Goal: Task Accomplishment & Management: Use online tool/utility

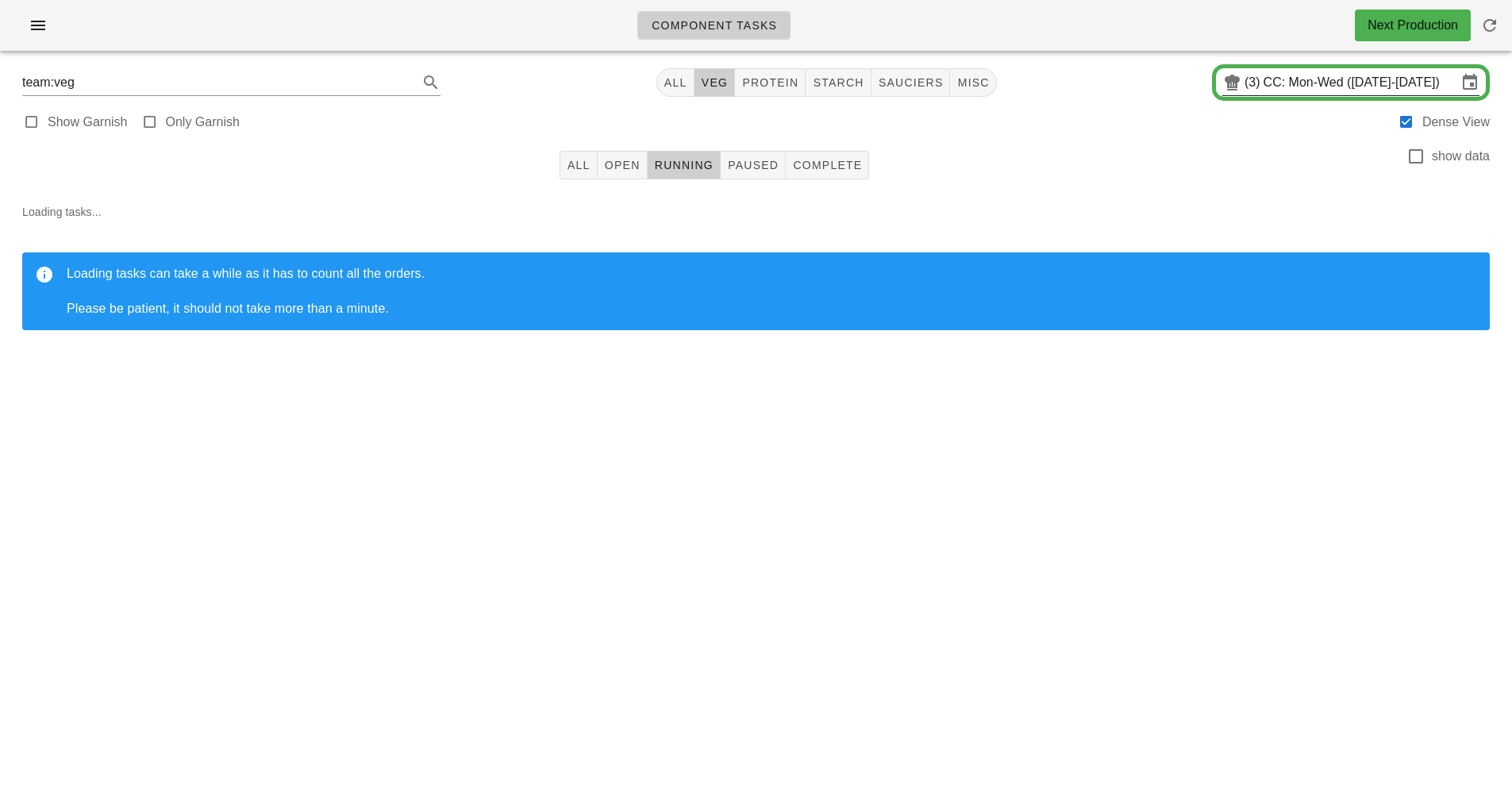
click at [1297, 85] on input "CC: Mon-Wed (Sep 15-Sep 17)" at bounding box center [1360, 83] width 194 height 26
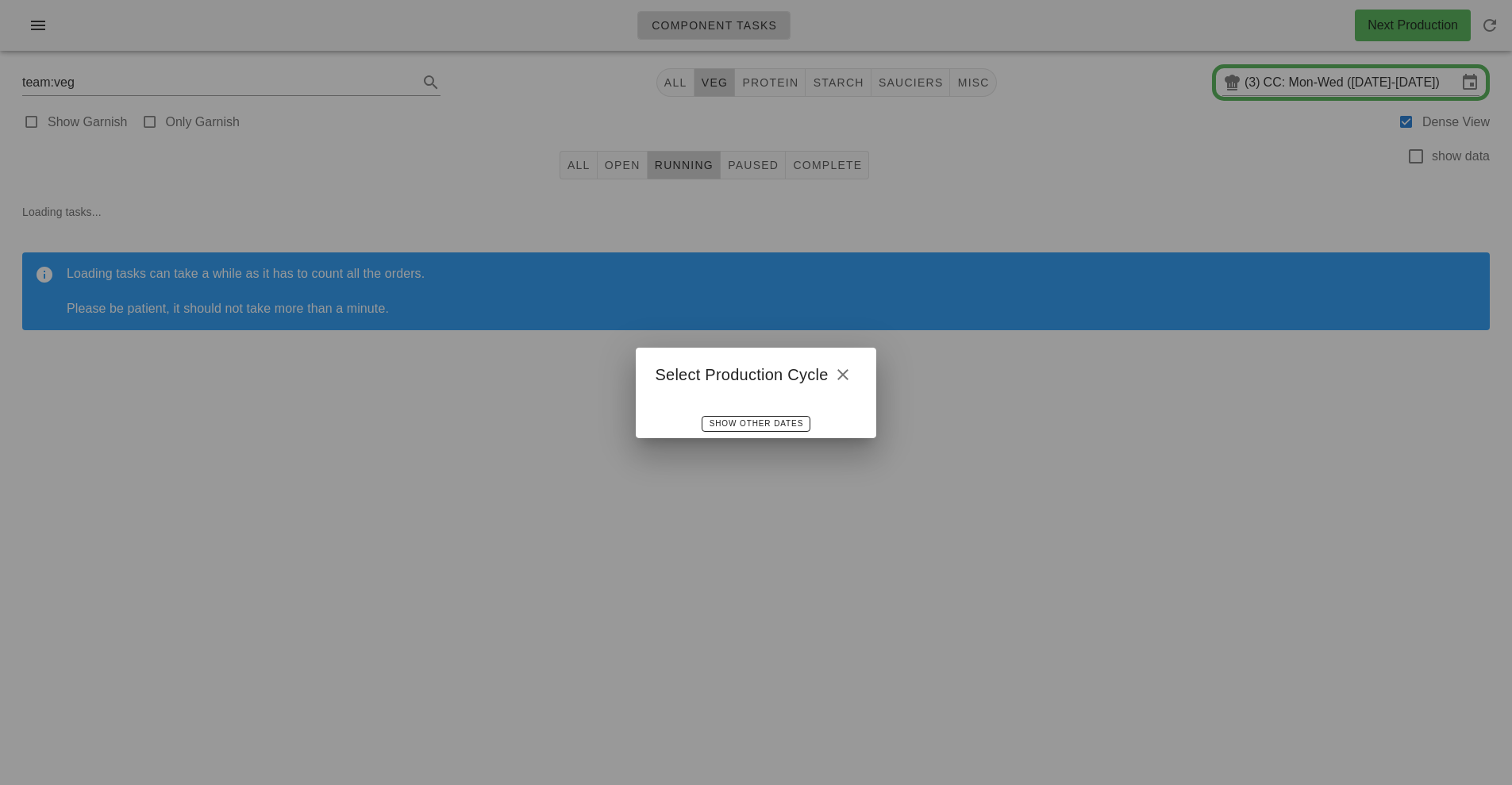
click at [834, 387] on div "Select Production Cycle" at bounding box center [756, 372] width 239 height 49
click at [850, 366] on icon "button" at bounding box center [842, 374] width 19 height 19
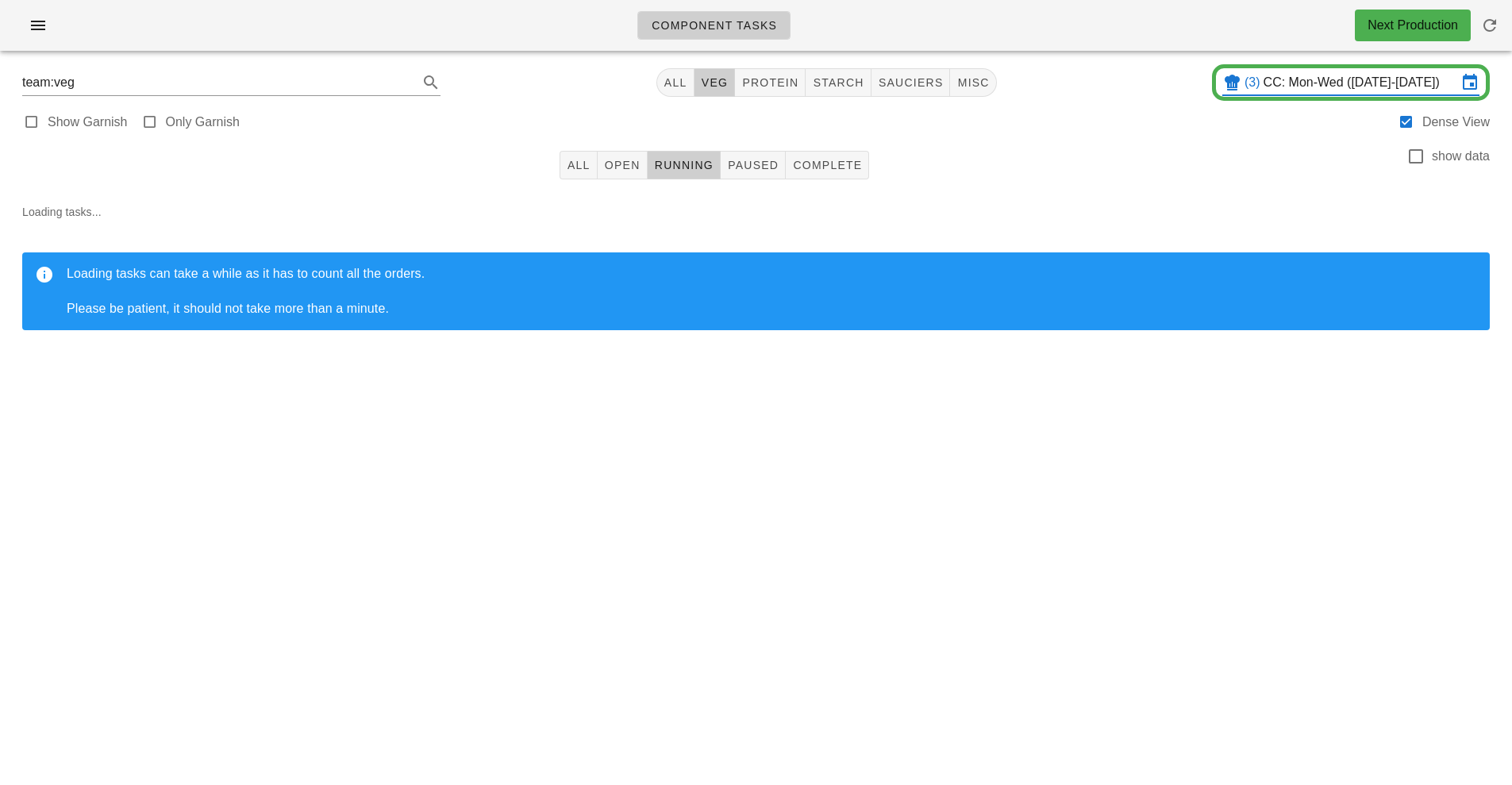
click at [1302, 86] on input "CC: Mon-Wed (Sep 15-Sep 17)" at bounding box center [1360, 83] width 194 height 26
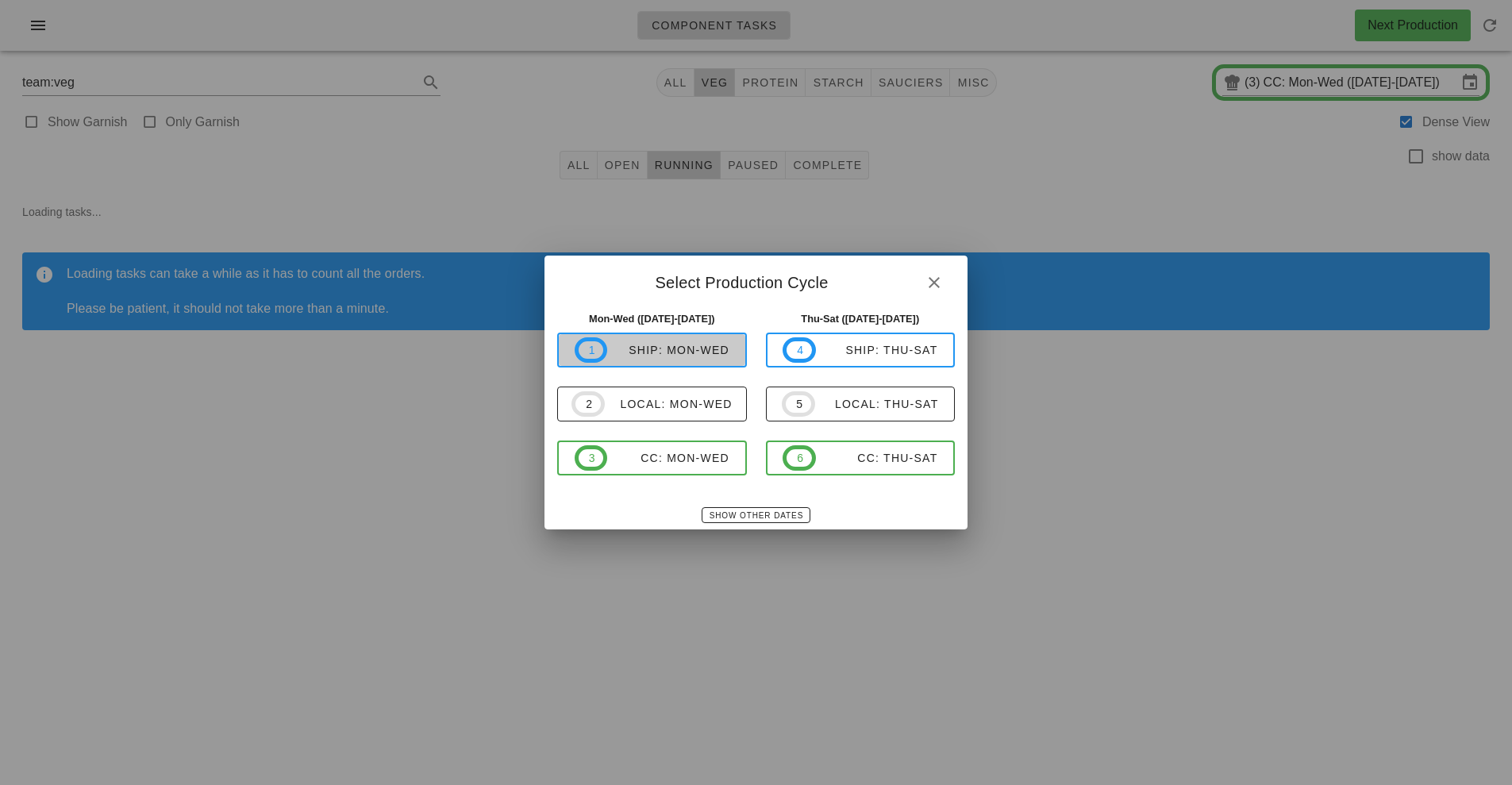
click at [663, 344] on div "ship: Mon-Wed" at bounding box center [668, 349] width 122 height 13
type input "ship: Mon-Wed ([DATE]-[DATE])"
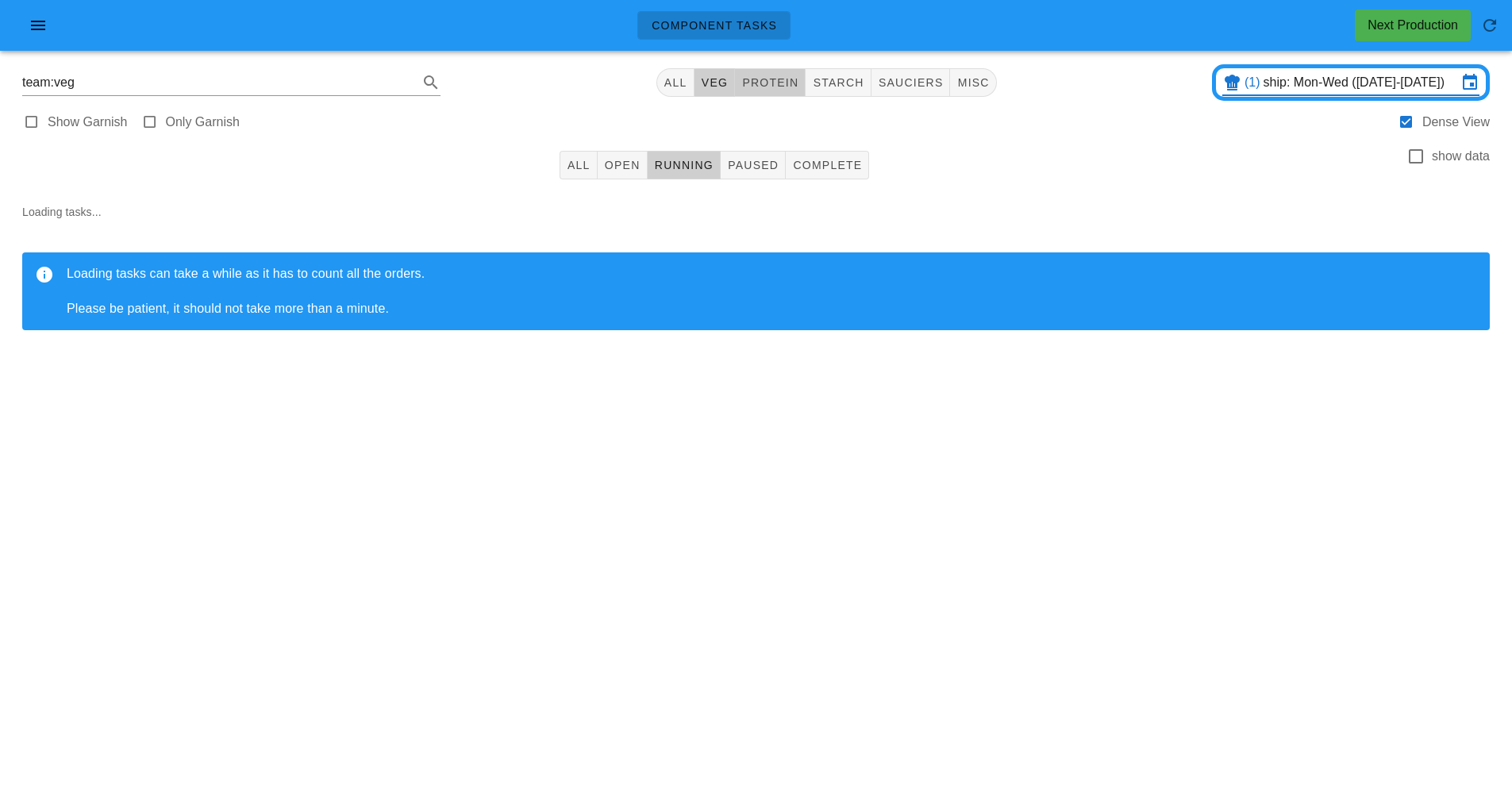
click at [787, 84] on span "protein" at bounding box center [769, 83] width 57 height 13
type input "team:protein"
click at [577, 173] on button "All" at bounding box center [578, 164] width 38 height 28
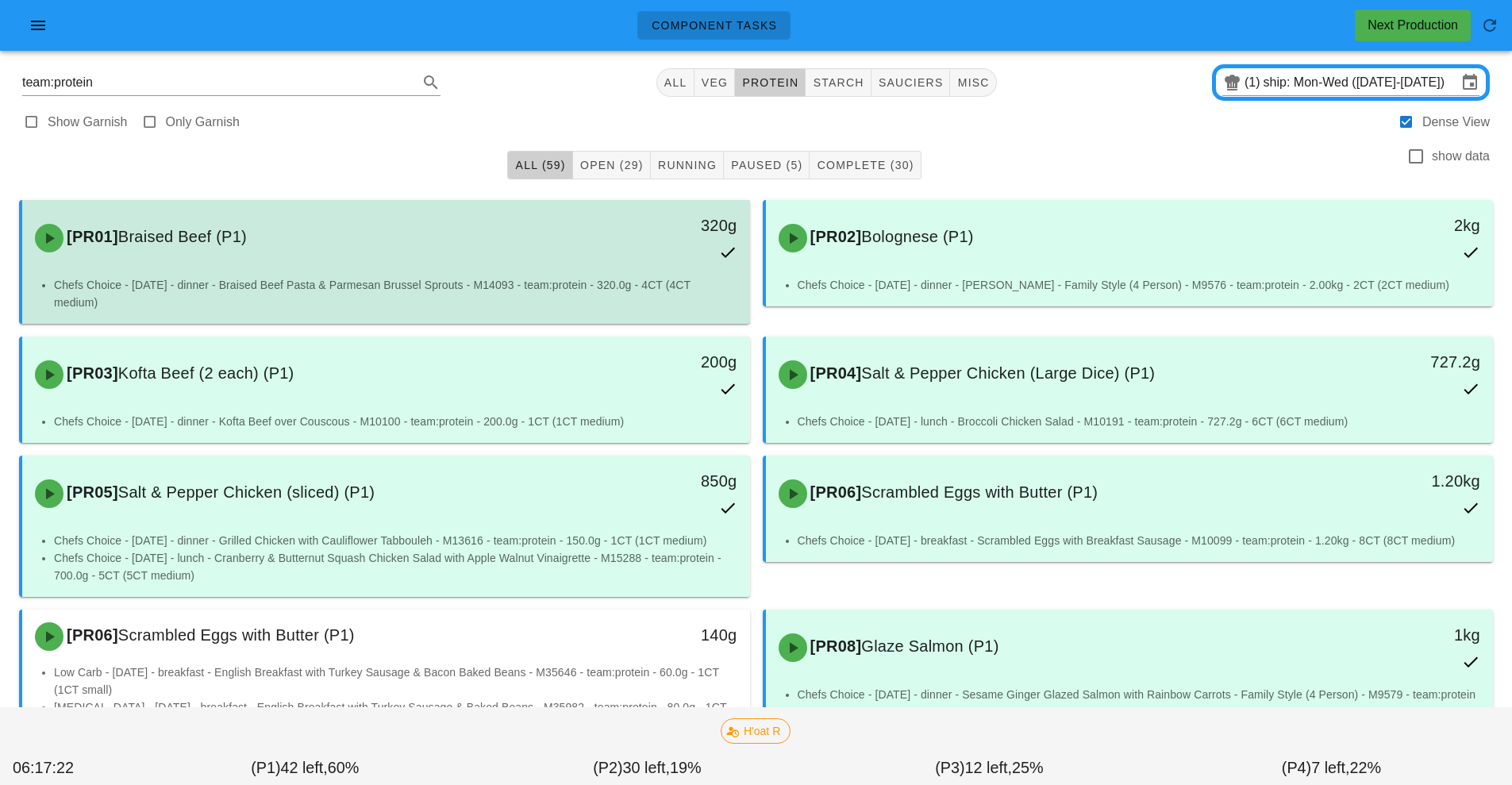
click at [587, 285] on li "Chefs Choice - Sunday - dinner - Braised Beef Pasta & Parmesan Brussel Sprouts …" at bounding box center [396, 294] width 683 height 35
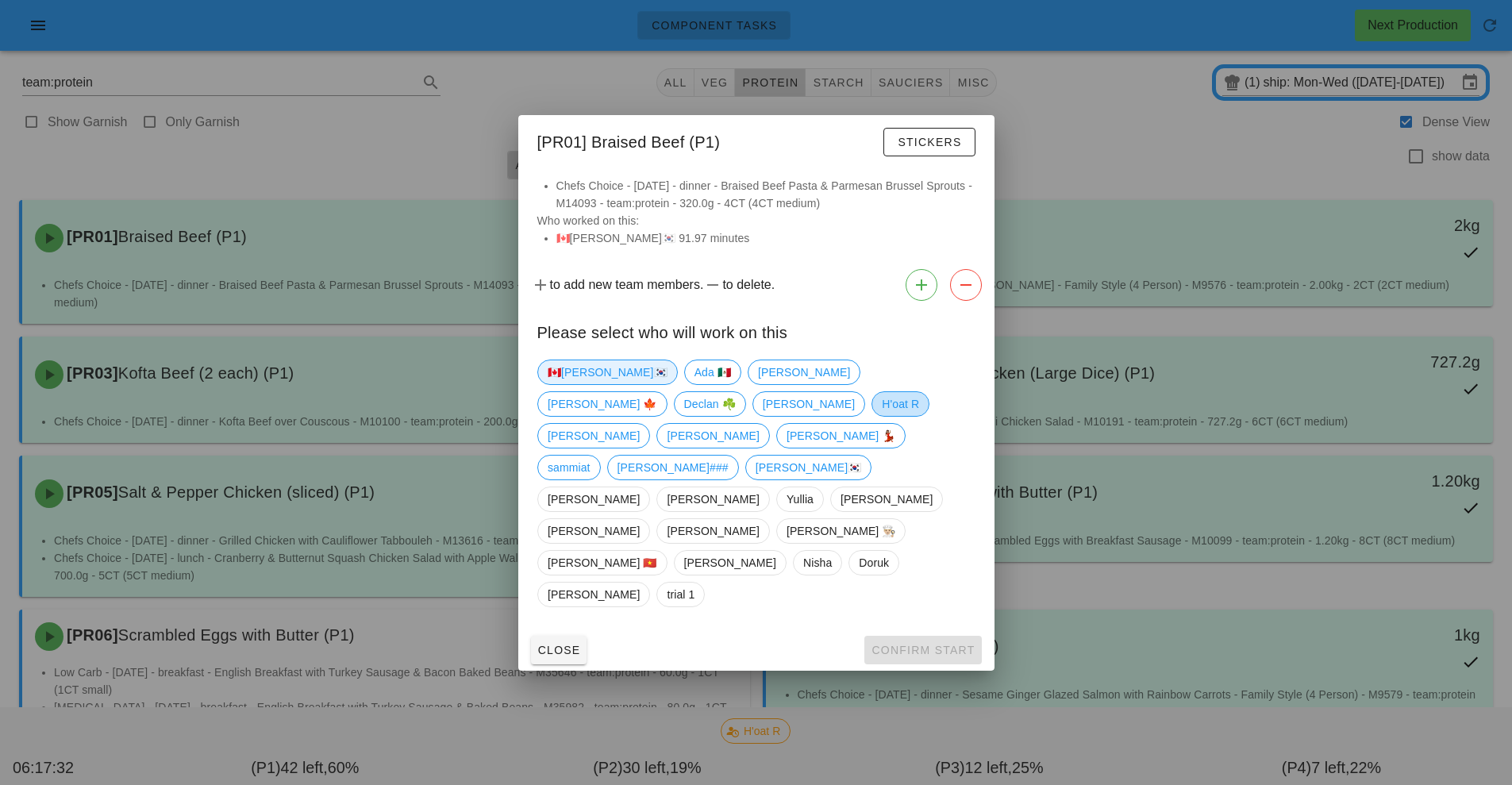
click at [571, 384] on span "🇨🇦[PERSON_NAME]🇰🇷" at bounding box center [607, 373] width 120 height 24
click at [503, 170] on div at bounding box center [756, 392] width 1512 height 785
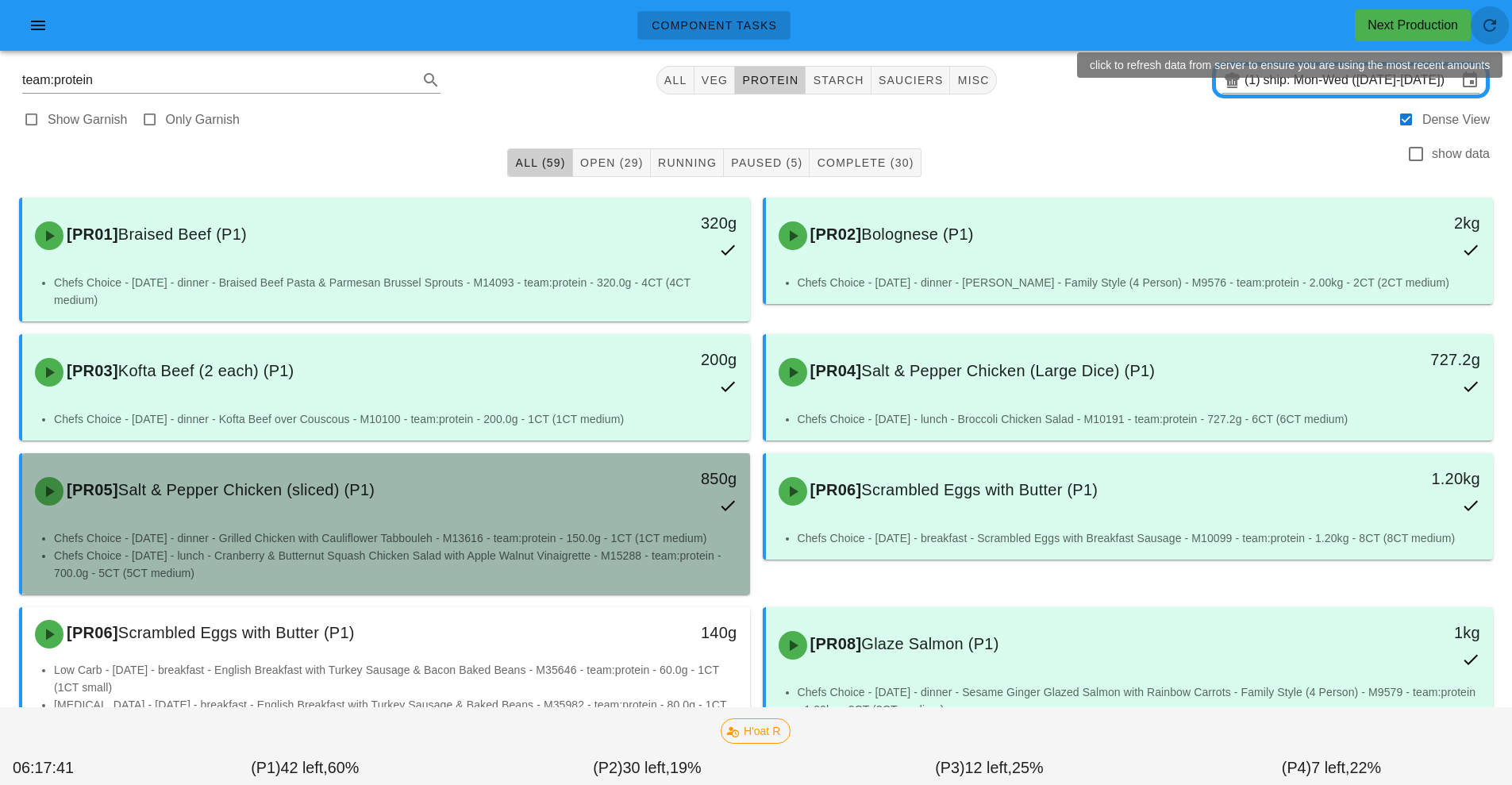
click at [524, 503] on div "[PR05] Salt & Pepper Chicken (sliced) (P1)" at bounding box center [296, 491] width 540 height 47
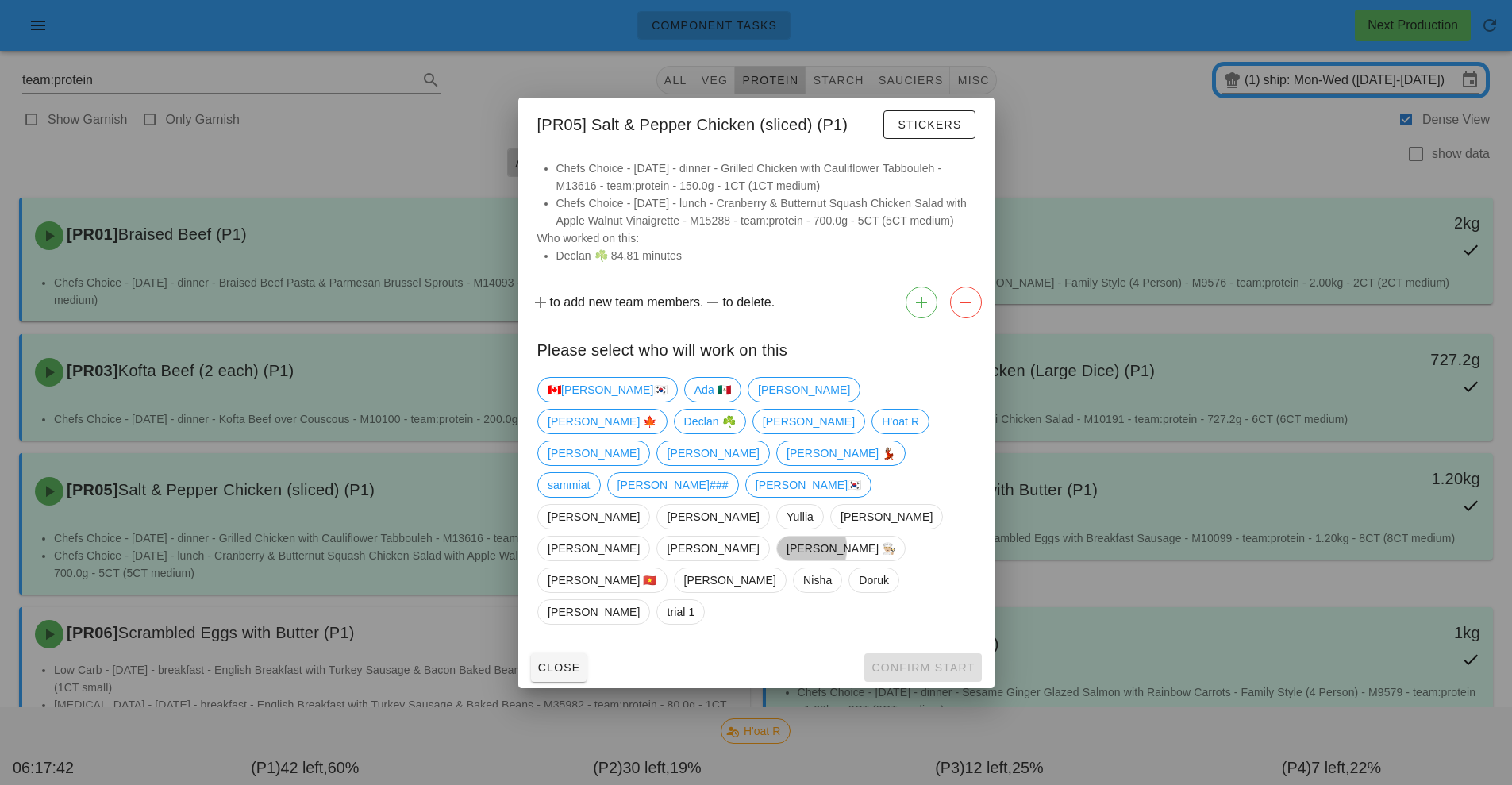
click at [500, 148] on div at bounding box center [756, 392] width 1512 height 785
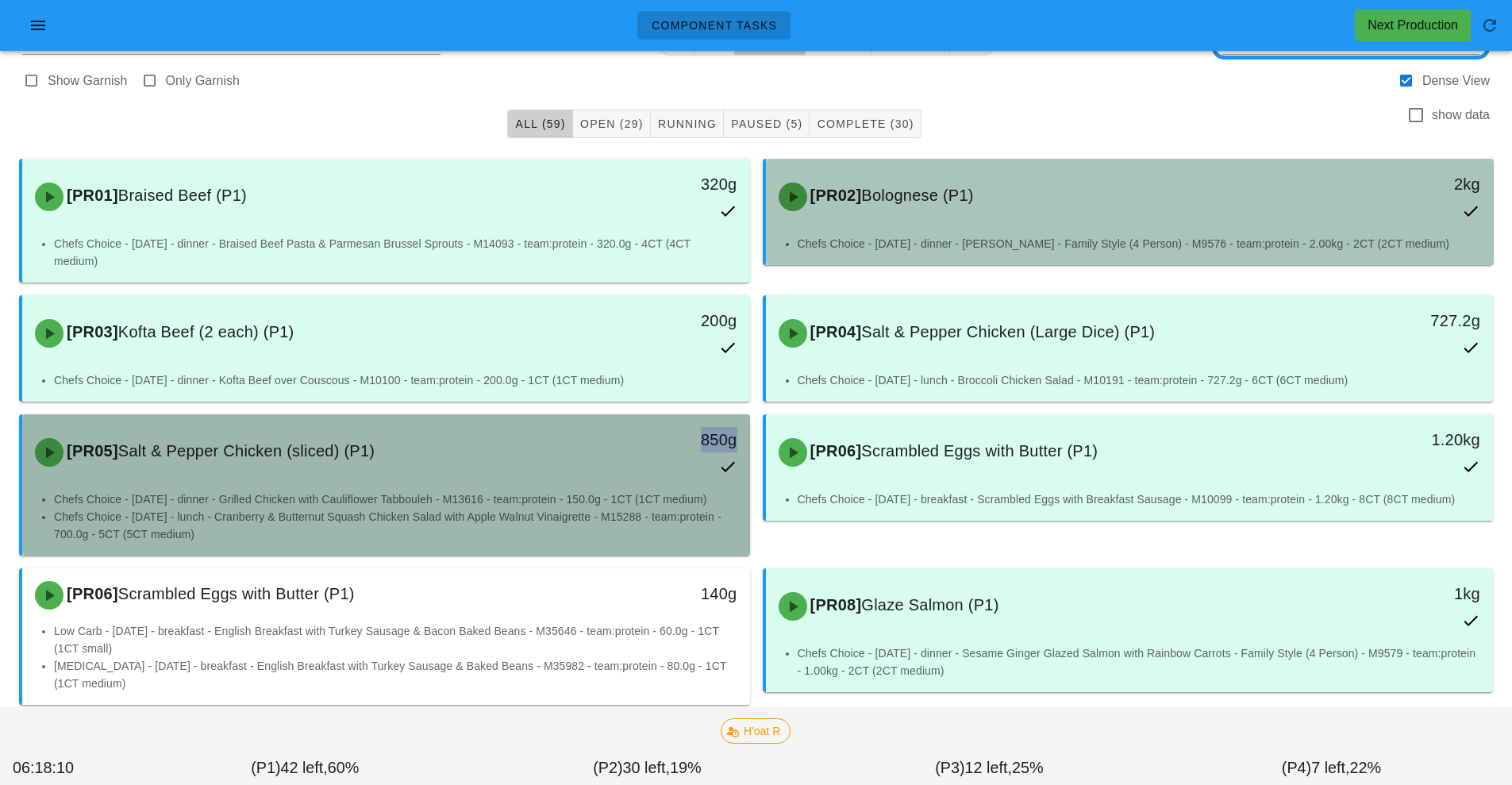
scroll to position [39, 0]
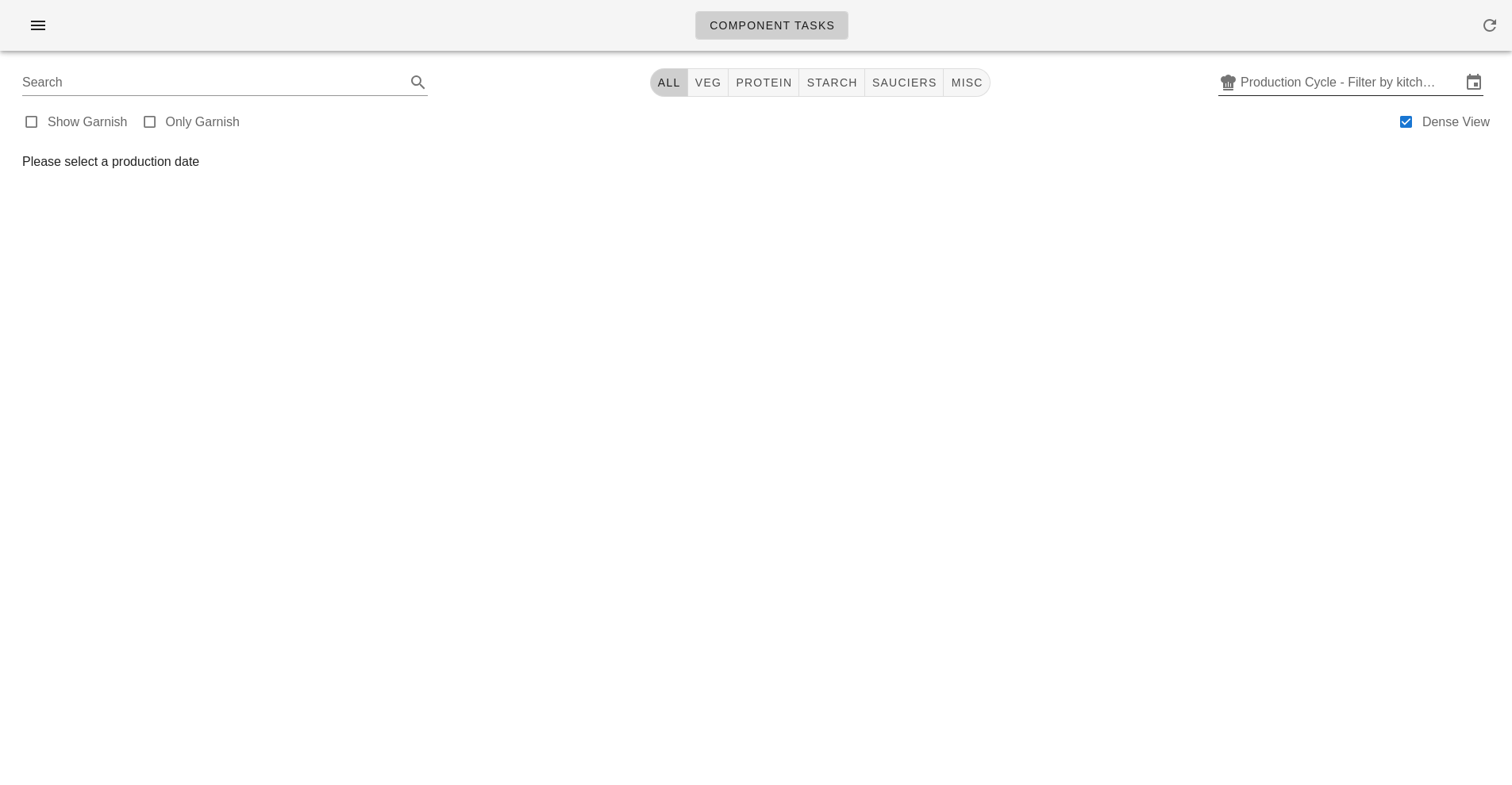
click at [1290, 85] on input "Production Cycle - Filter by kitchen production schedules" at bounding box center [1350, 83] width 220 height 26
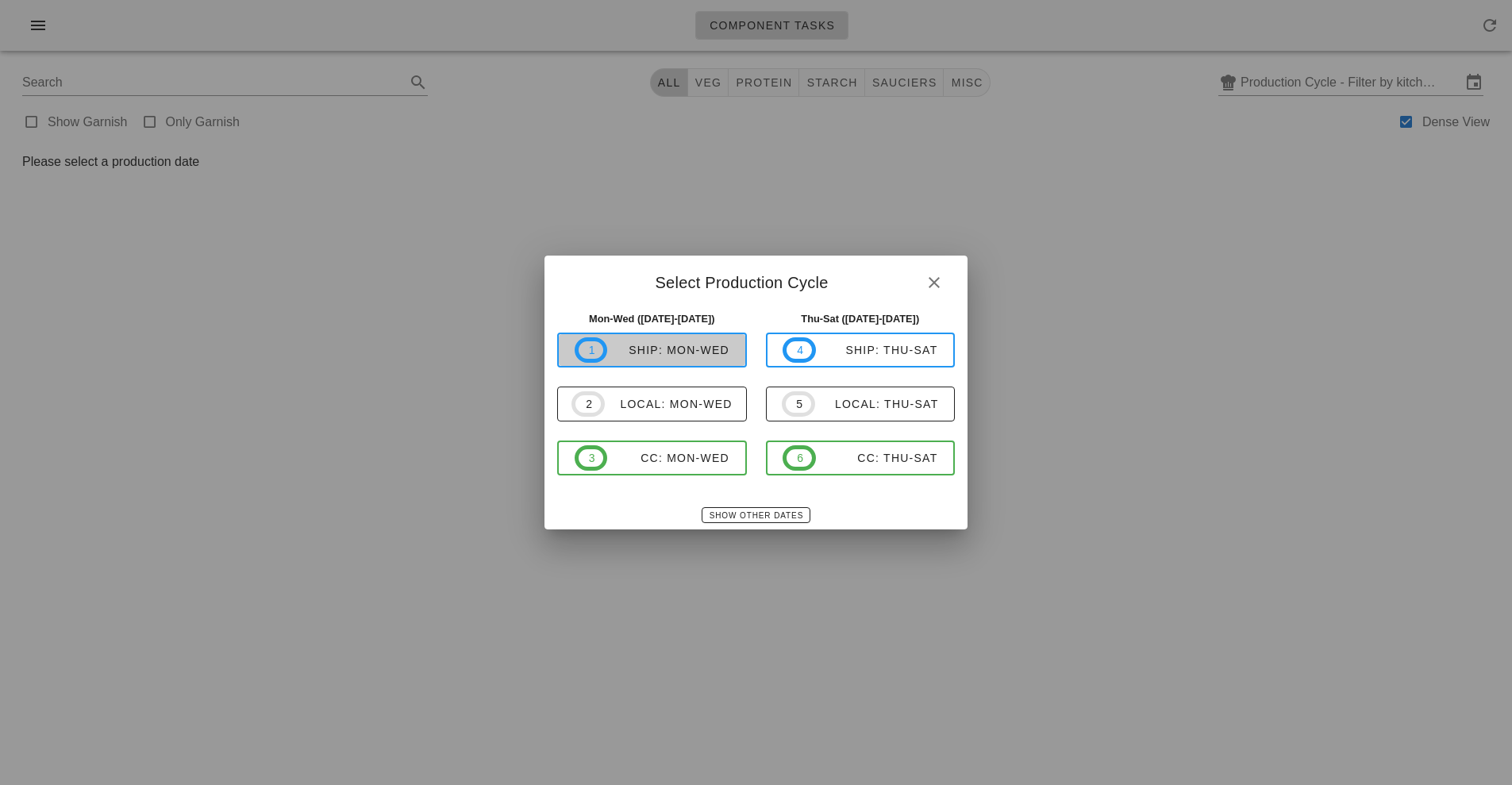
click at [688, 356] on div "ship: Mon-Wed" at bounding box center [668, 349] width 122 height 13
type input "ship: Mon-Wed (Sep 15-Sep 17)"
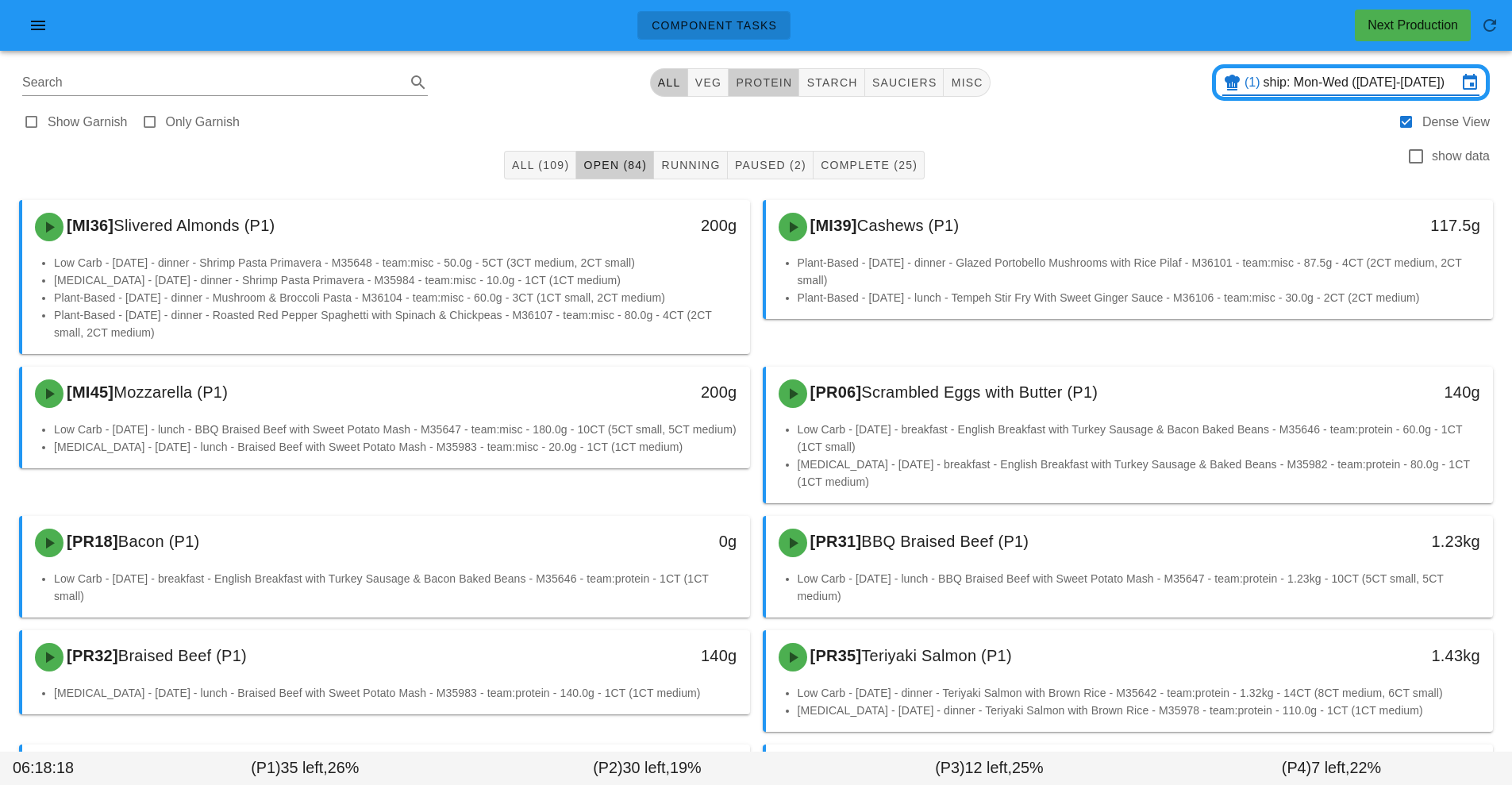
click at [773, 74] on button "protein" at bounding box center [763, 82] width 71 height 28
type input "team:protein"
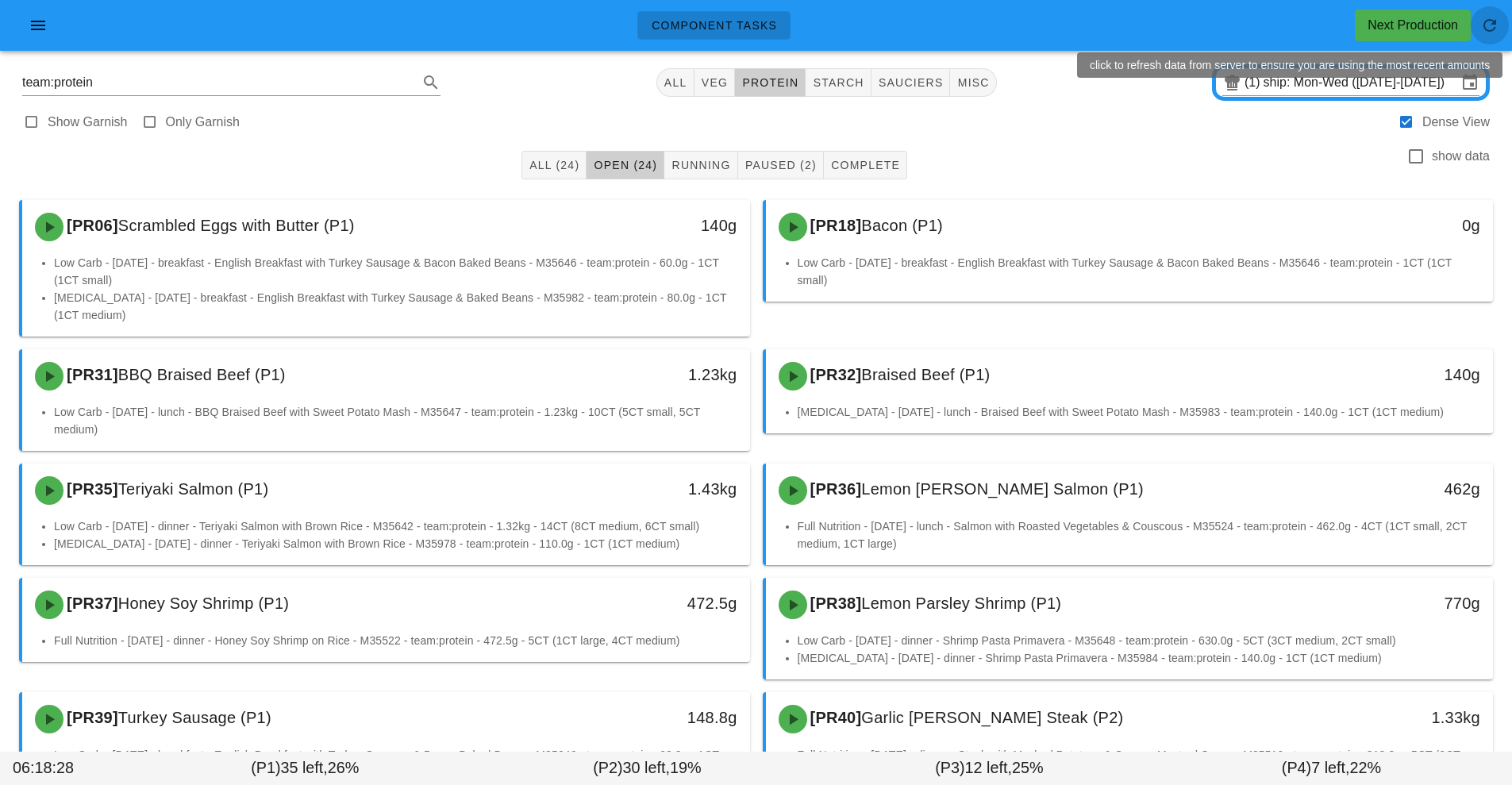
click at [1482, 41] on button "button" at bounding box center [1490, 25] width 38 height 38
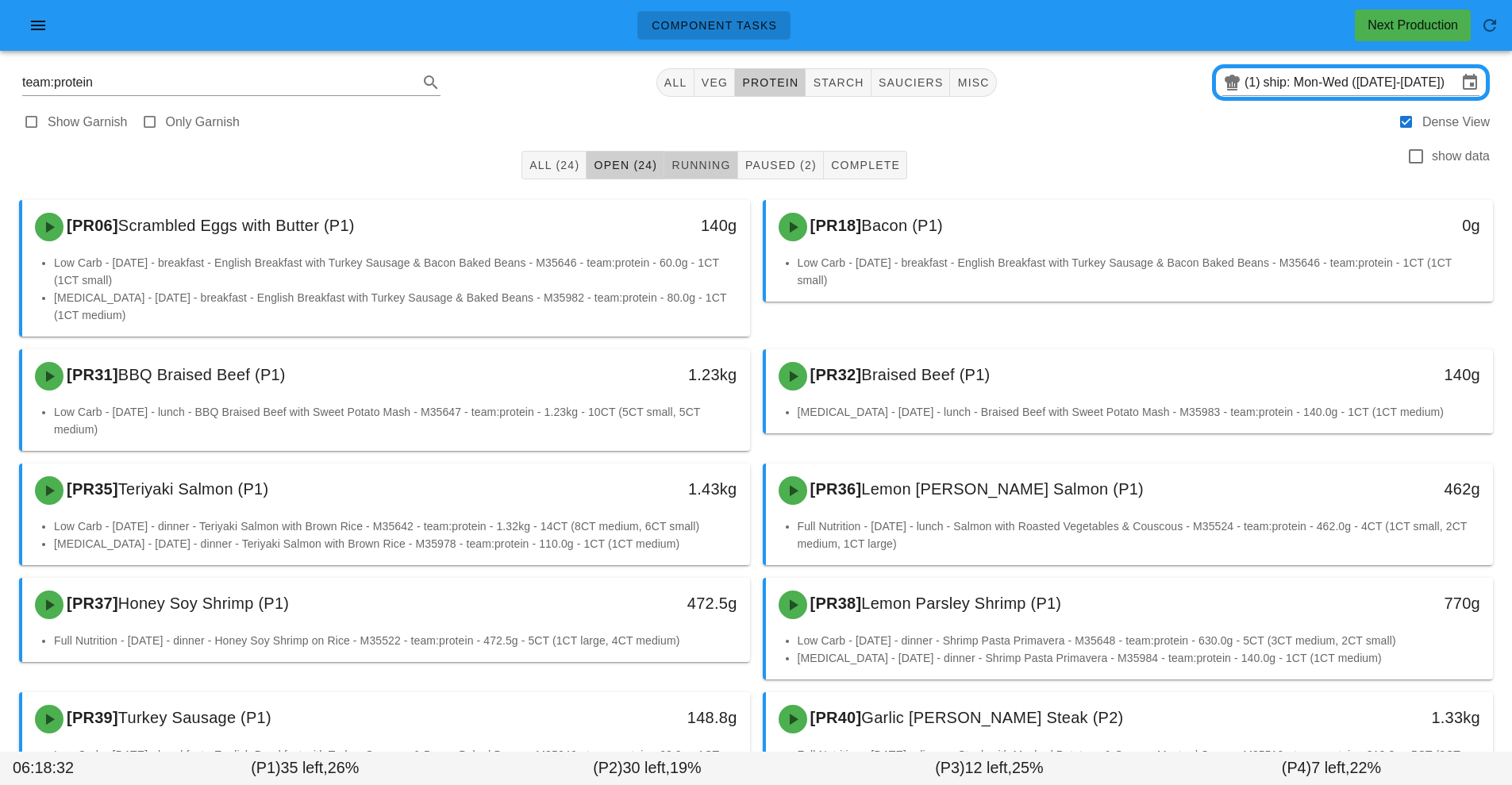
click at [714, 173] on button "Running" at bounding box center [700, 164] width 73 height 28
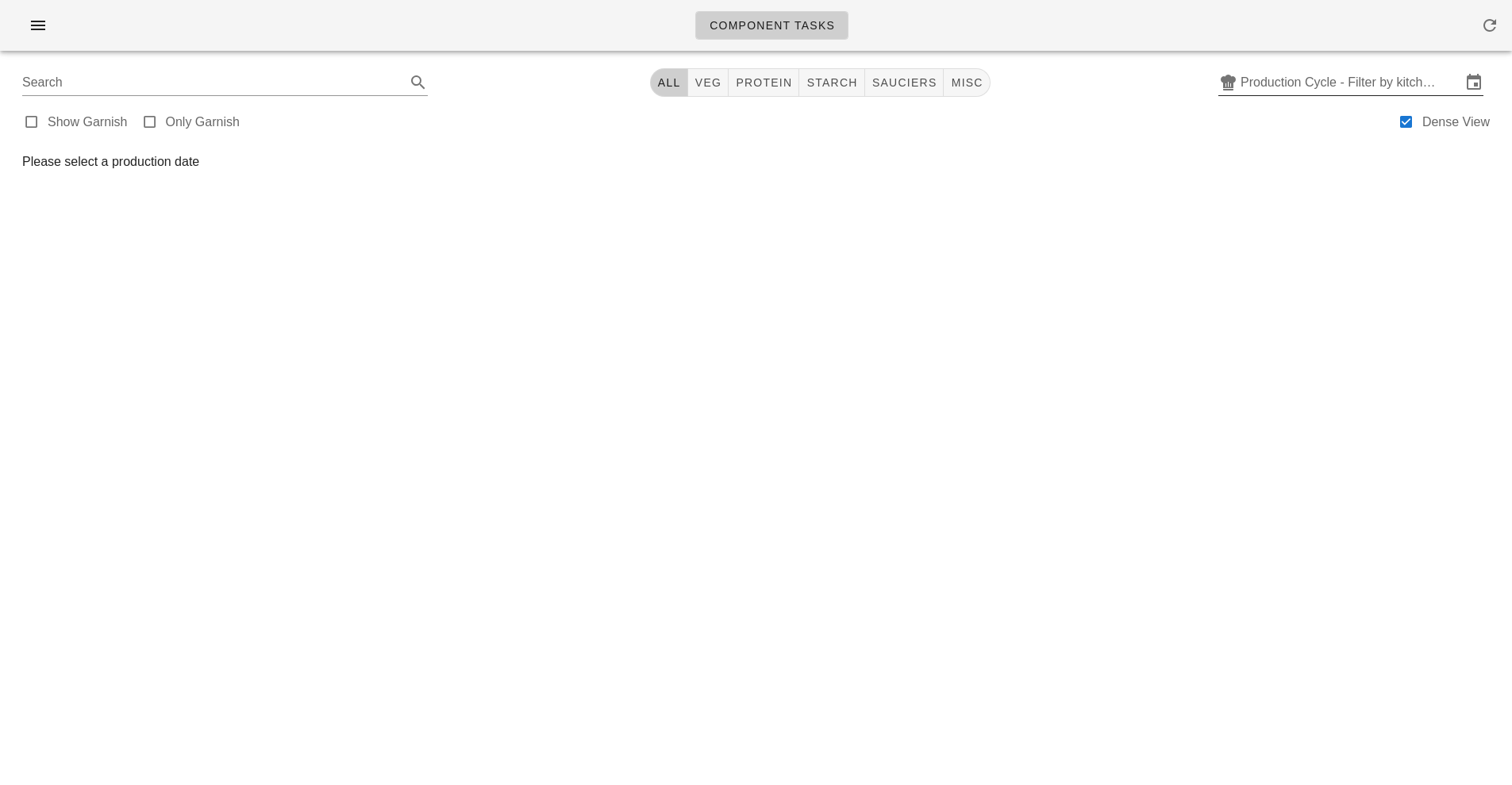
click at [1278, 83] on input "Production Cycle - Filter by kitchen production schedules" at bounding box center [1350, 83] width 220 height 26
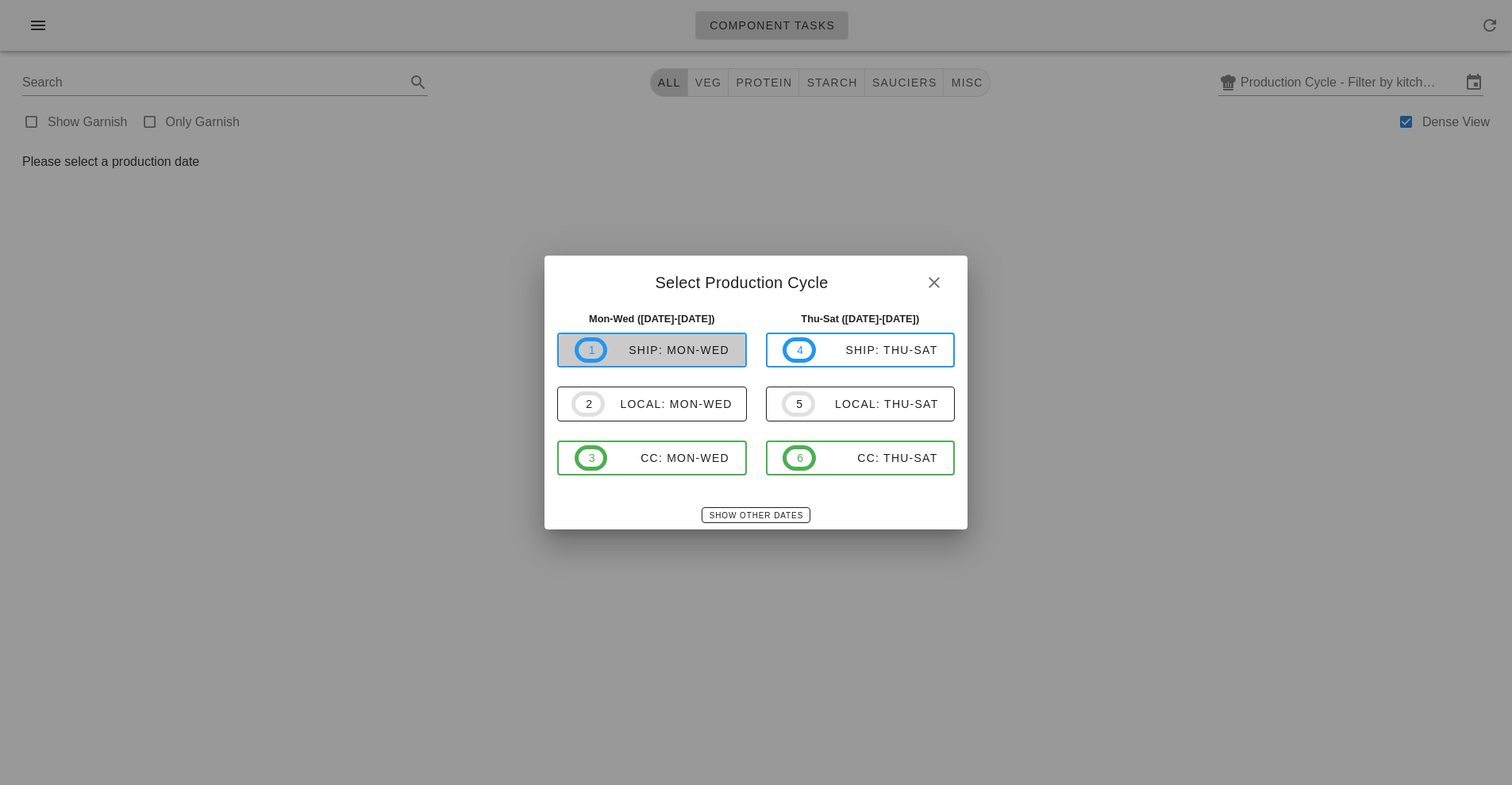
click at [695, 360] on span "1 ship: Mon-Wed" at bounding box center [652, 350] width 155 height 26
type input "ship: Mon-Wed ([DATE]-[DATE])"
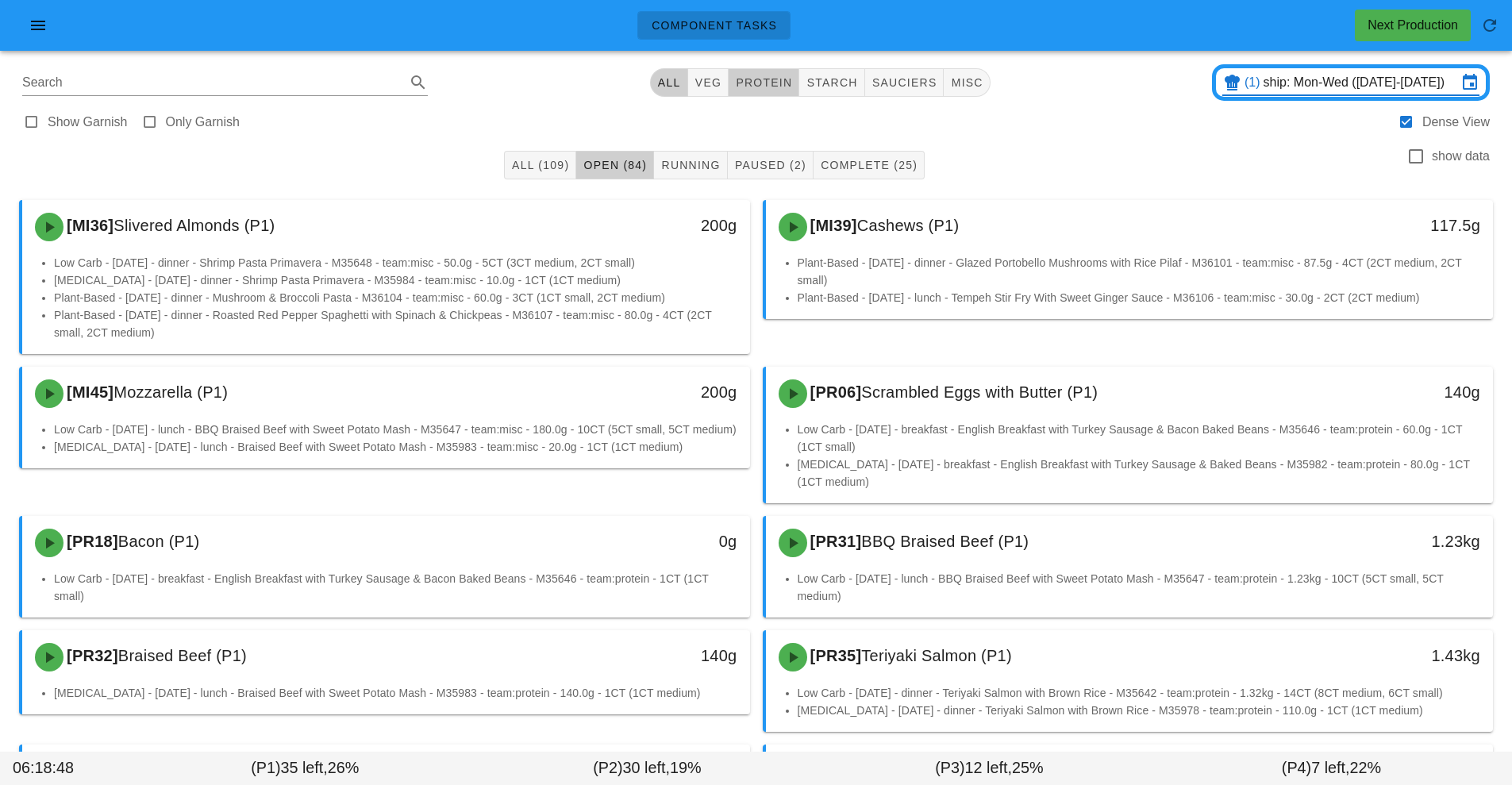
click at [775, 88] on span "protein" at bounding box center [763, 83] width 57 height 13
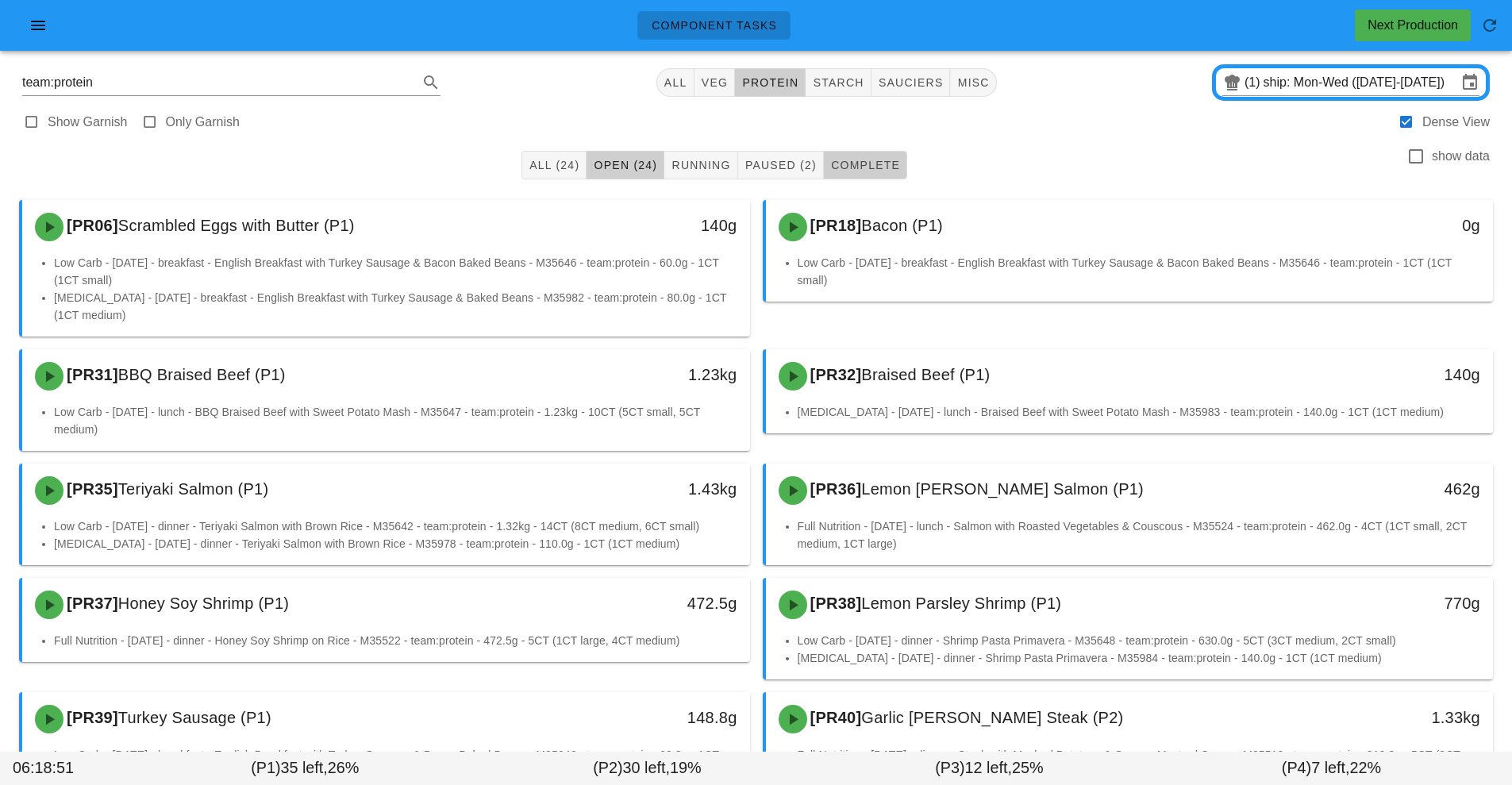
click at [904, 171] on button "Complete" at bounding box center [865, 164] width 83 height 28
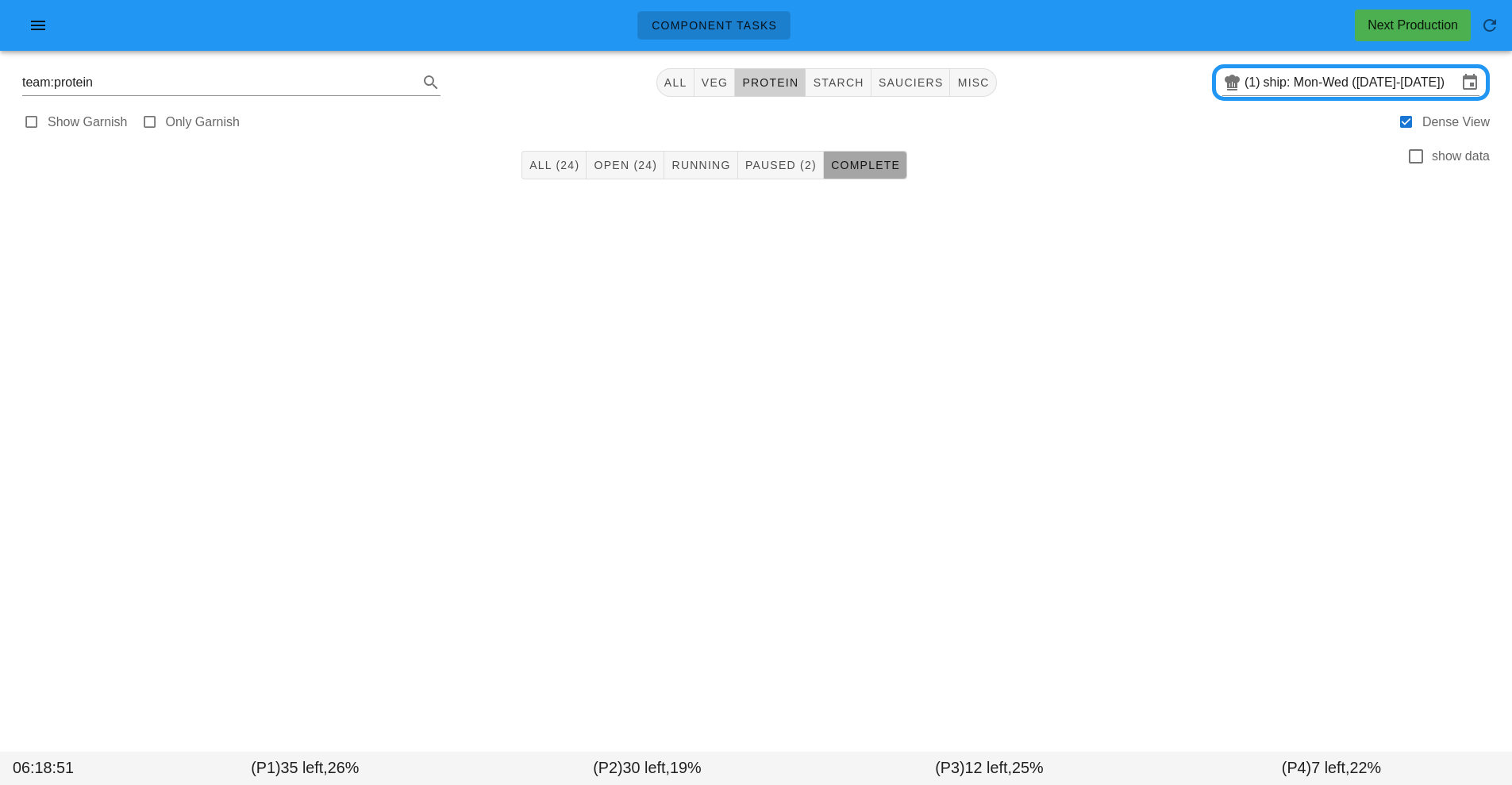
click at [904, 171] on button "Complete" at bounding box center [865, 164] width 83 height 28
click at [855, 92] on button "starch" at bounding box center [838, 82] width 65 height 28
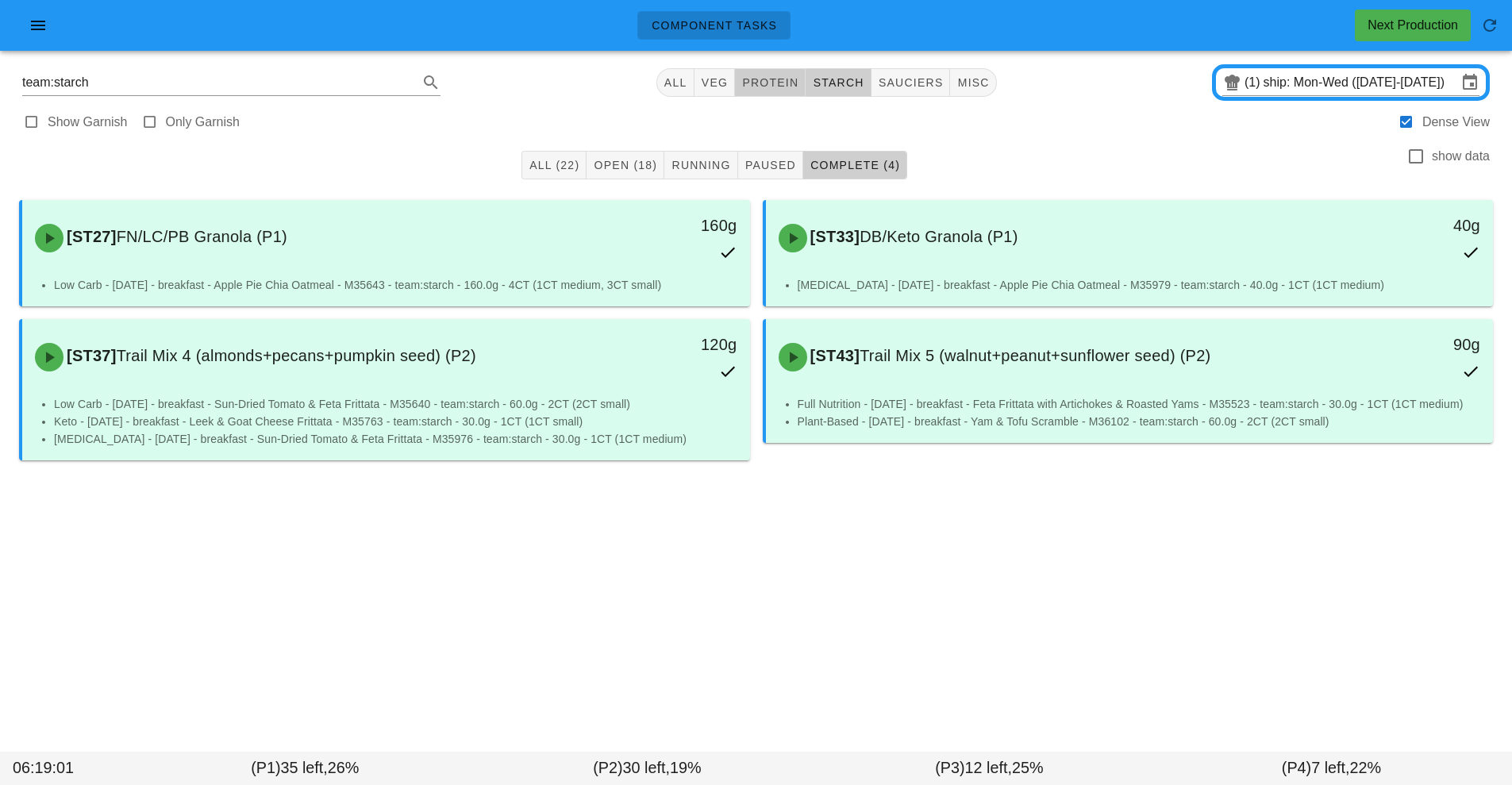
click at [778, 85] on span "protein" at bounding box center [769, 83] width 57 height 13
type input "team:protein"
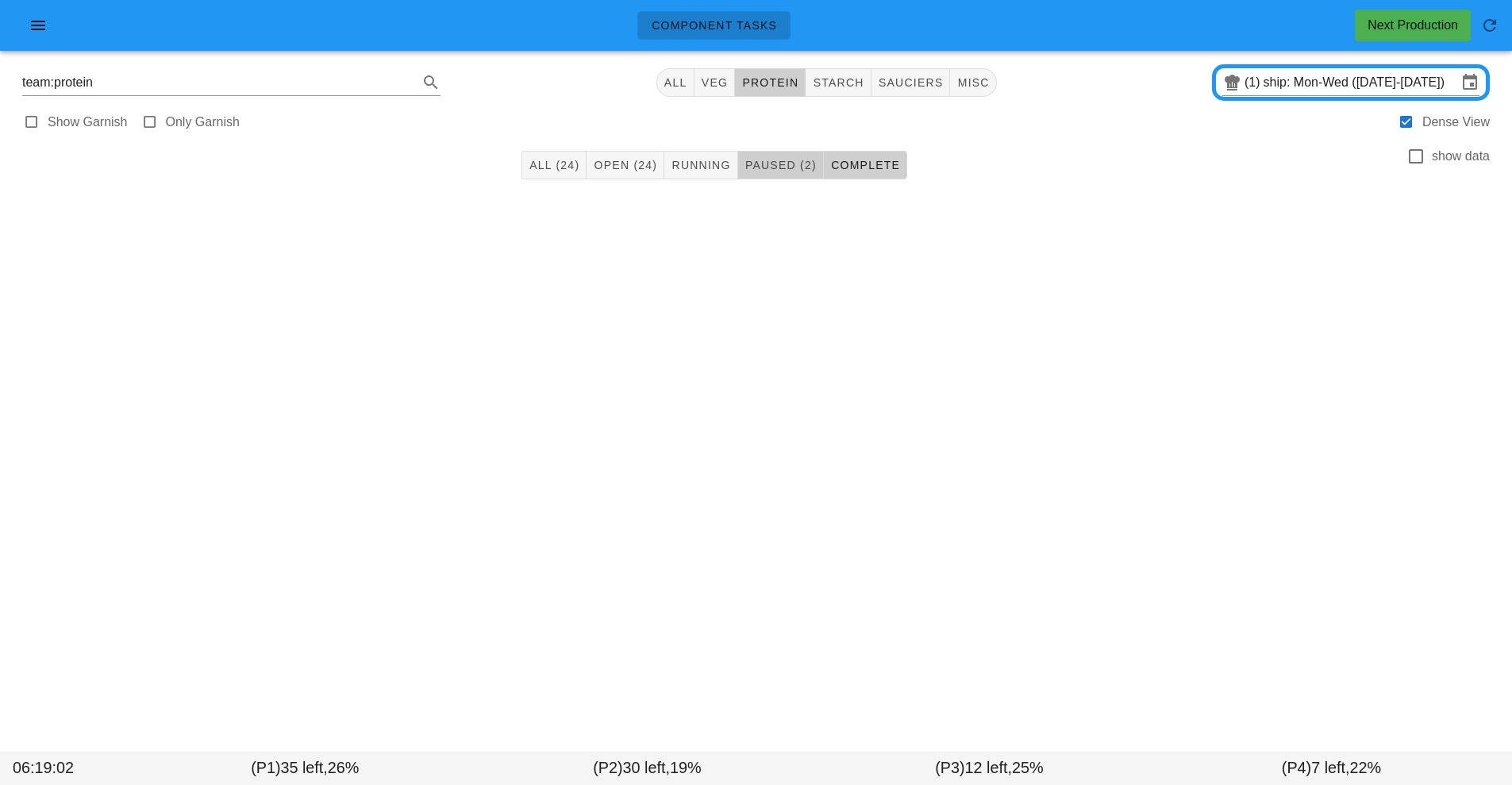
click at [780, 168] on span "Paused (2)" at bounding box center [781, 164] width 72 height 13
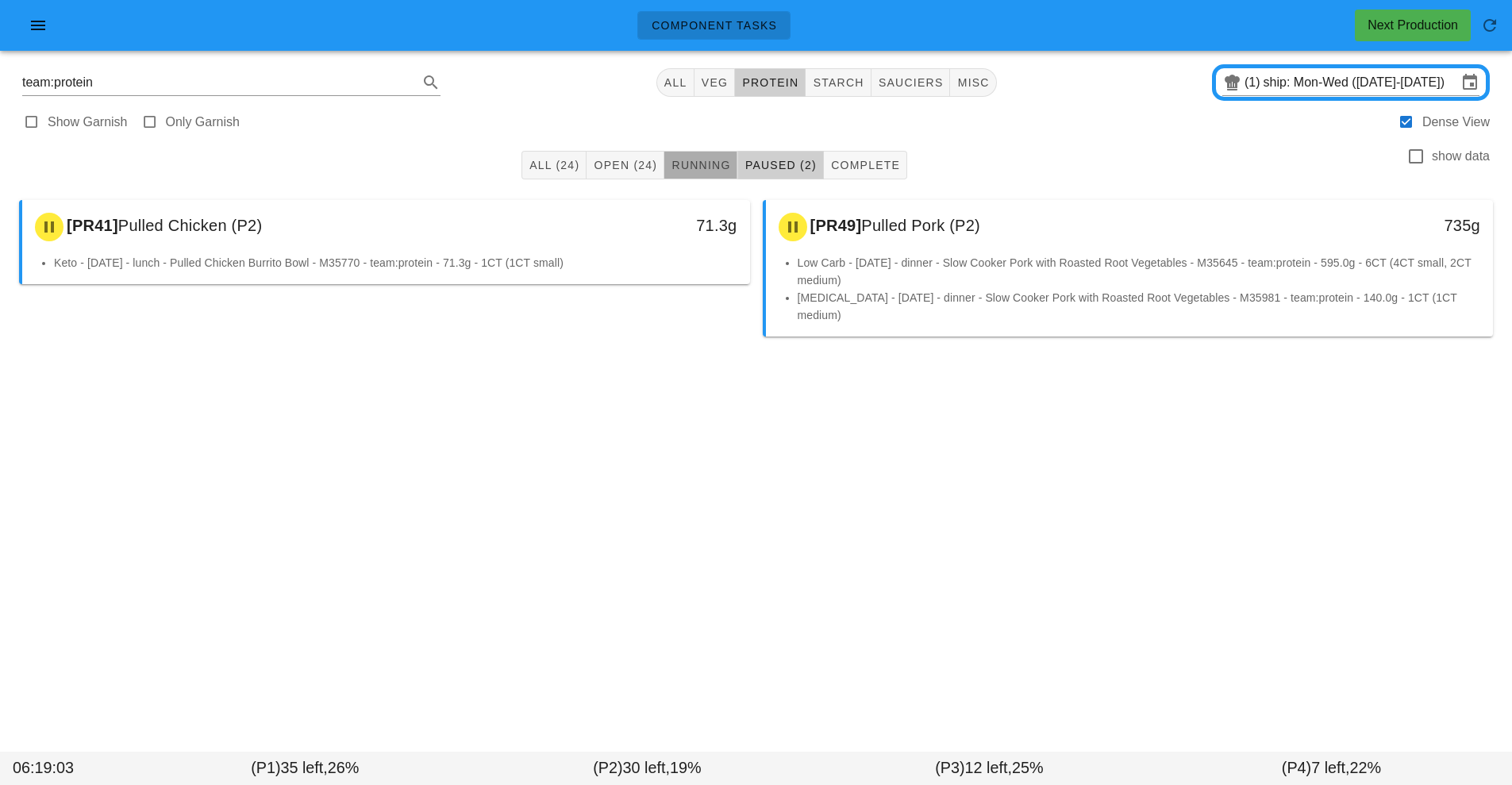
click at [713, 164] on span "Running" at bounding box center [700, 164] width 59 height 13
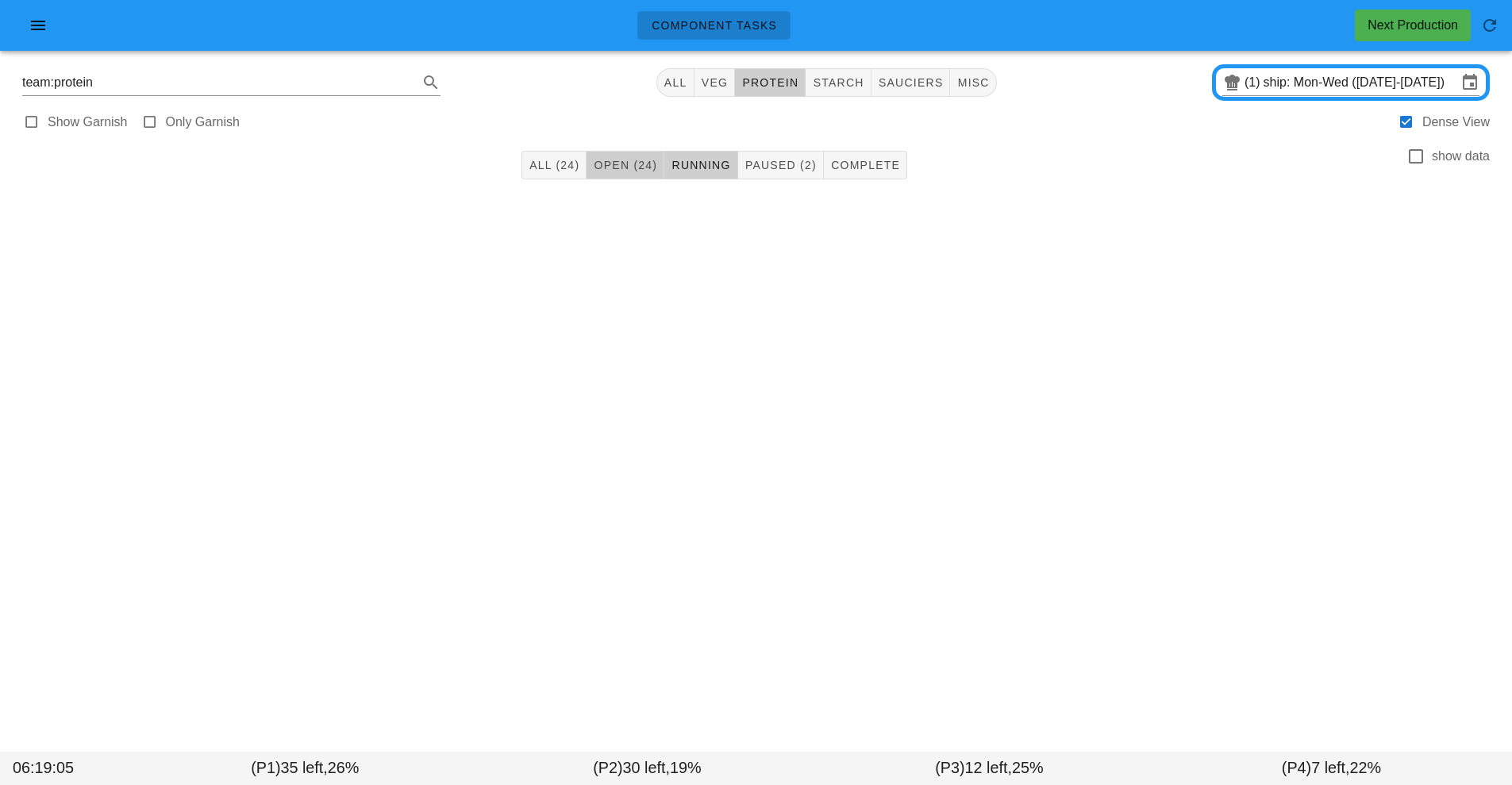
click at [639, 168] on span "Open (24)" at bounding box center [625, 164] width 65 height 13
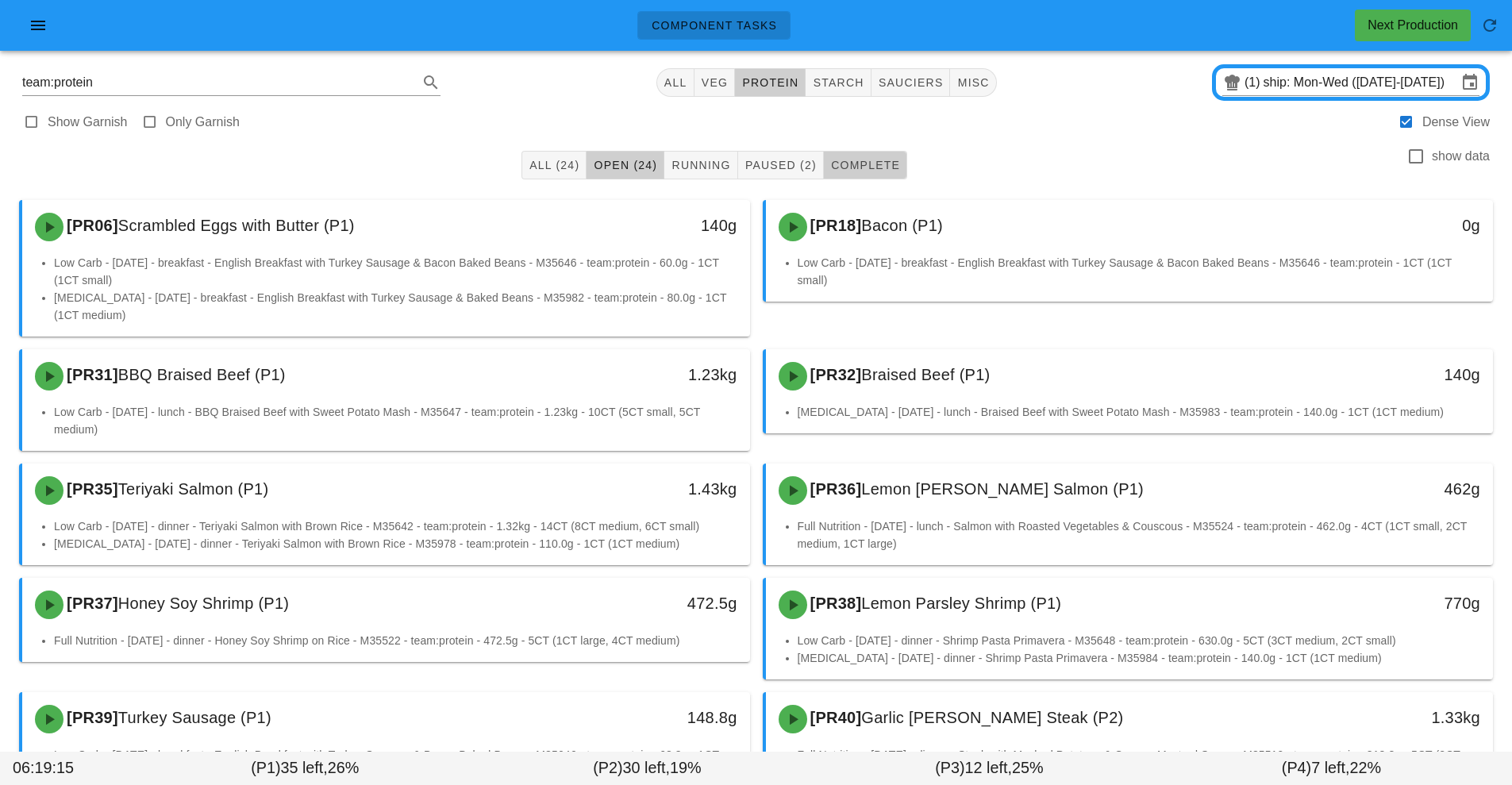
click at [896, 170] on span "Complete" at bounding box center [865, 164] width 70 height 13
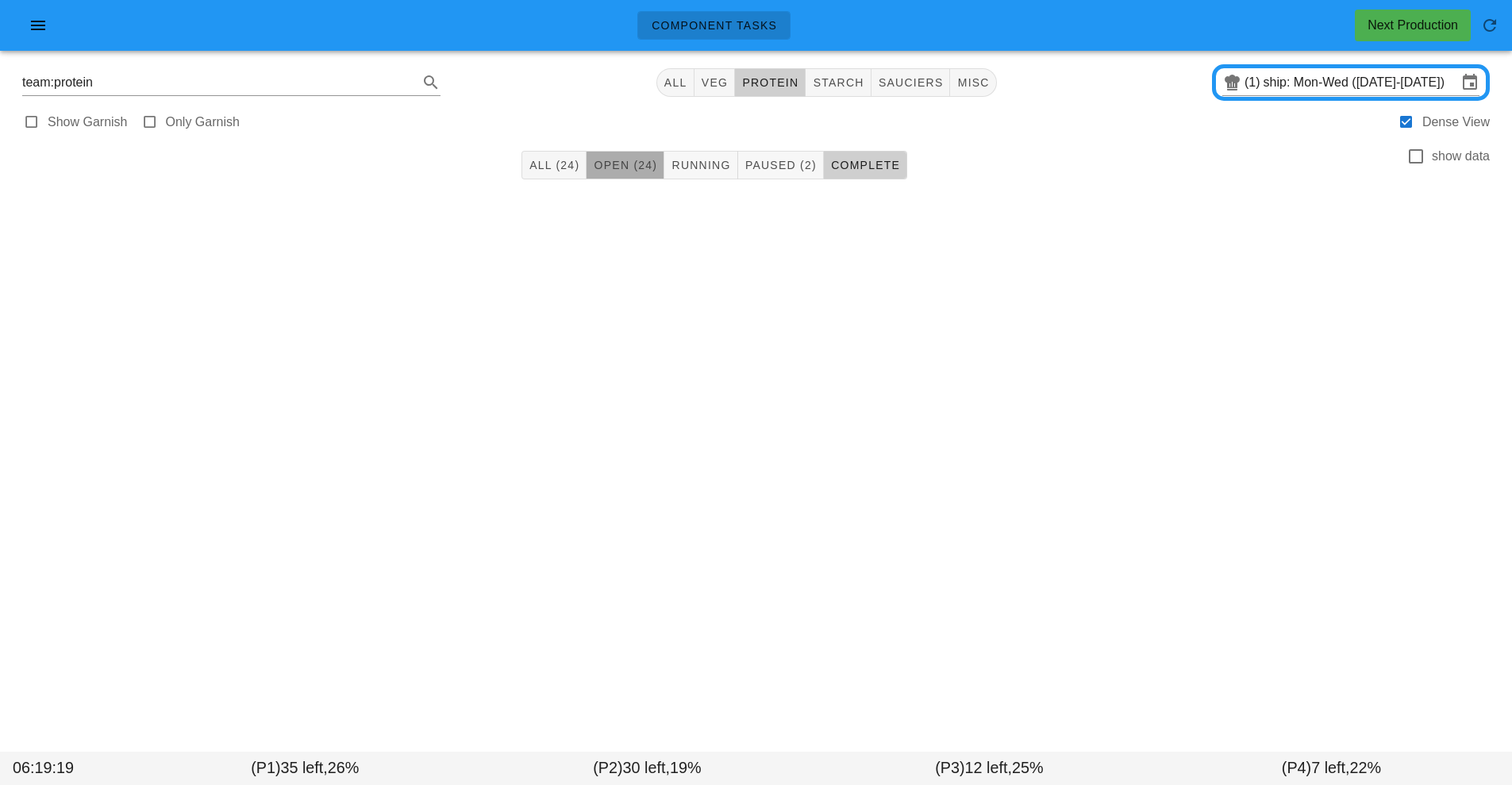
click at [636, 170] on span "Open (24)" at bounding box center [625, 164] width 65 height 13
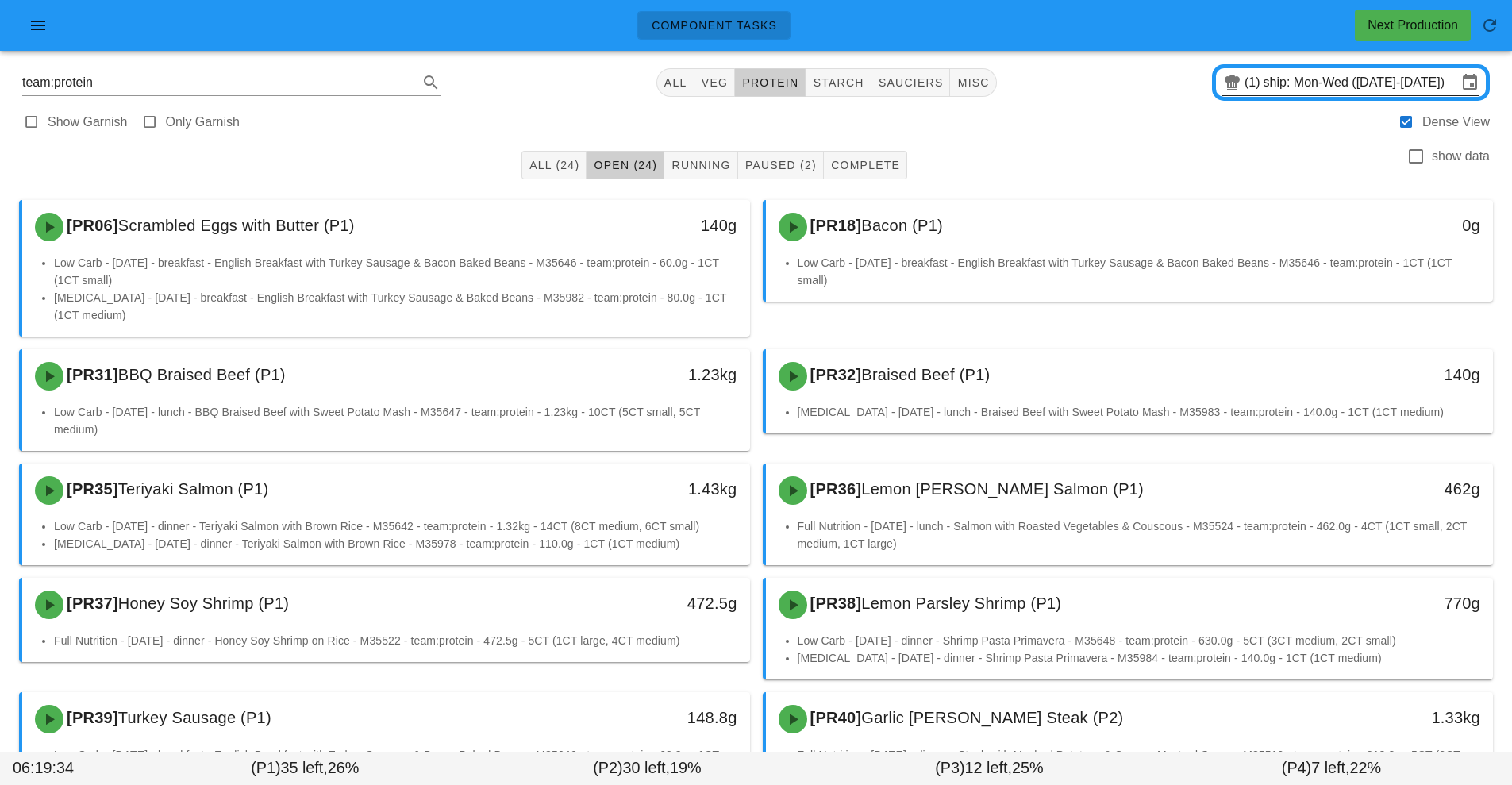
click at [1400, 92] on input "ship: Mon-Wed (Sep 15-Sep 17)" at bounding box center [1360, 83] width 194 height 26
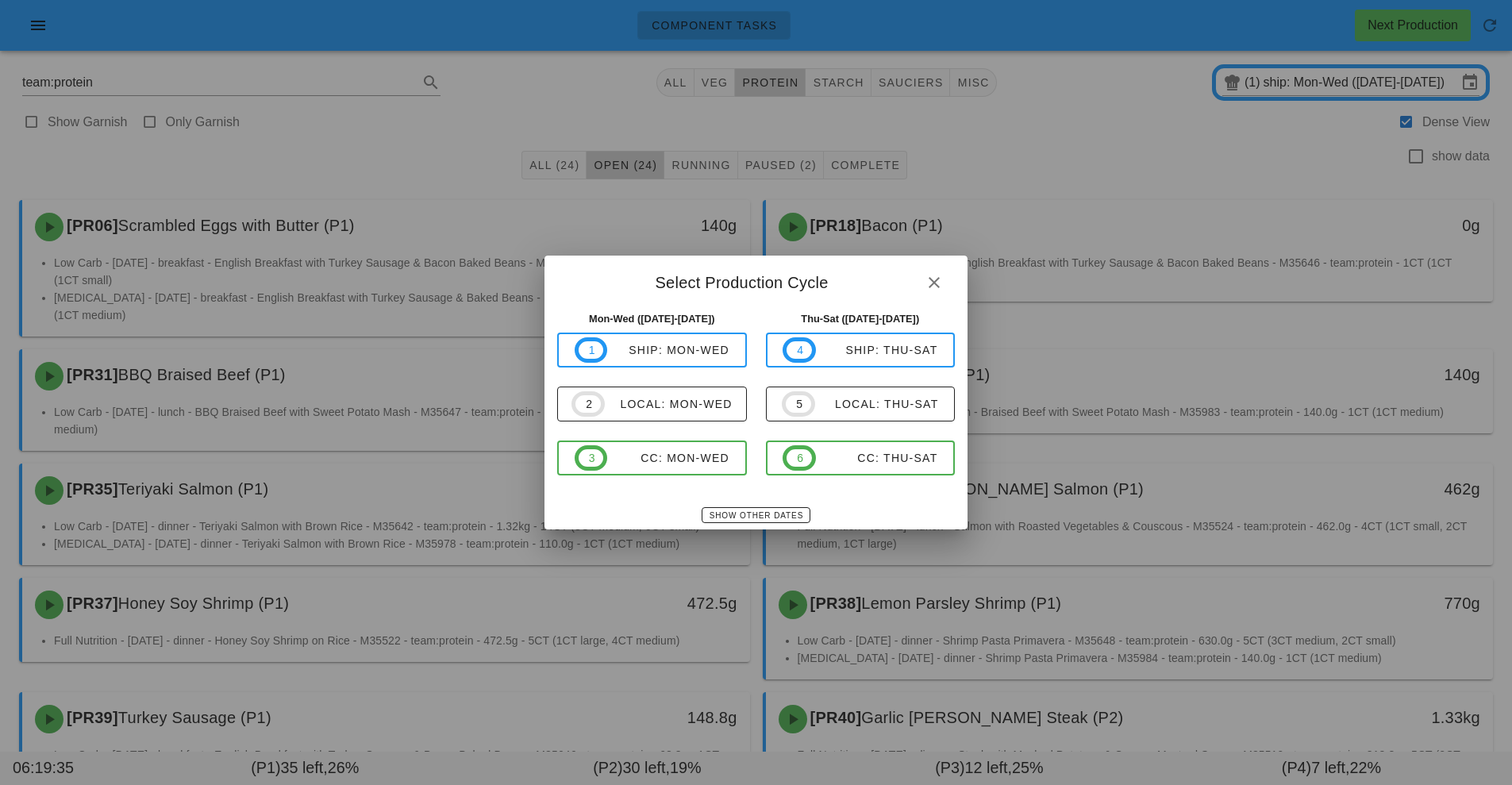
click at [1277, 179] on div at bounding box center [756, 392] width 1512 height 785
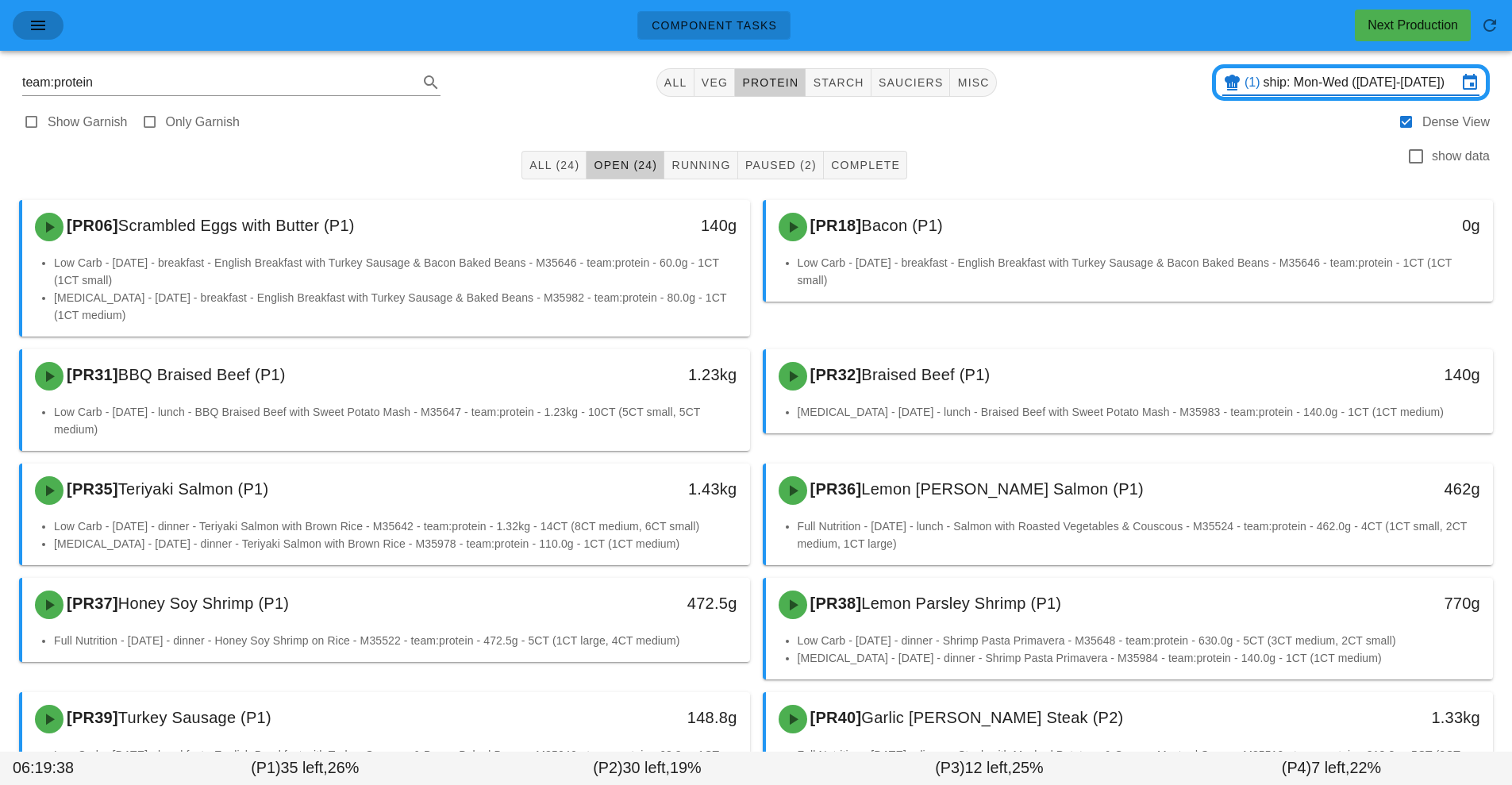
click at [55, 34] on button "button" at bounding box center [38, 25] width 51 height 28
click at [35, 15] on button "button" at bounding box center [38, 25] width 51 height 28
click at [29, 34] on icon "button" at bounding box center [38, 25] width 19 height 19
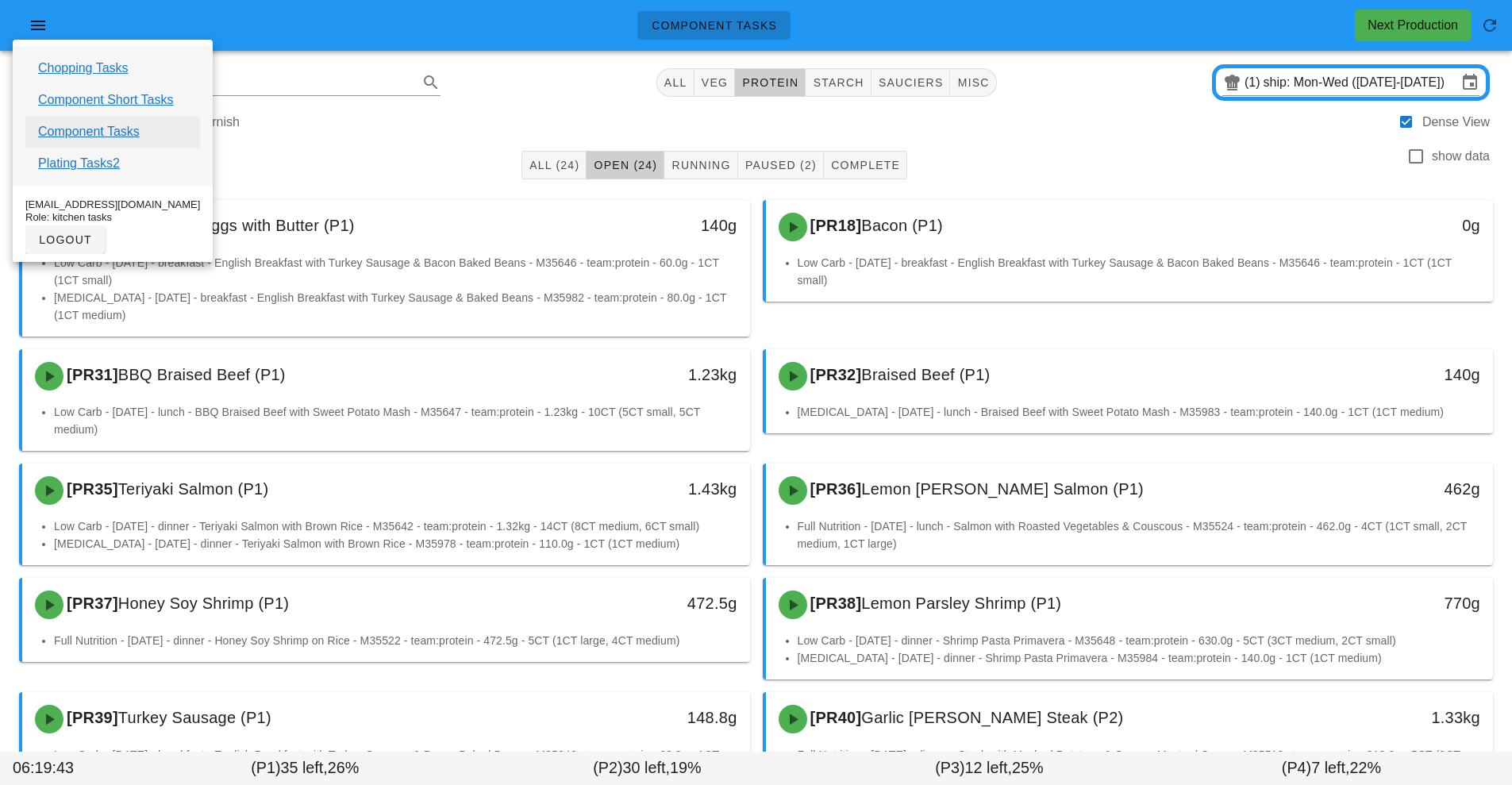
click at [133, 127] on link "Component Tasks" at bounding box center [89, 132] width 102 height 19
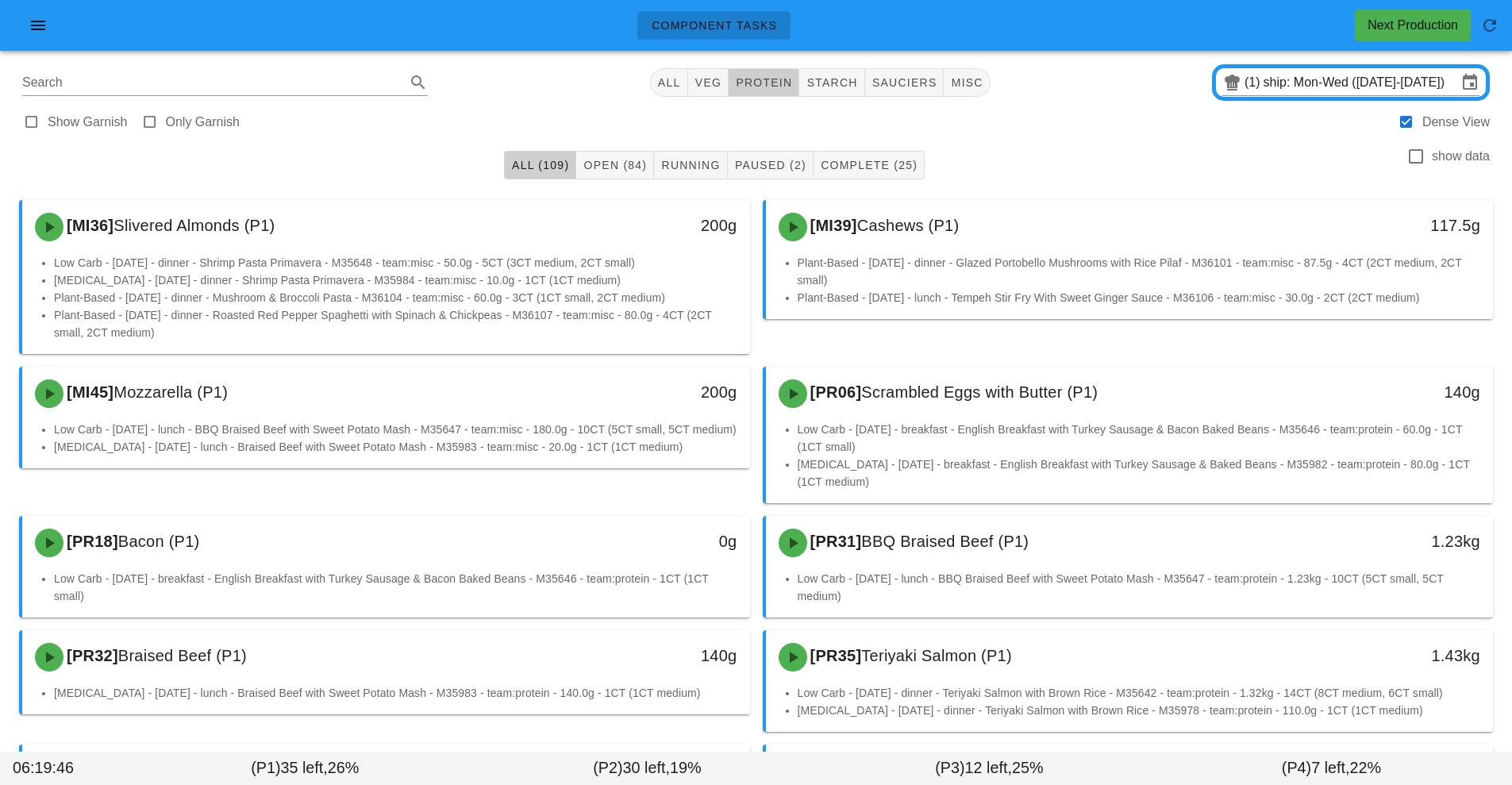
click at [779, 87] on span "protein" at bounding box center [763, 83] width 57 height 13
type input "team:protein"
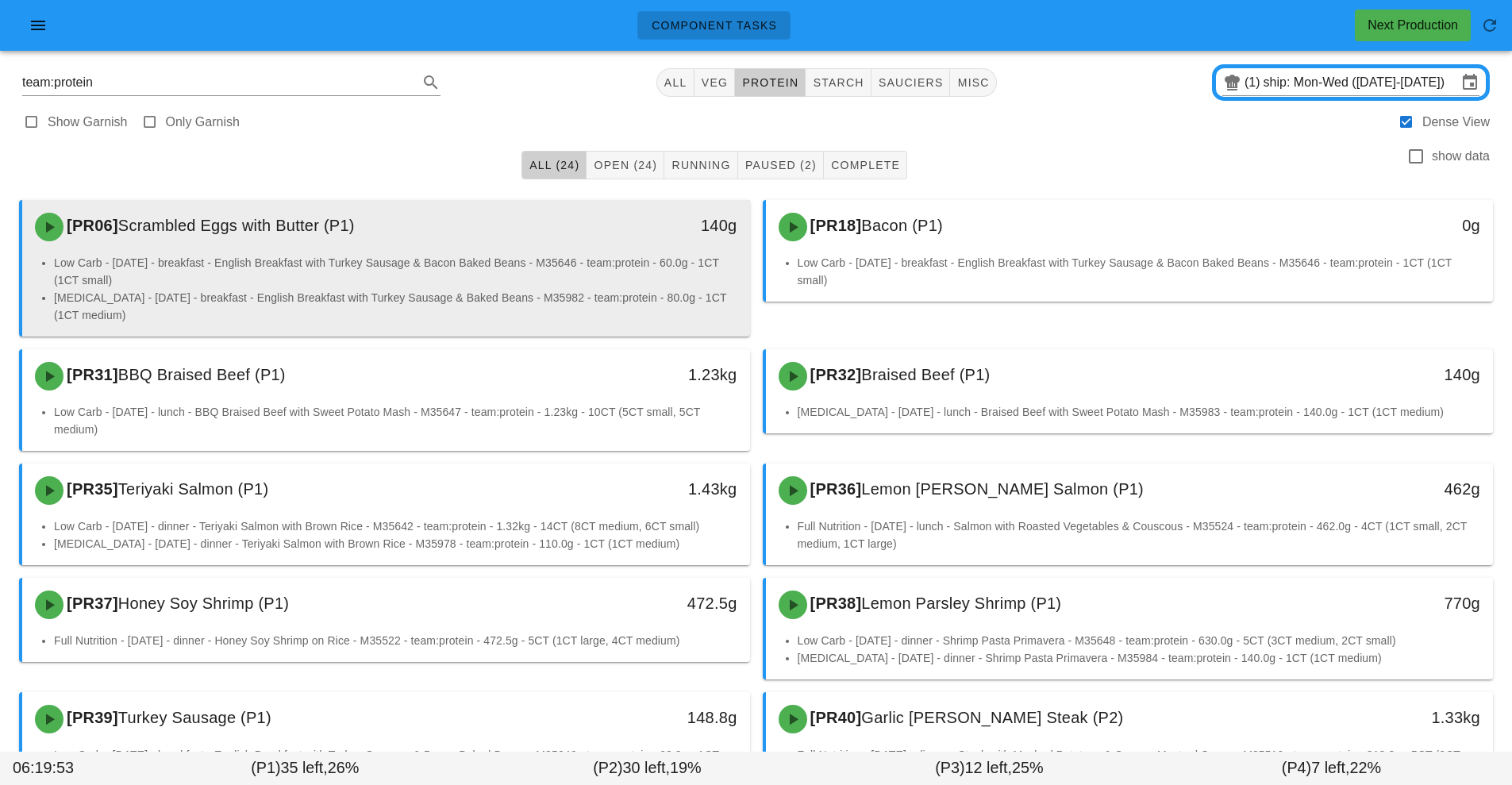
click at [670, 309] on li "Diabetes - Wednesday - breakfast - English Breakfast with Turkey Sausage & Bake…" at bounding box center [396, 306] width 683 height 35
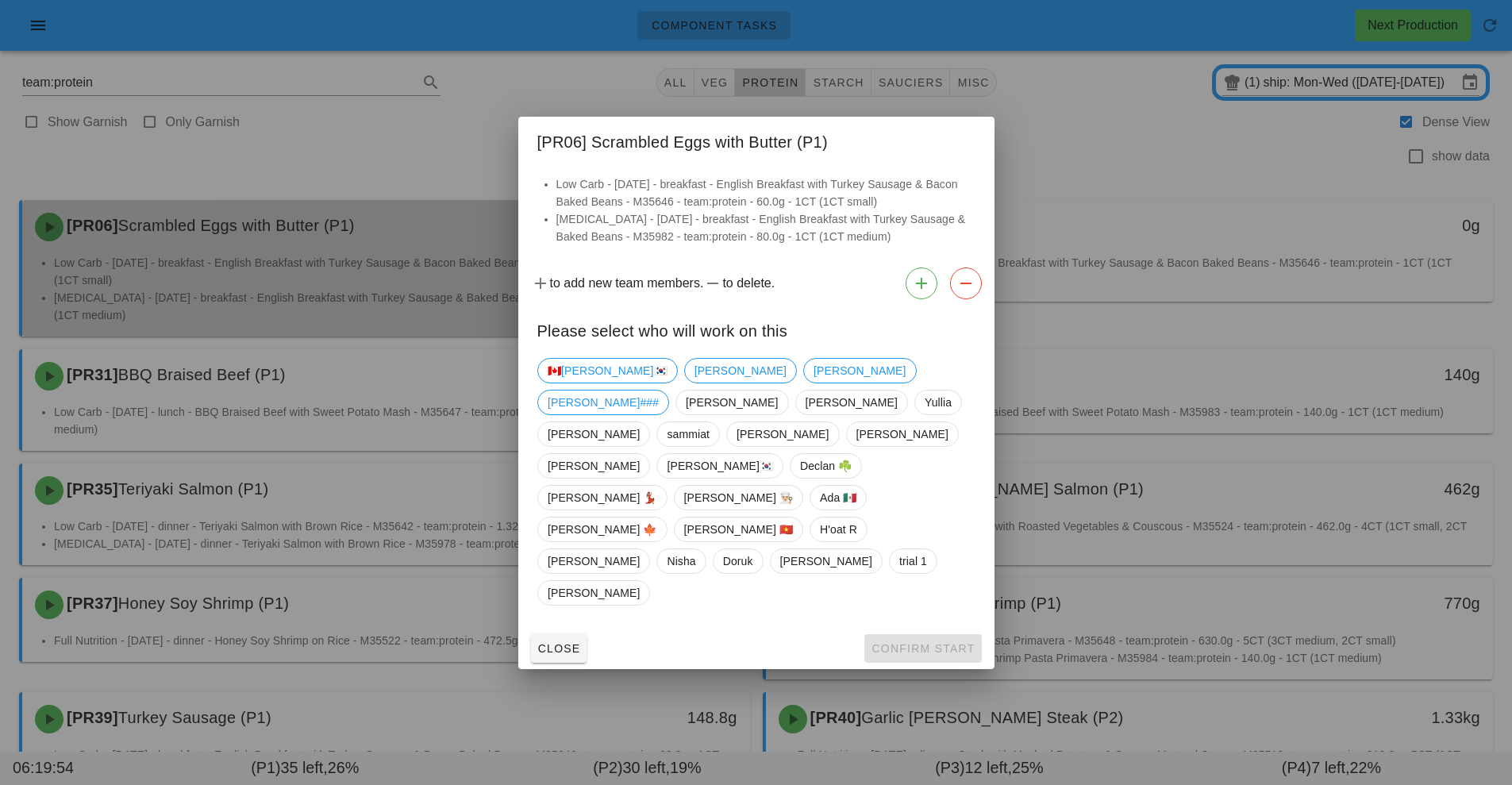
click at [711, 556] on div at bounding box center [756, 392] width 1512 height 785
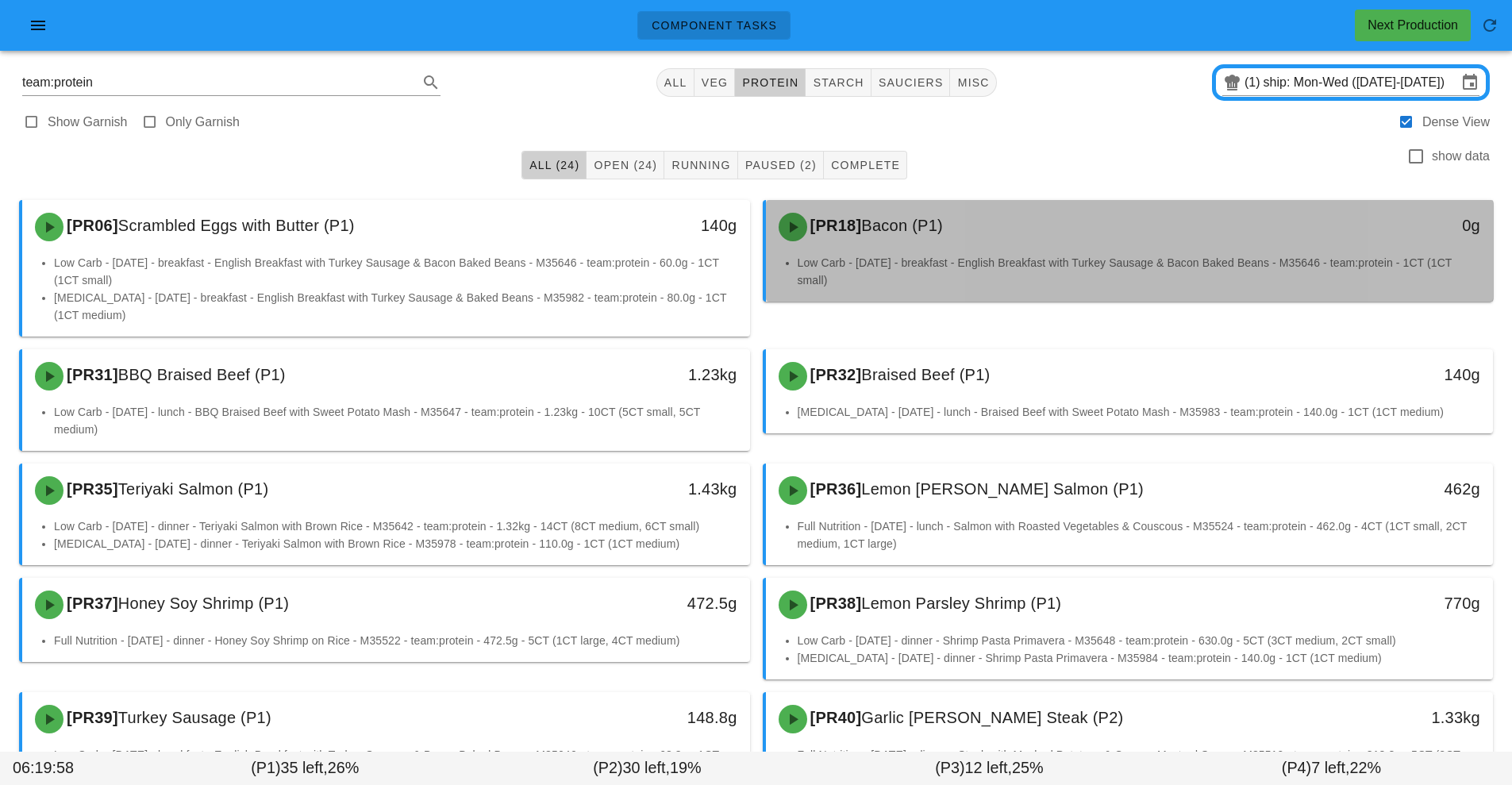
click at [905, 245] on div "[PR18] Bacon (P1)" at bounding box center [1040, 226] width 540 height 47
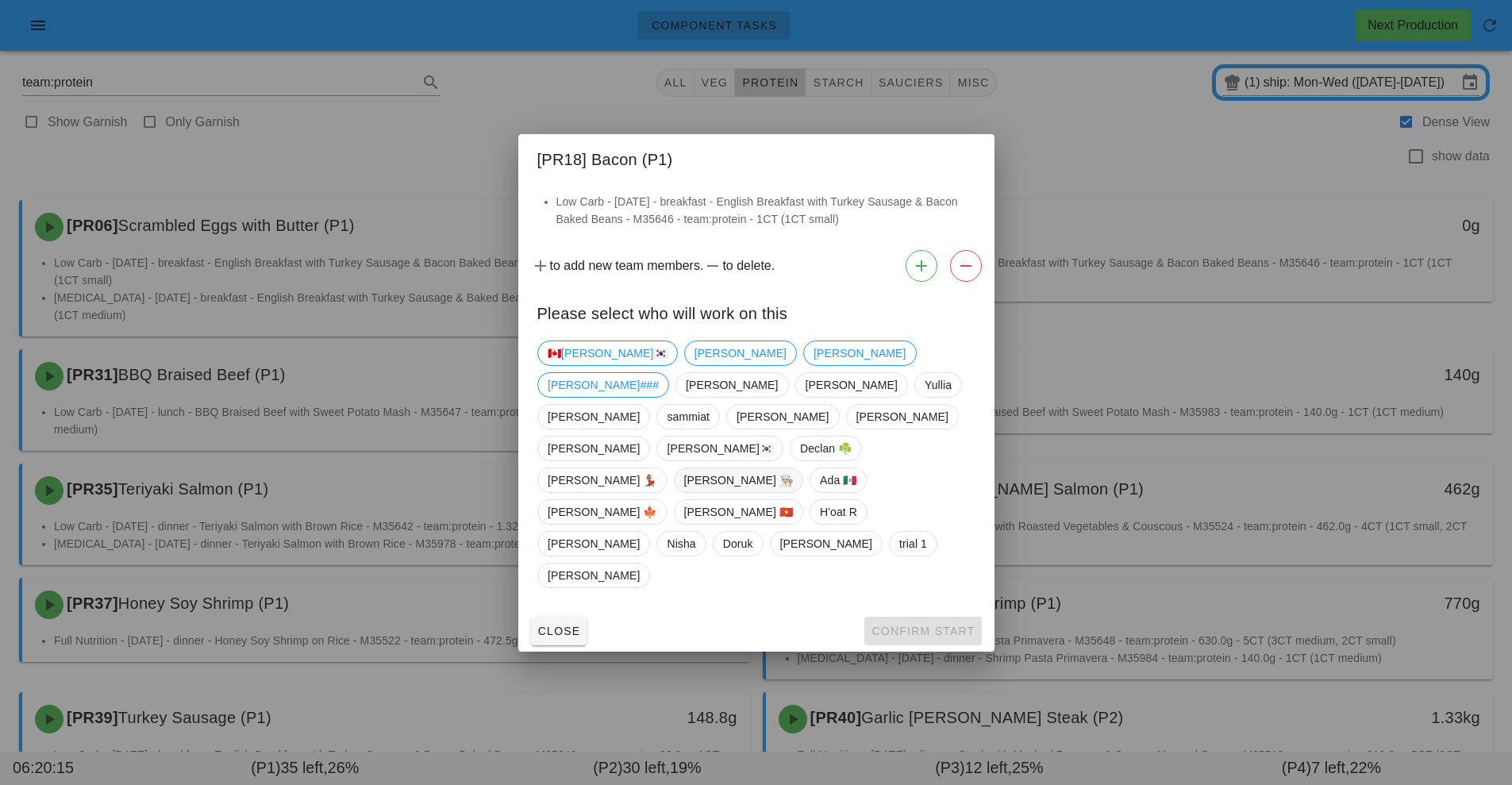
click at [699, 491] on span "Danilo 👨🏼‍🍳" at bounding box center [737, 480] width 109 height 24
click at [775, 460] on div "🇨🇦KEN🇰🇷 Fernanda Richard Shawn### Adrian Kavitha Yullia Arturo sammiat Dalia Ad…" at bounding box center [756, 464] width 438 height 260
click at [749, 531] on span "Doruk" at bounding box center [737, 544] width 51 height 26
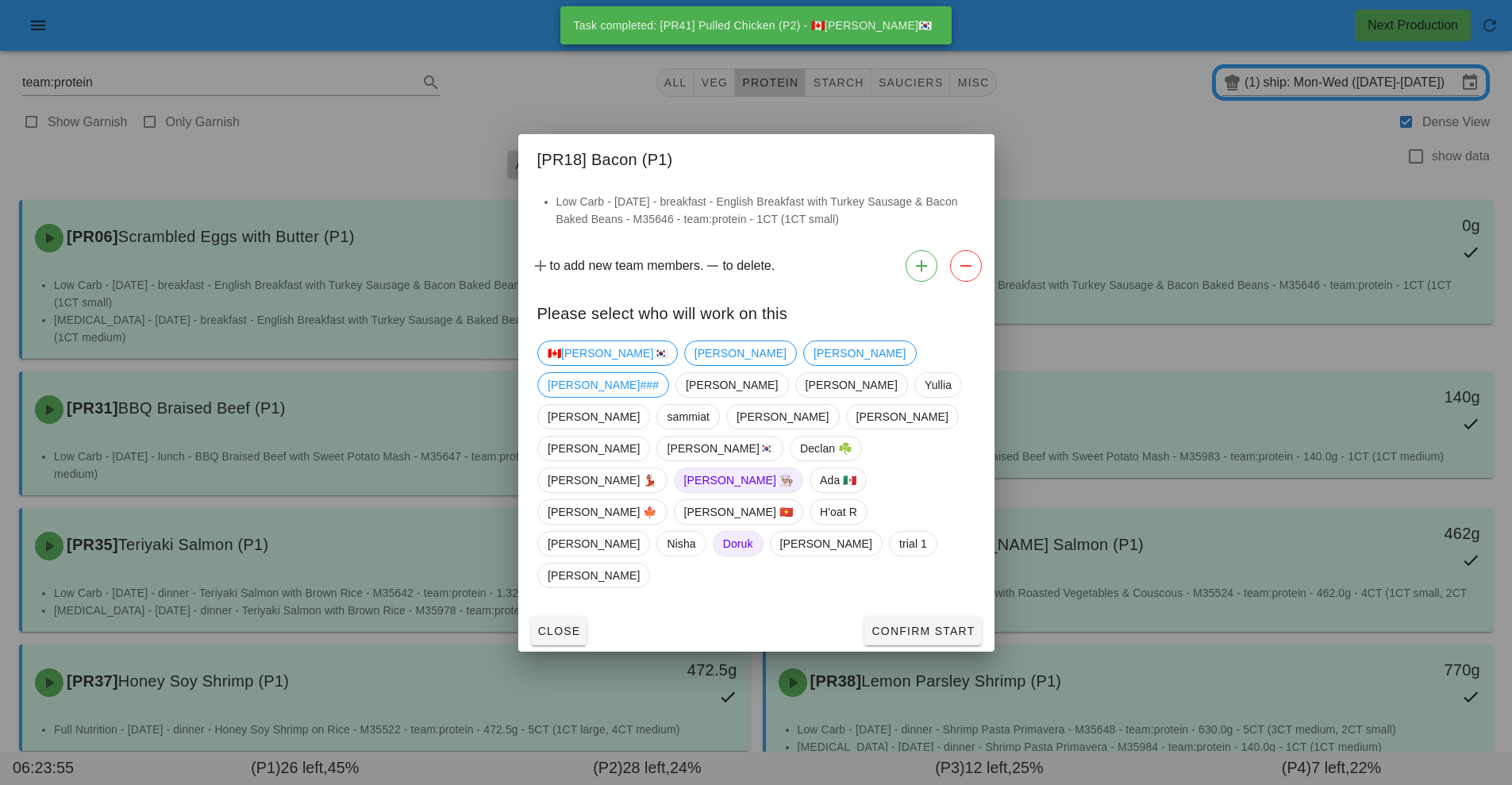
click at [517, 148] on div at bounding box center [756, 392] width 1512 height 785
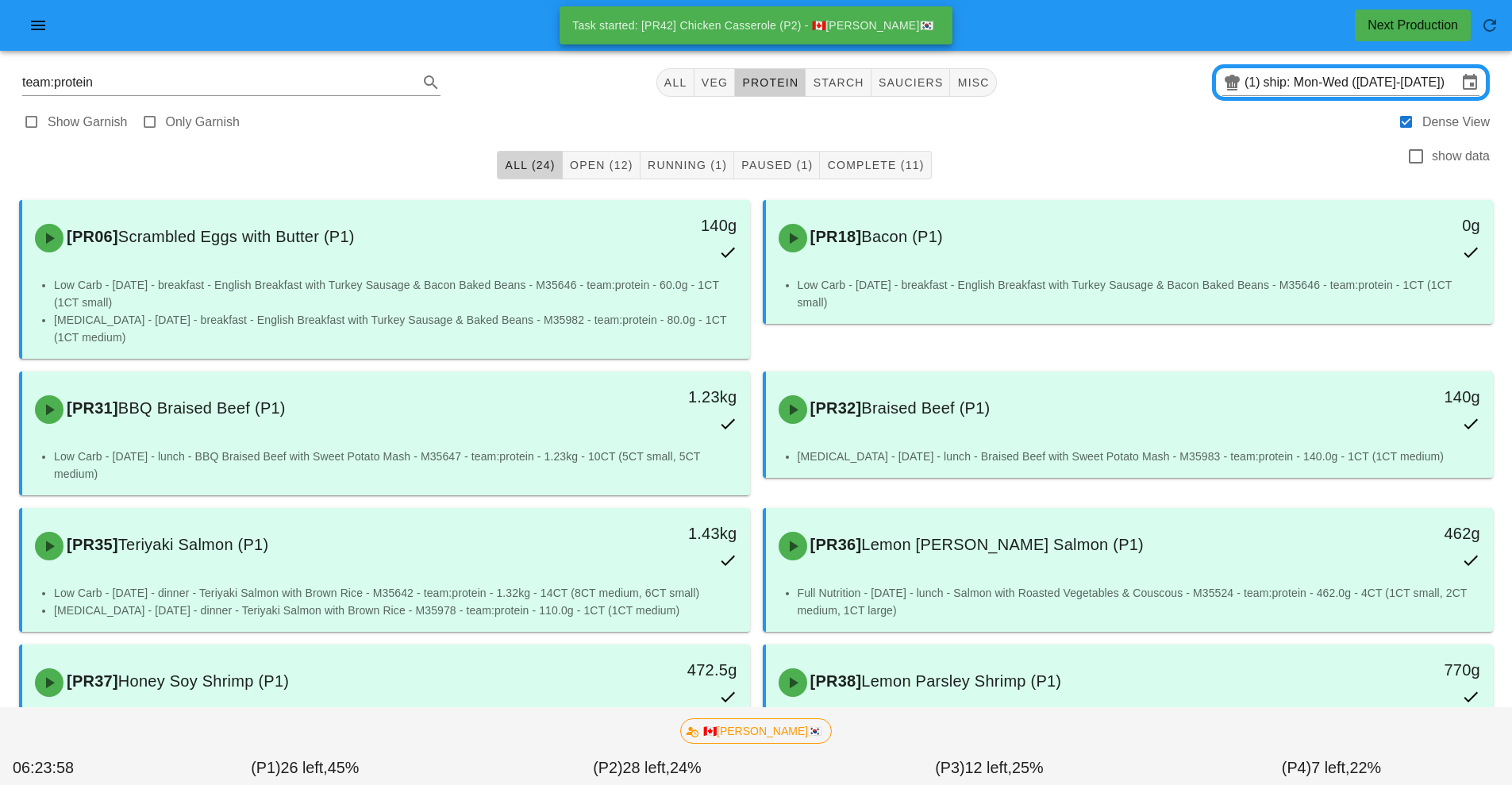
click at [517, 156] on button "All (24)" at bounding box center [529, 164] width 65 height 28
click at [502, 155] on button "All (24)" at bounding box center [529, 164] width 65 height 28
click at [507, 155] on button "All (24)" at bounding box center [529, 164] width 65 height 28
click at [502, 155] on button "All (24)" at bounding box center [529, 164] width 65 height 28
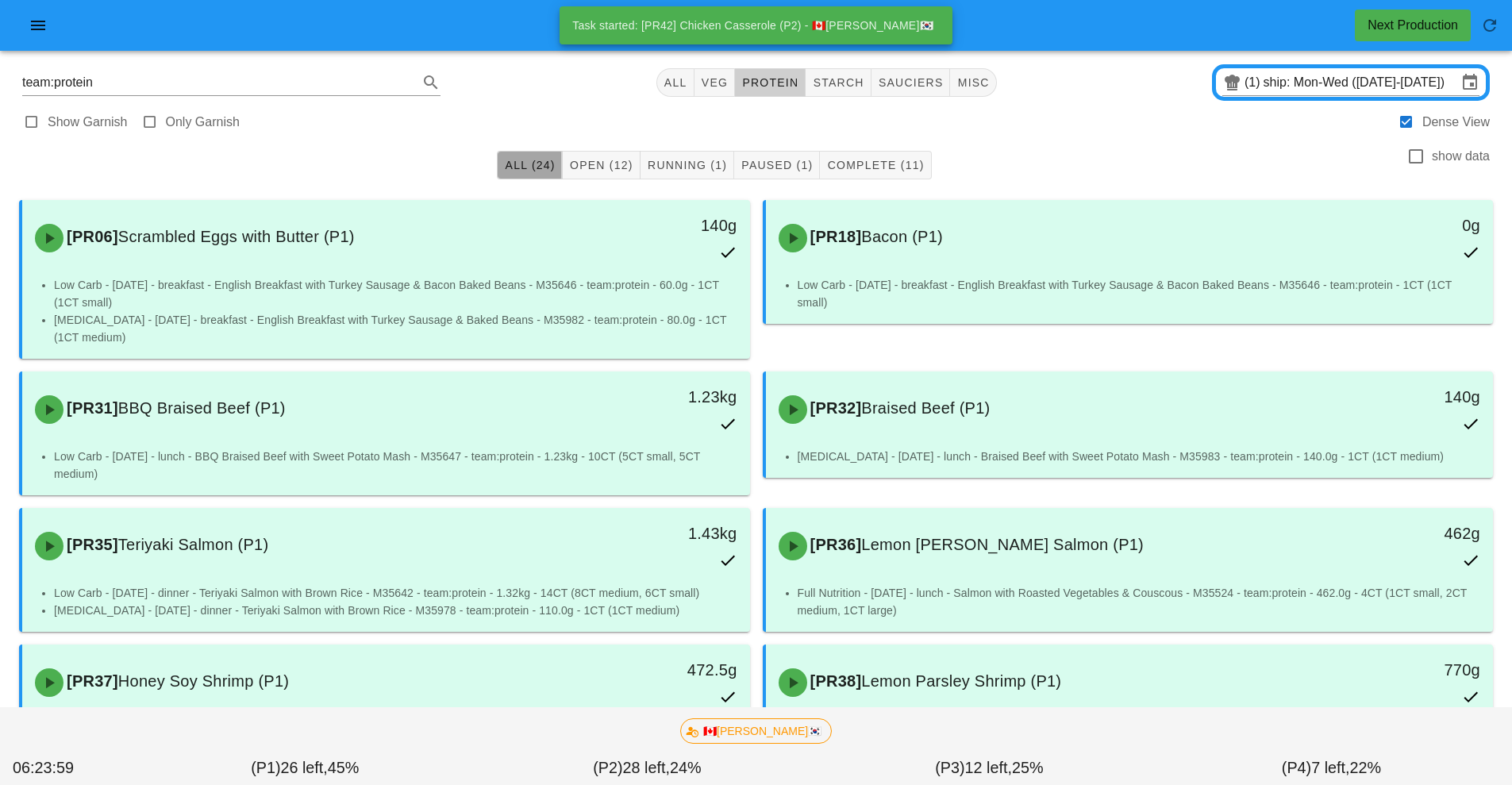
click at [502, 155] on button "All (24)" at bounding box center [529, 164] width 65 height 28
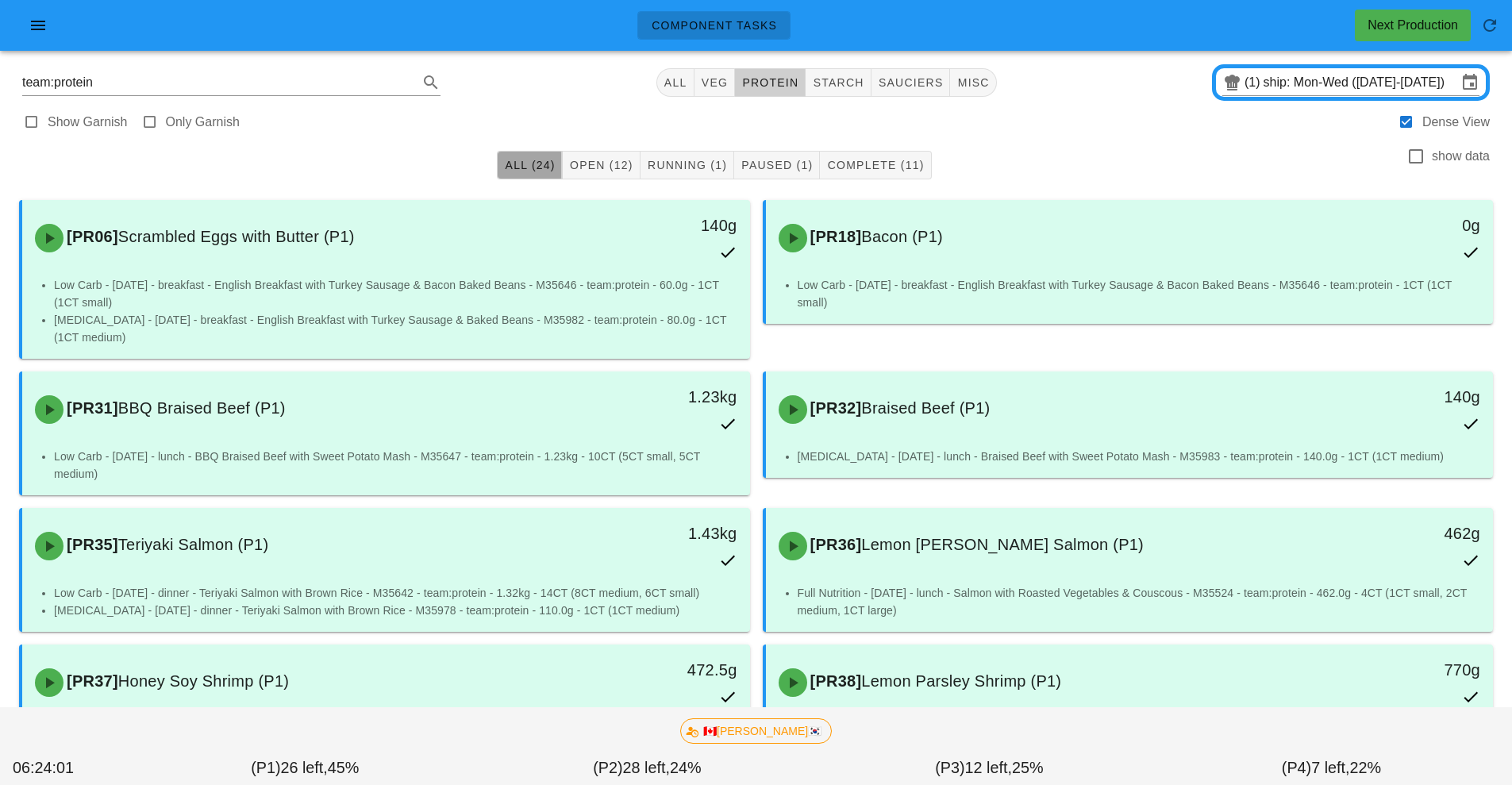
click at [502, 154] on button "All (24)" at bounding box center [529, 164] width 65 height 28
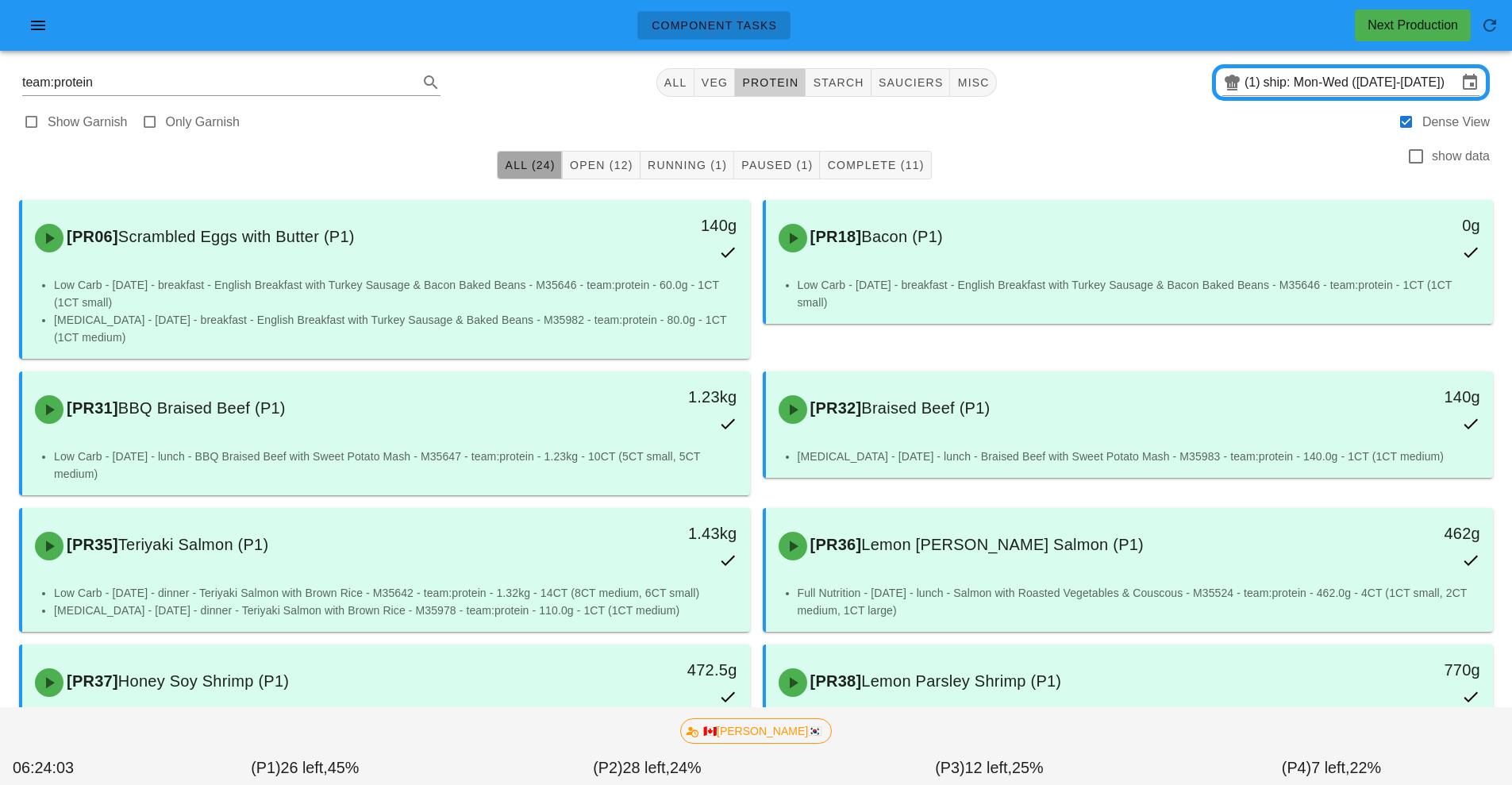
click at [502, 154] on button "All (24)" at bounding box center [529, 164] width 65 height 28
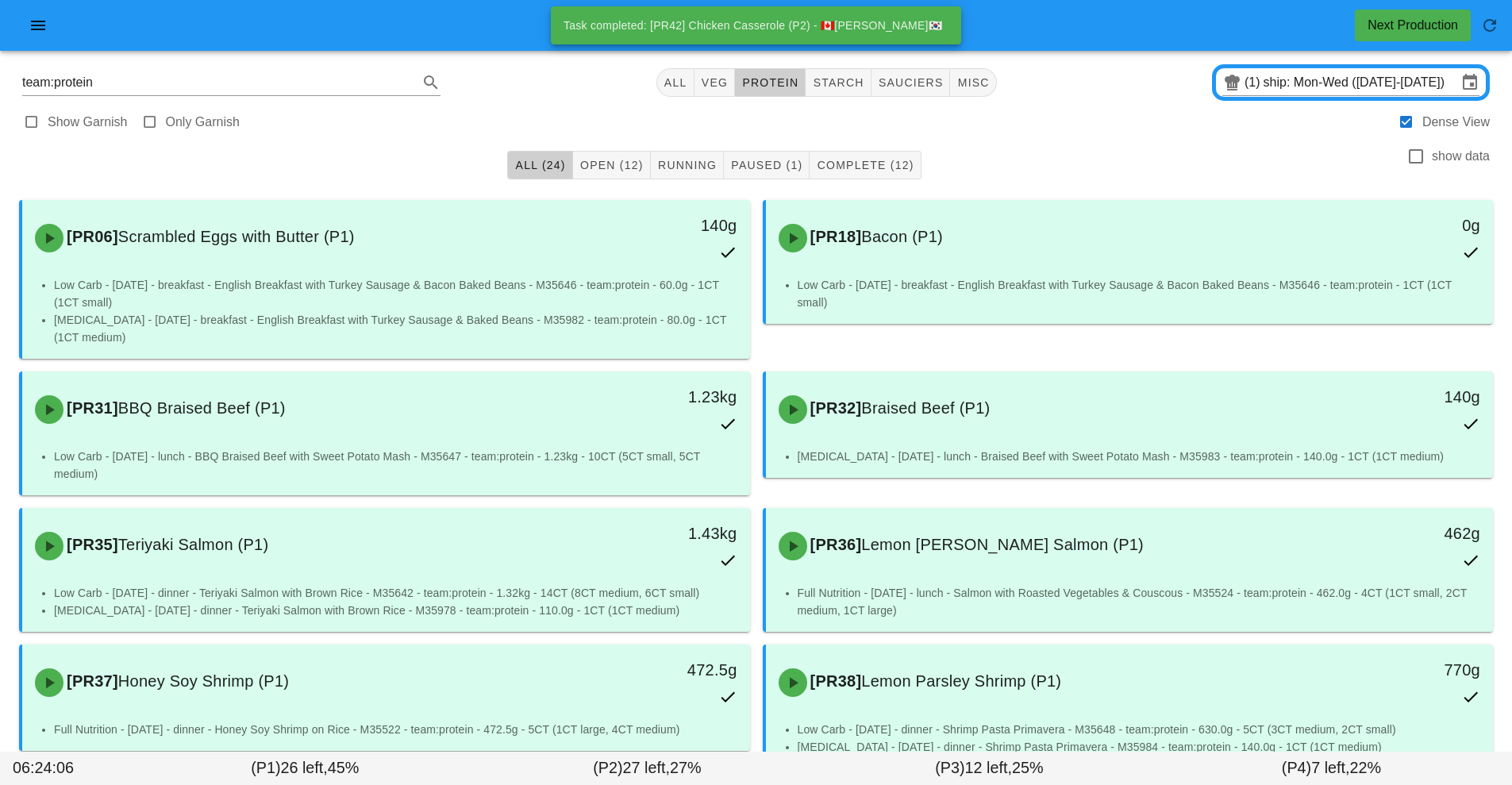
click at [494, 146] on div "All (24) Open (12) Running Paused (1) Complete (12) show data" at bounding box center [756, 164] width 1492 height 51
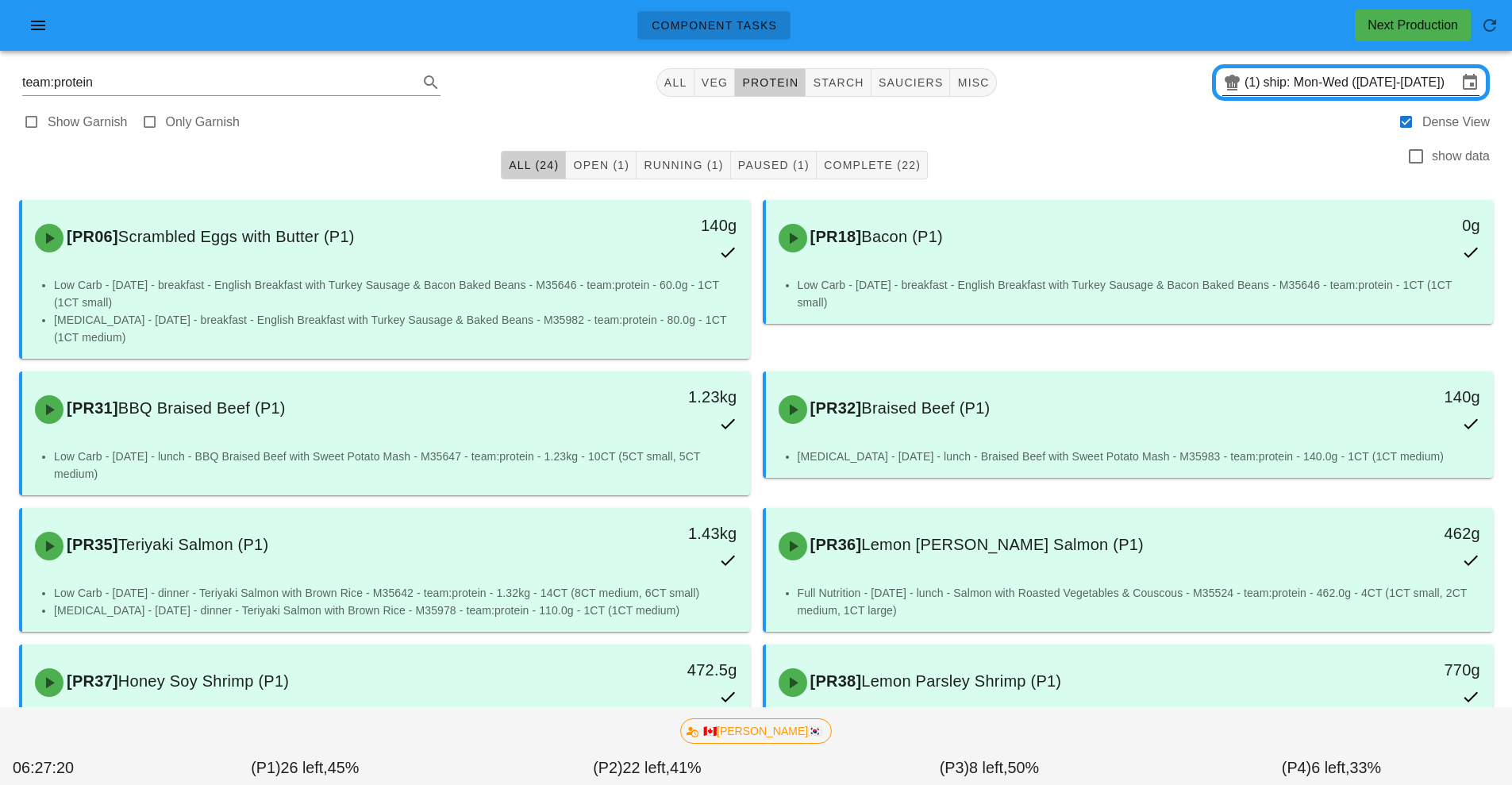
click at [1312, 85] on input "ship: Mon-Wed (Sep 15-Sep 17)" at bounding box center [1360, 83] width 194 height 26
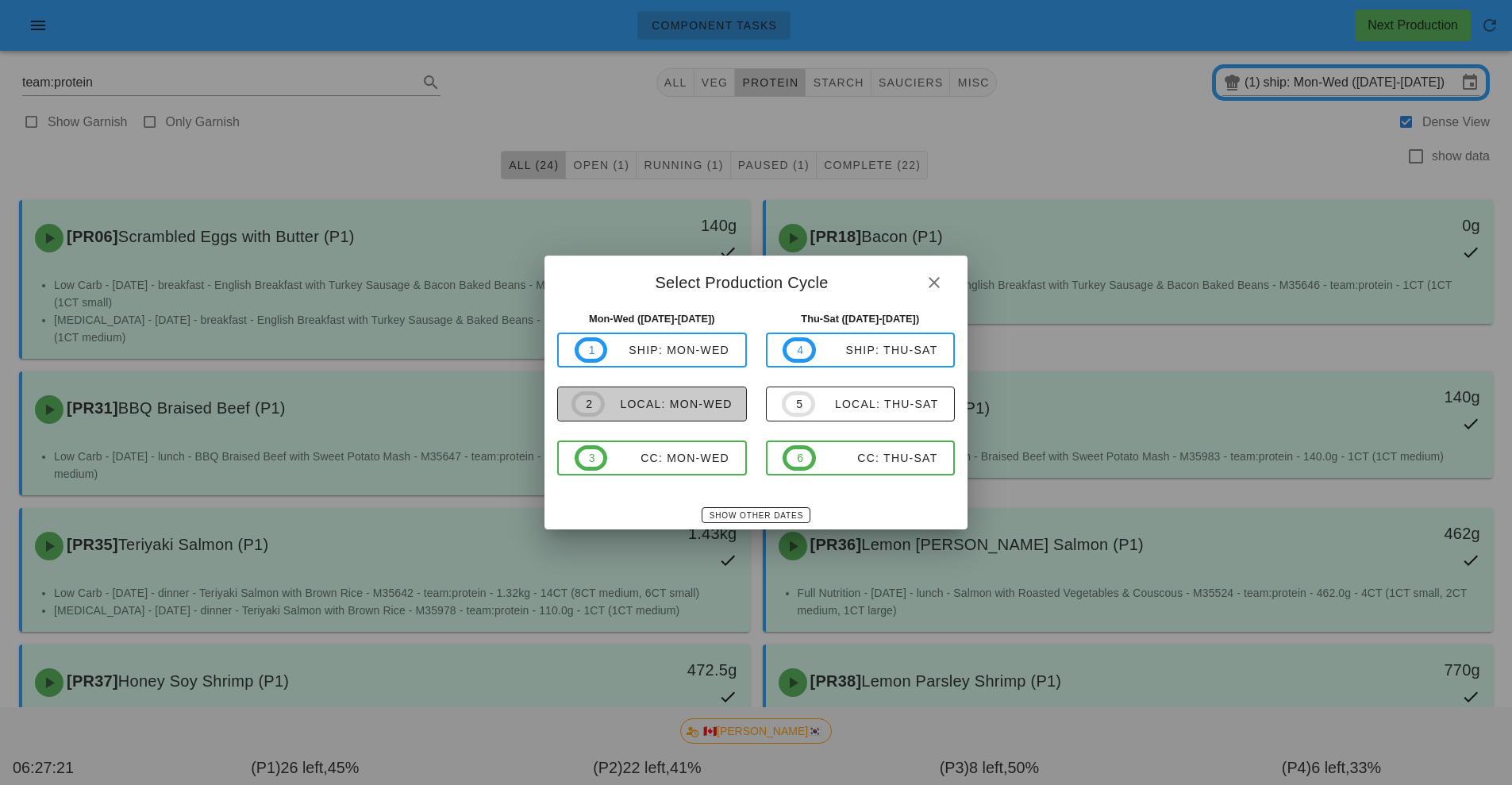
click at [689, 411] on div "local: Mon-Wed" at bounding box center [669, 404] width 127 height 13
type input "local: Mon-Wed ([DATE]-[DATE])"
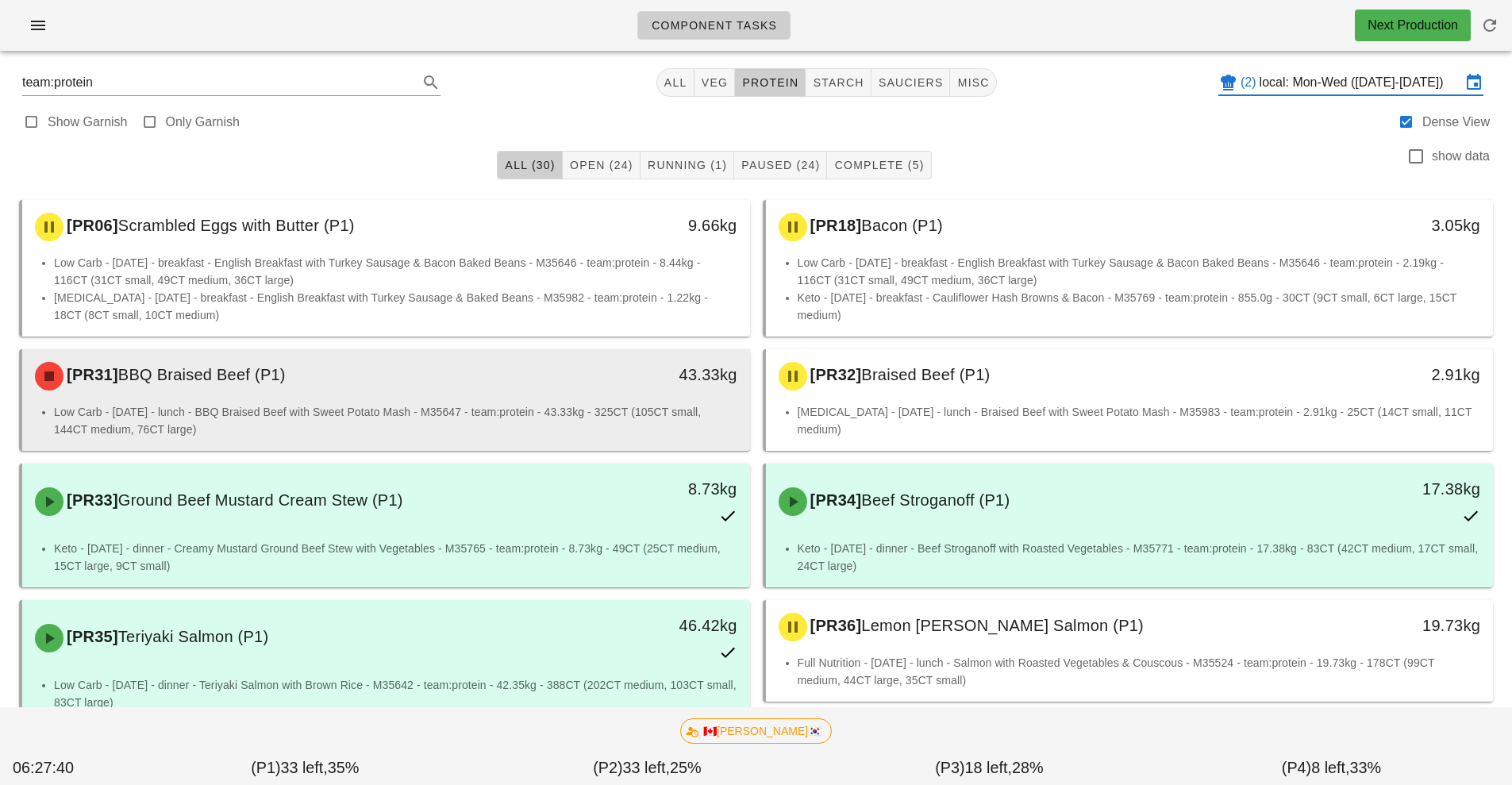
click at [538, 411] on li "Low Carb - [DATE] - lunch - BBQ Braised Beef with Sweet Potato Mash - M35647 - …" at bounding box center [396, 420] width 683 height 35
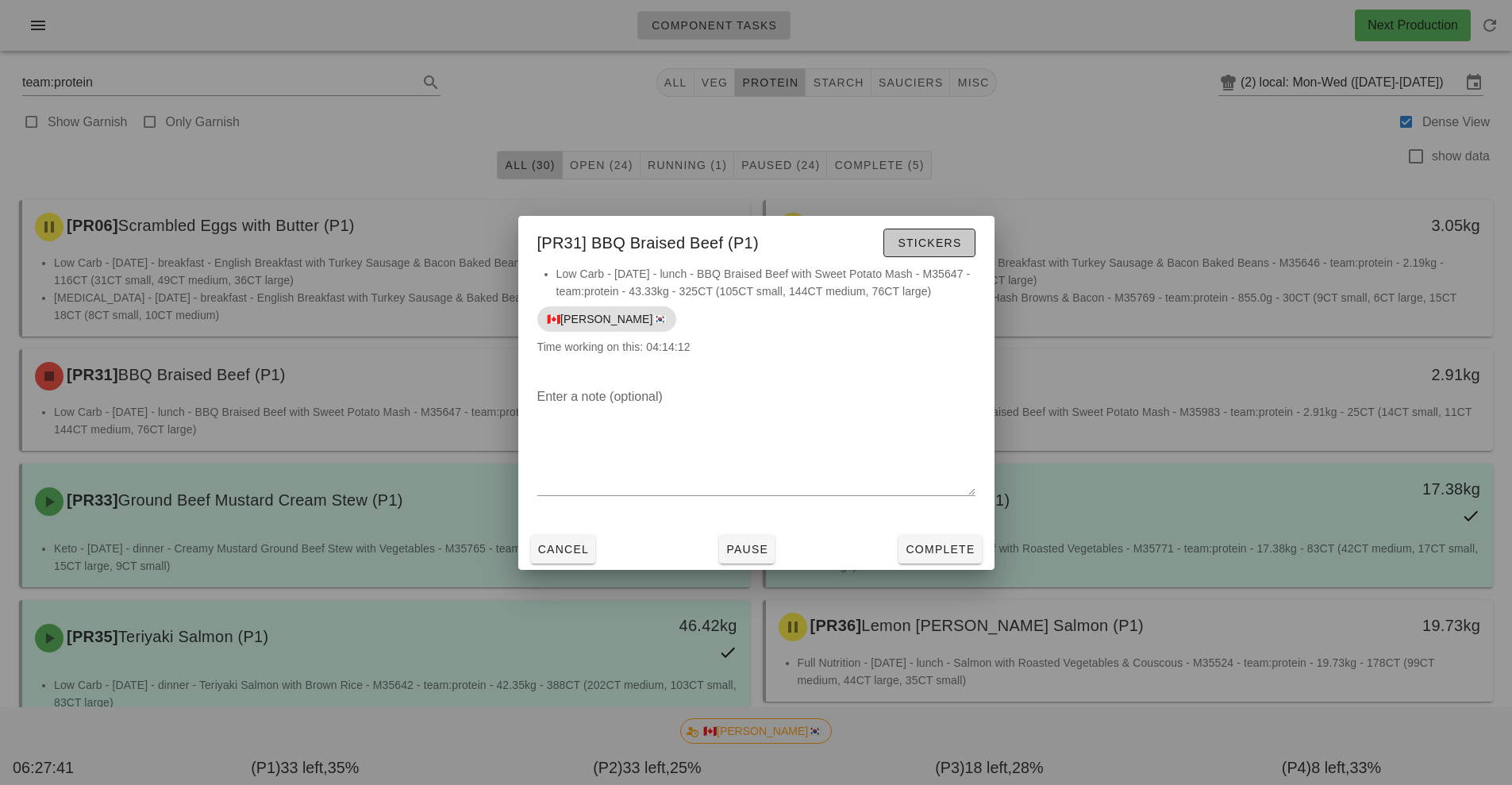
click at [952, 237] on span "Stickers" at bounding box center [929, 243] width 65 height 13
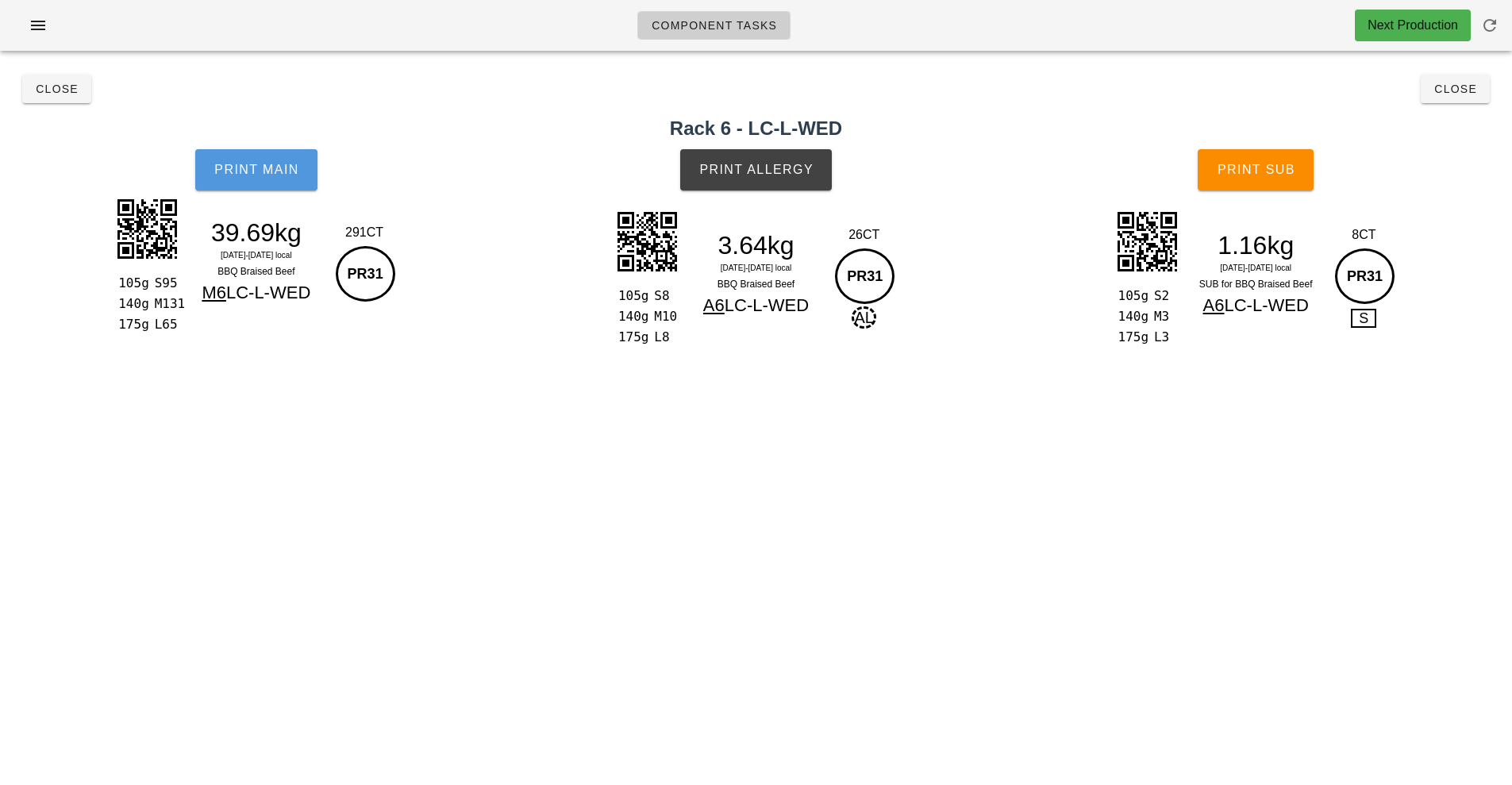
click at [279, 171] on span "Print Main" at bounding box center [256, 170] width 86 height 15
click at [305, 182] on button "Print Main" at bounding box center [256, 170] width 122 height 41
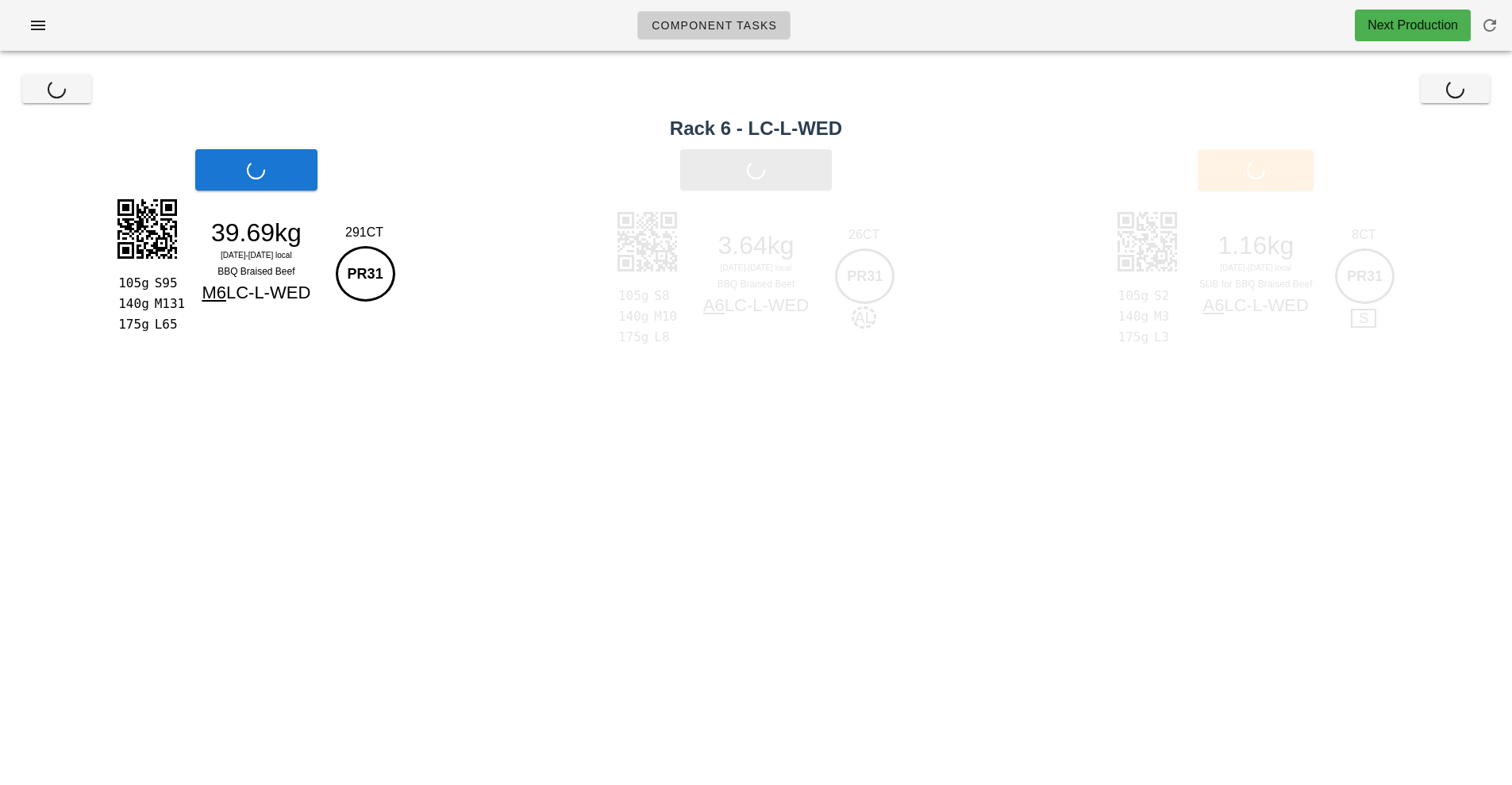
click at [321, 170] on div "Print Main" at bounding box center [256, 170] width 513 height 60
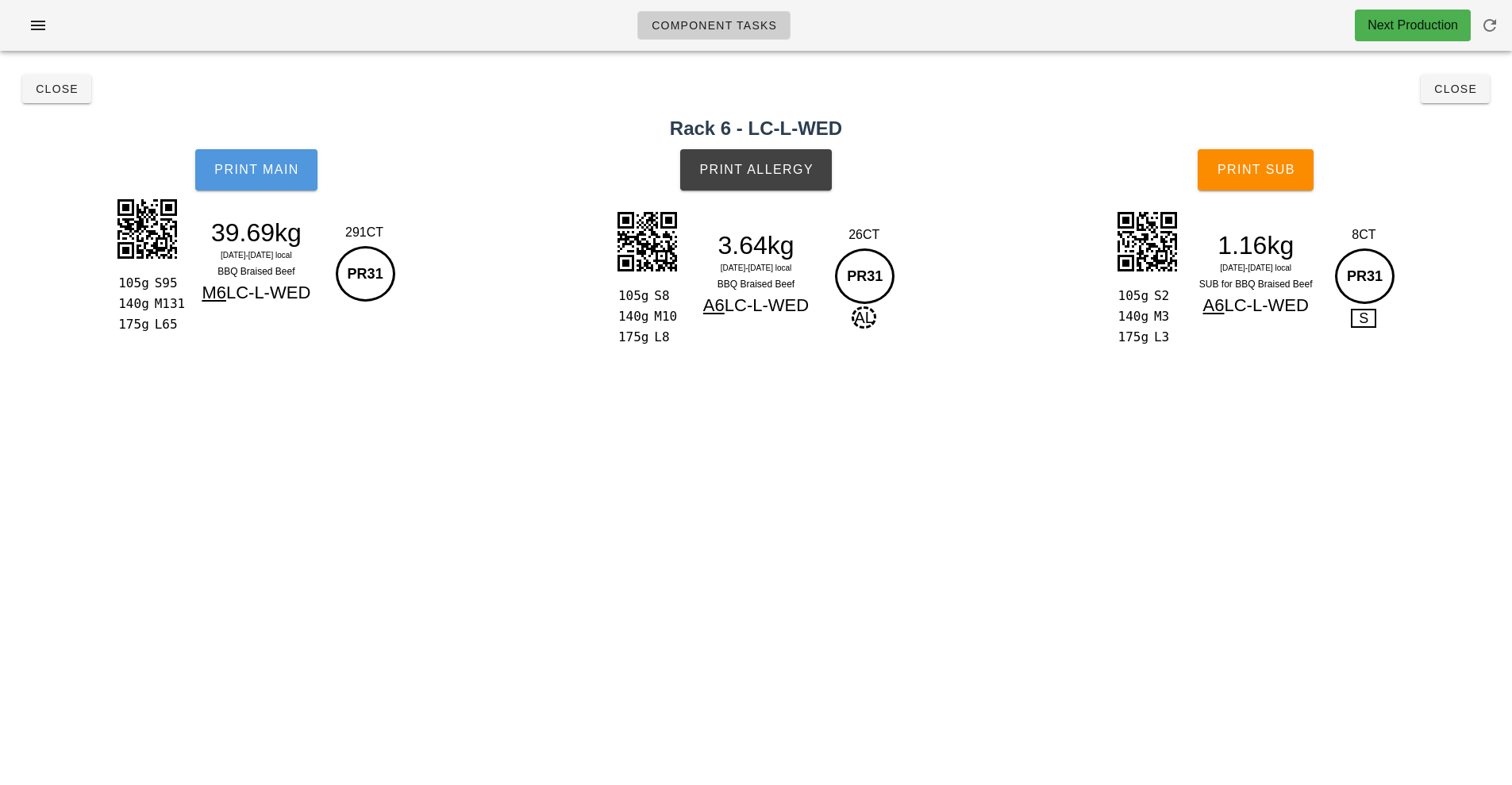
click at [313, 178] on button "Print Main" at bounding box center [256, 170] width 122 height 41
click at [818, 179] on button "Print Allergy" at bounding box center [756, 170] width 151 height 41
click at [1299, 175] on button "Print Sub" at bounding box center [1255, 170] width 116 height 41
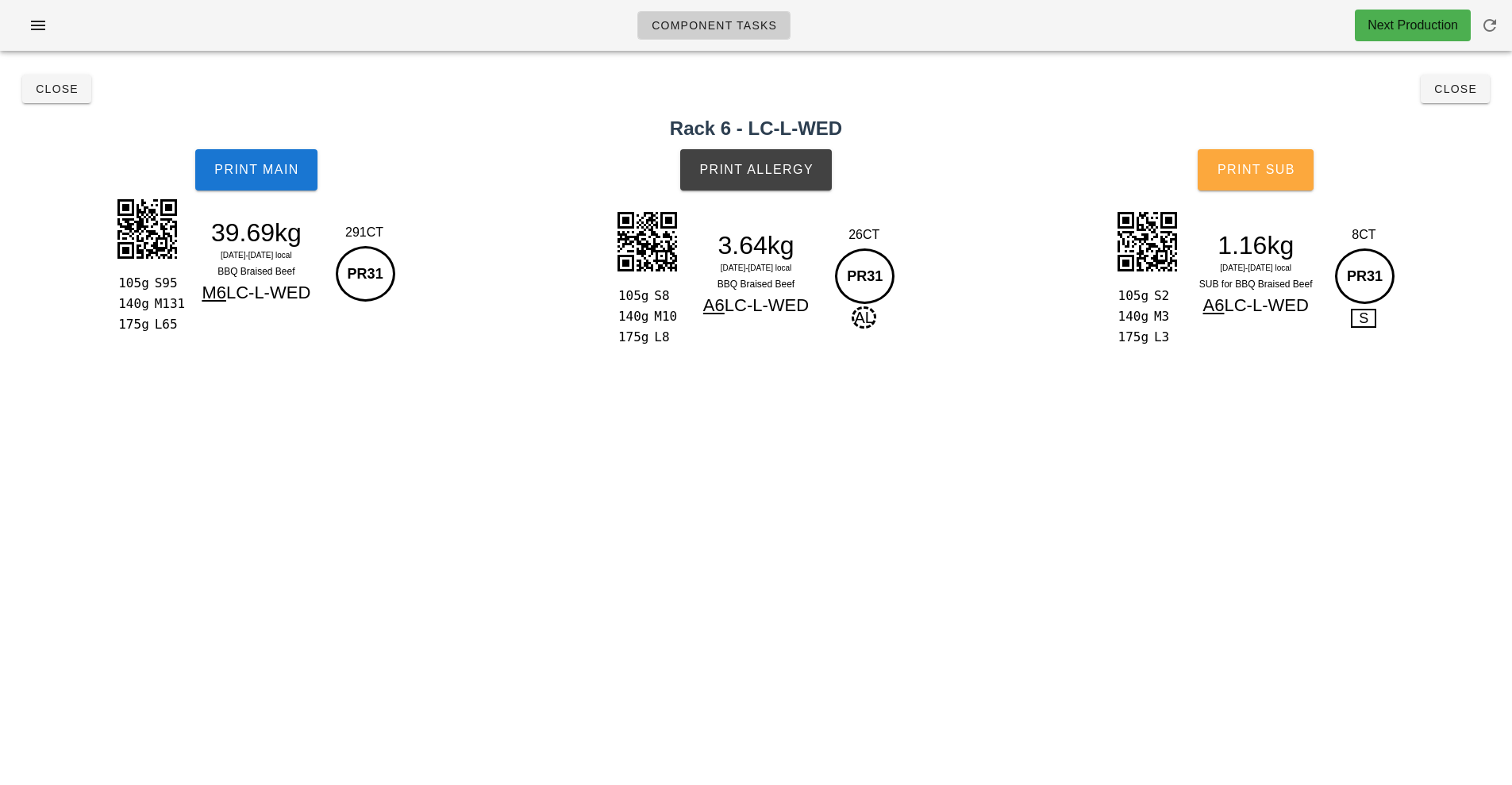
click at [1299, 175] on button "Print Sub" at bounding box center [1255, 170] width 116 height 41
click at [1454, 99] on button "Close" at bounding box center [1455, 89] width 69 height 28
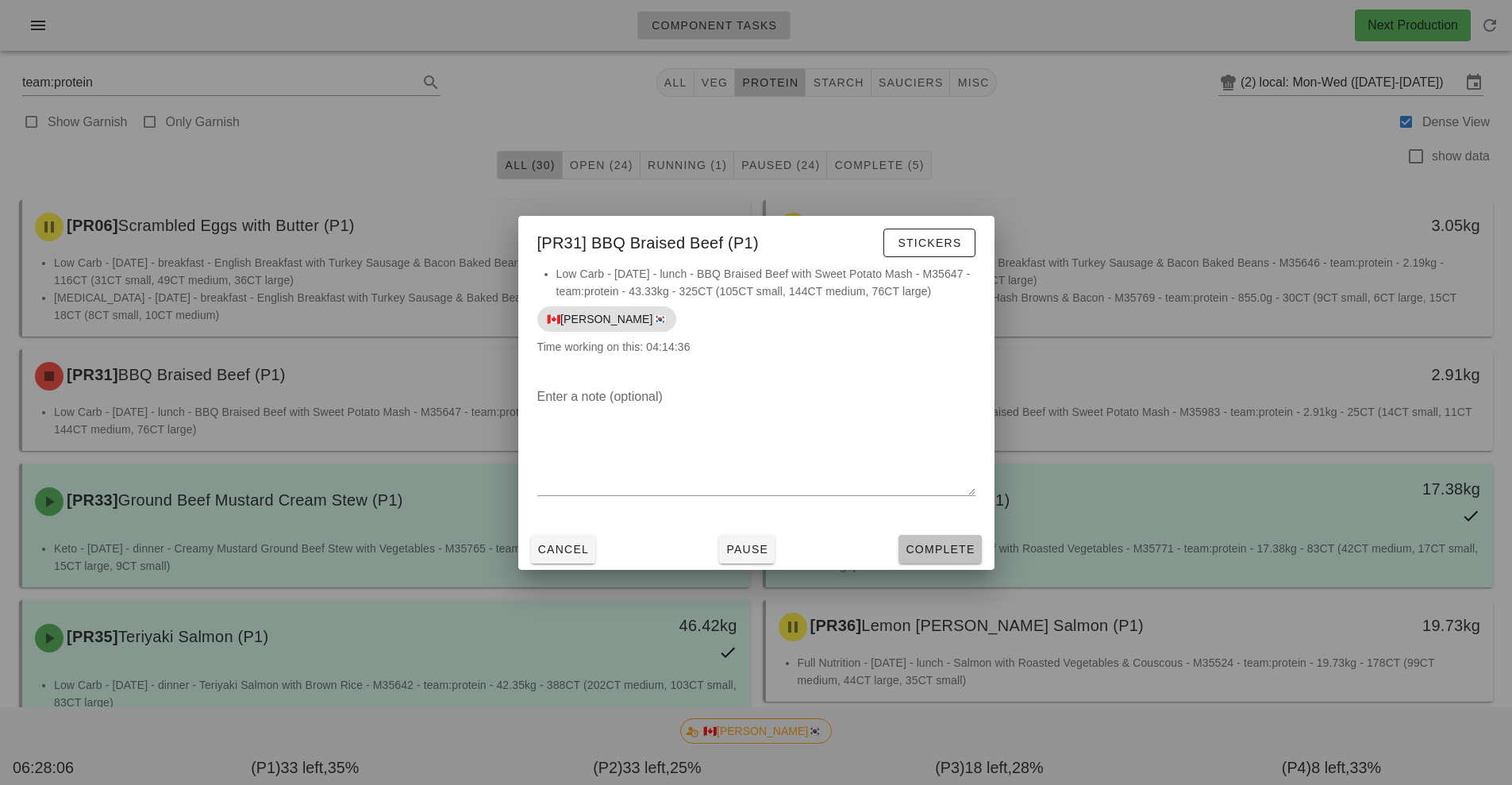
click at [929, 555] on span "Complete" at bounding box center [939, 549] width 70 height 13
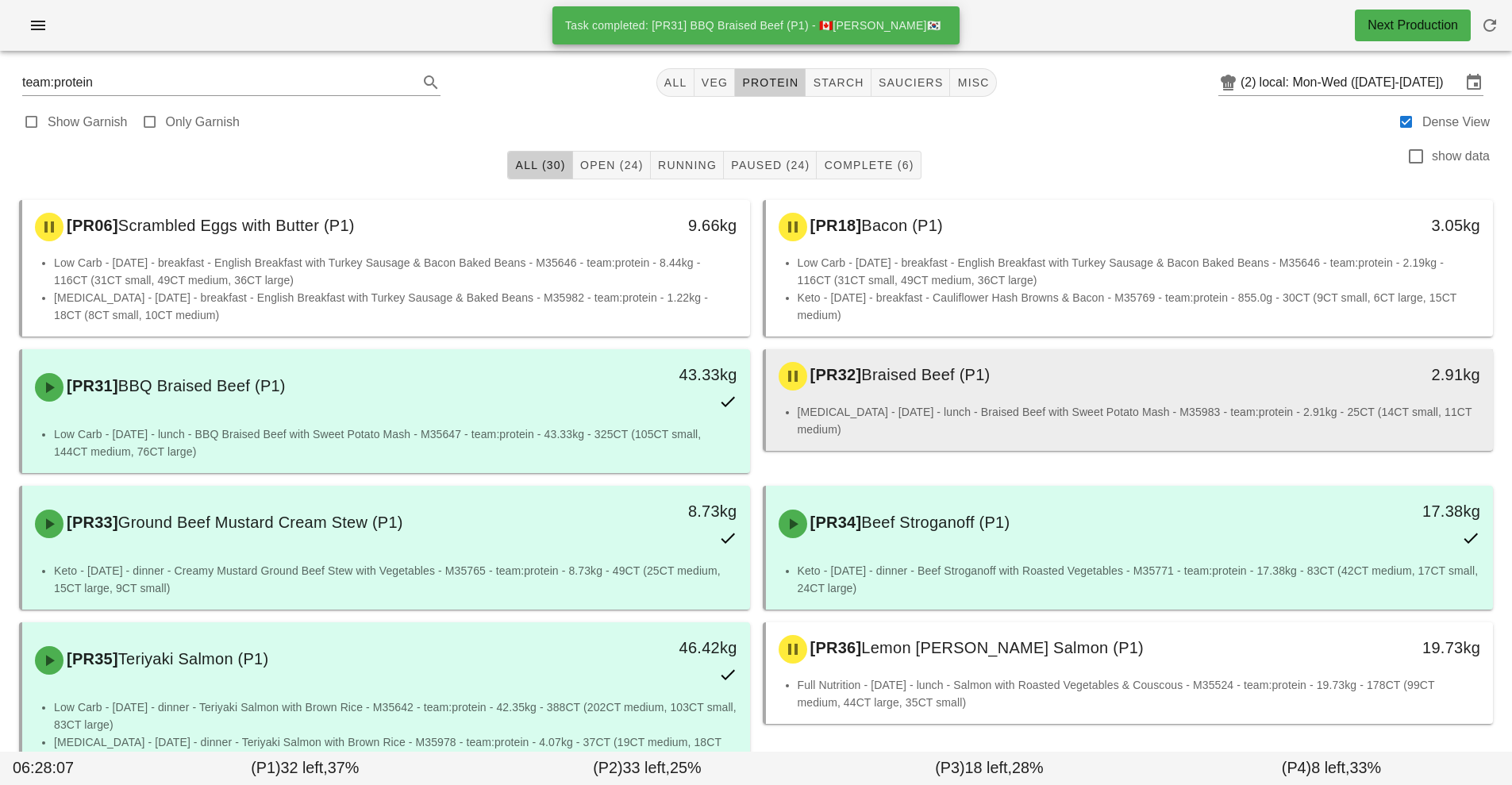
click at [1024, 403] on li "[MEDICAL_DATA] - [DATE] - lunch - Braised Beef with Sweet Potato Mash - M35983 …" at bounding box center [1139, 420] width 683 height 35
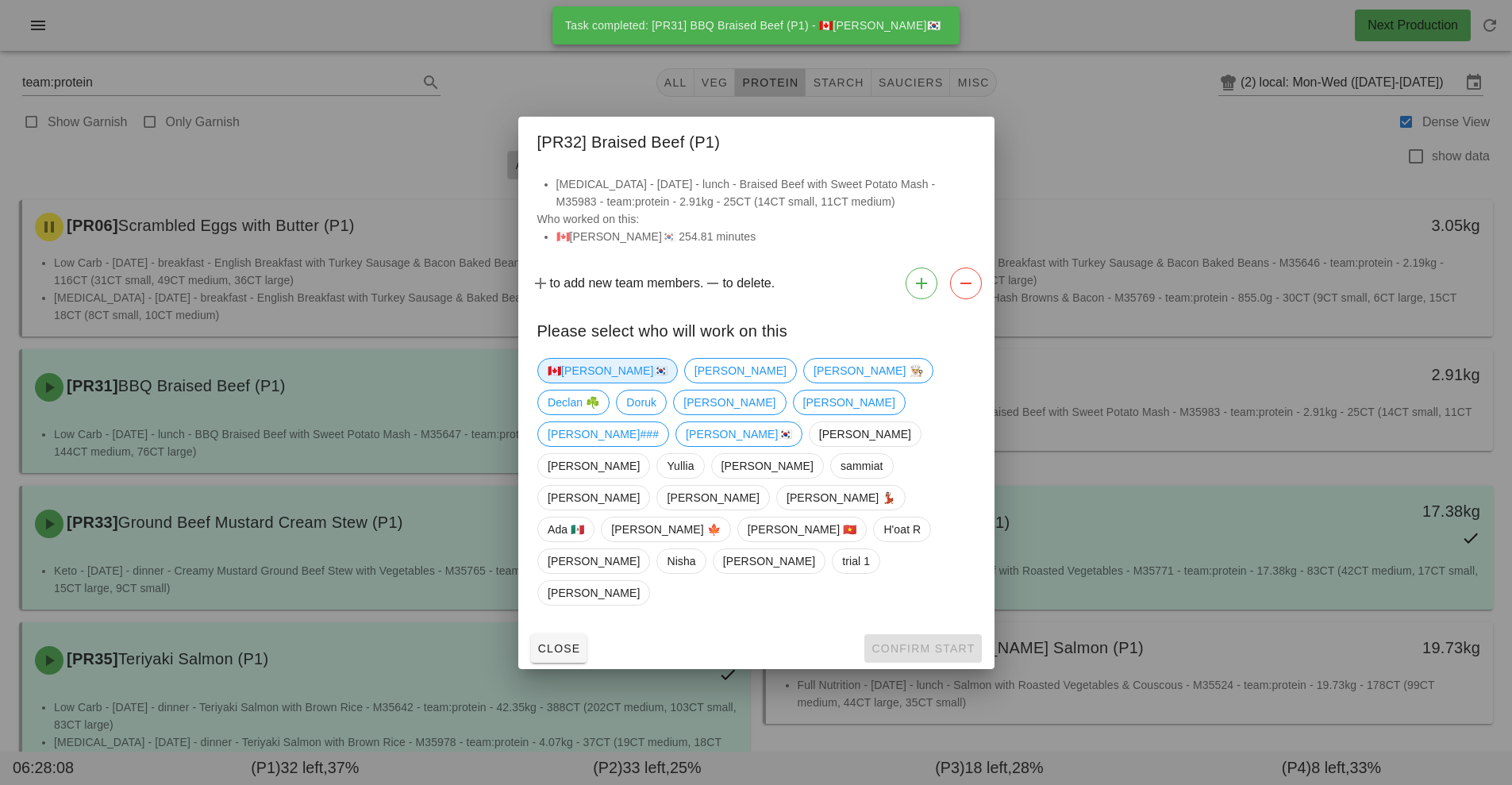
click at [583, 382] on span "🇨🇦[PERSON_NAME]🇰🇷" at bounding box center [607, 371] width 120 height 24
click at [928, 642] on span "Confirm Start" at bounding box center [923, 648] width 104 height 13
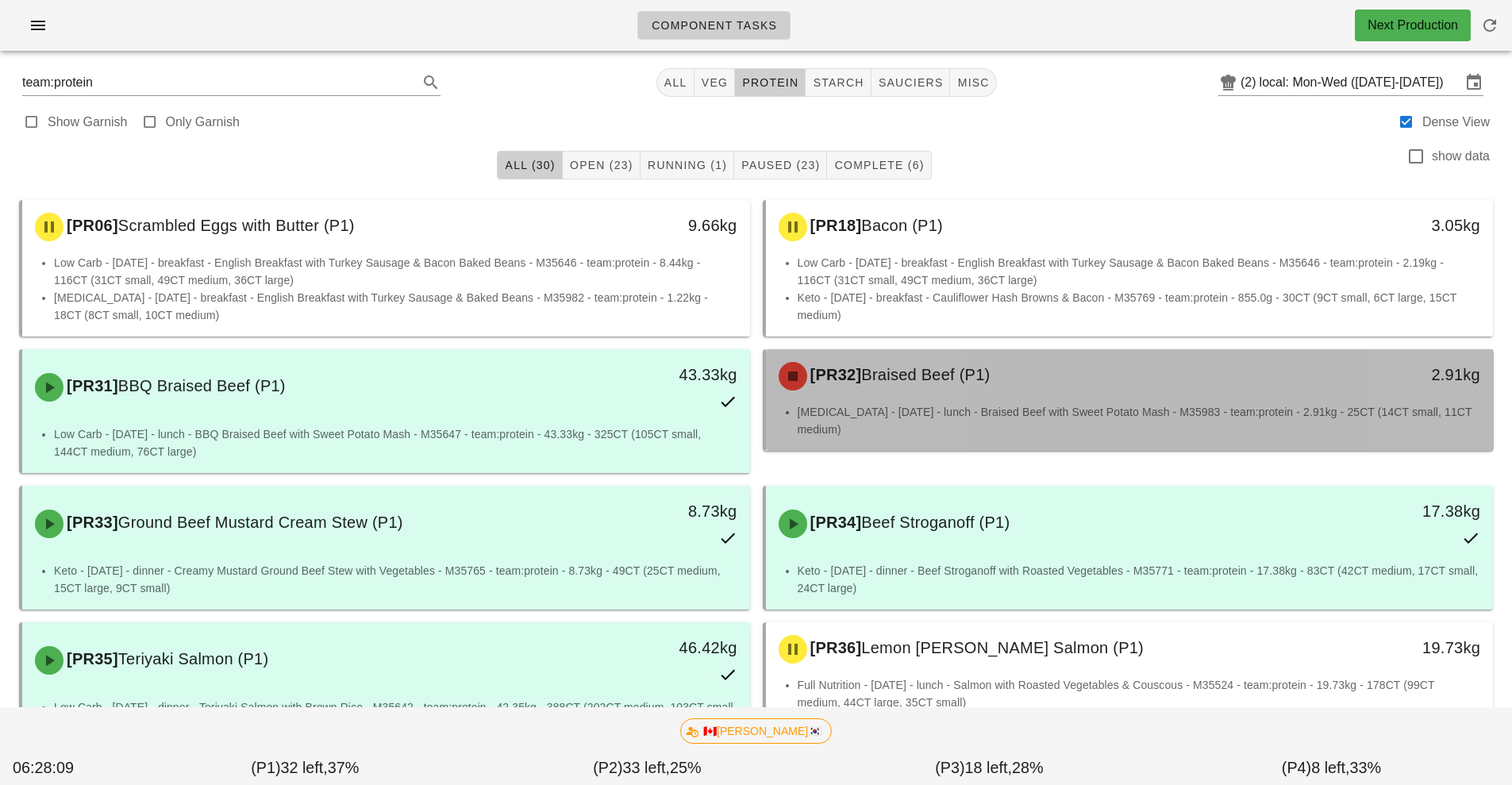
click at [979, 400] on div "[PR32] Braised Beef (P1) 2.91kg" at bounding box center [1130, 376] width 728 height 54
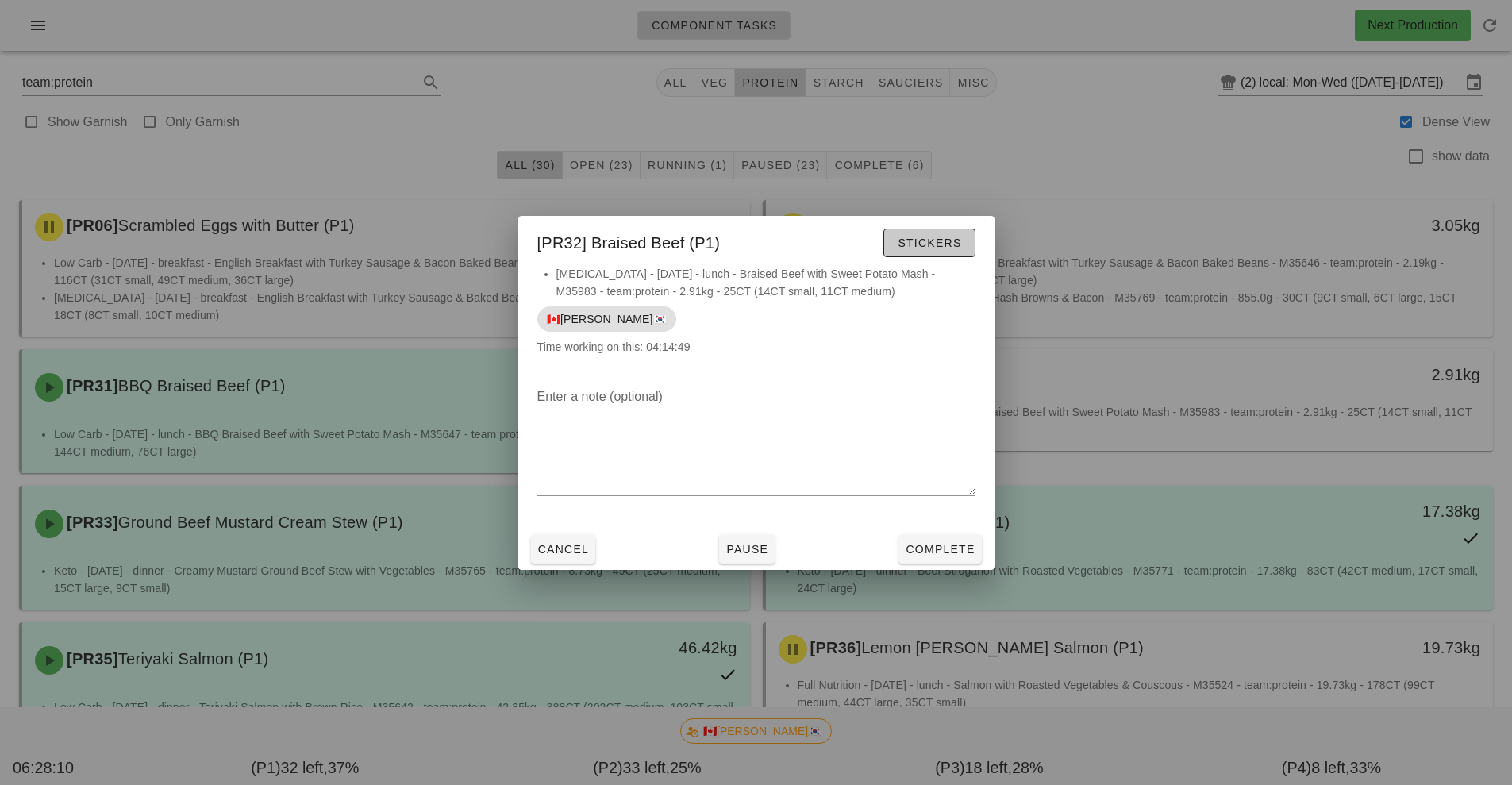
click at [937, 239] on span "Stickers" at bounding box center [929, 243] width 65 height 13
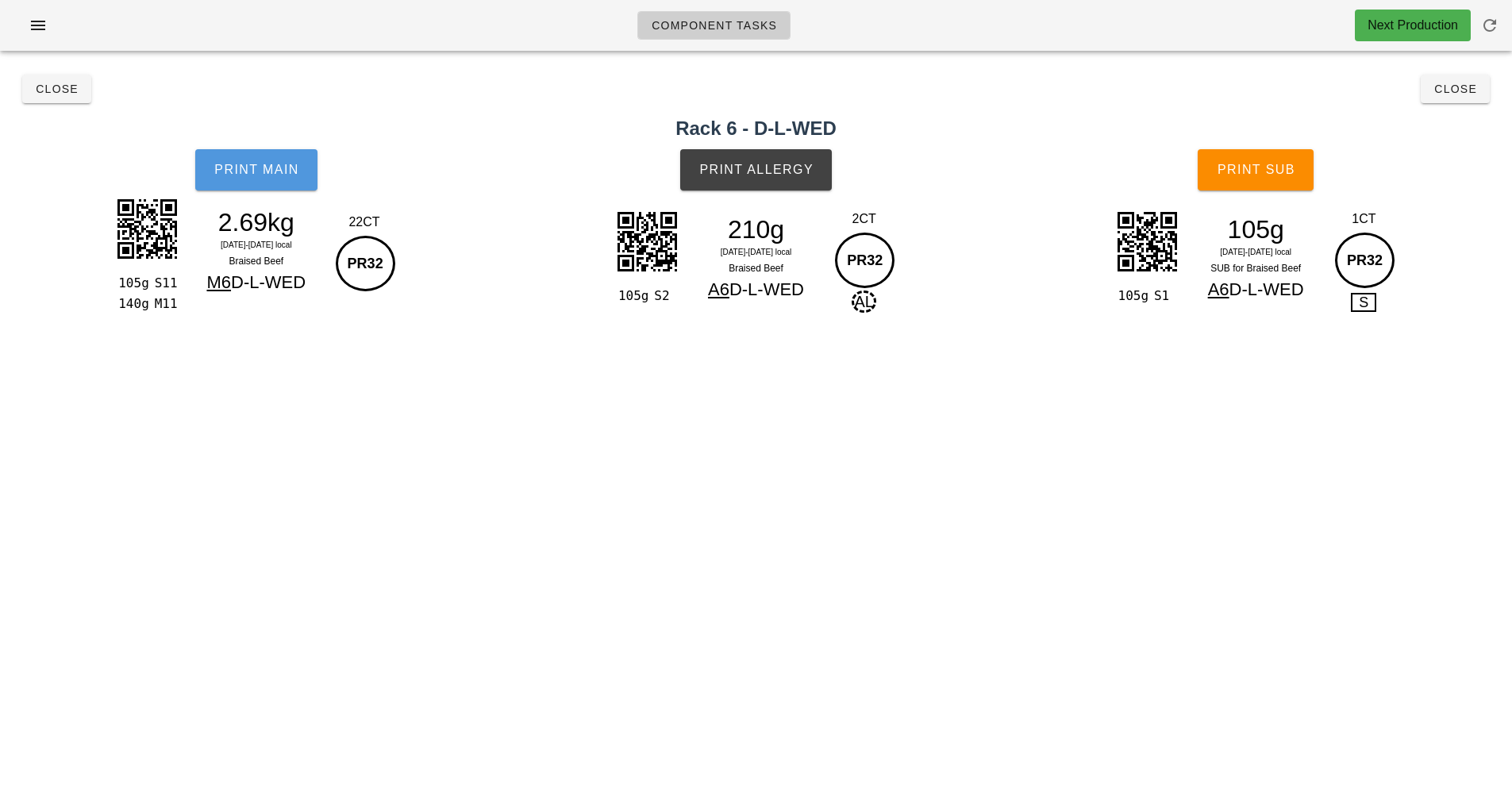
click at [275, 184] on button "Print Main" at bounding box center [256, 170] width 122 height 41
click at [806, 171] on span "Print Allergy" at bounding box center [756, 170] width 115 height 15
click at [1309, 181] on button "Print Sub" at bounding box center [1255, 170] width 116 height 41
click at [1470, 99] on button "Close" at bounding box center [1455, 89] width 69 height 28
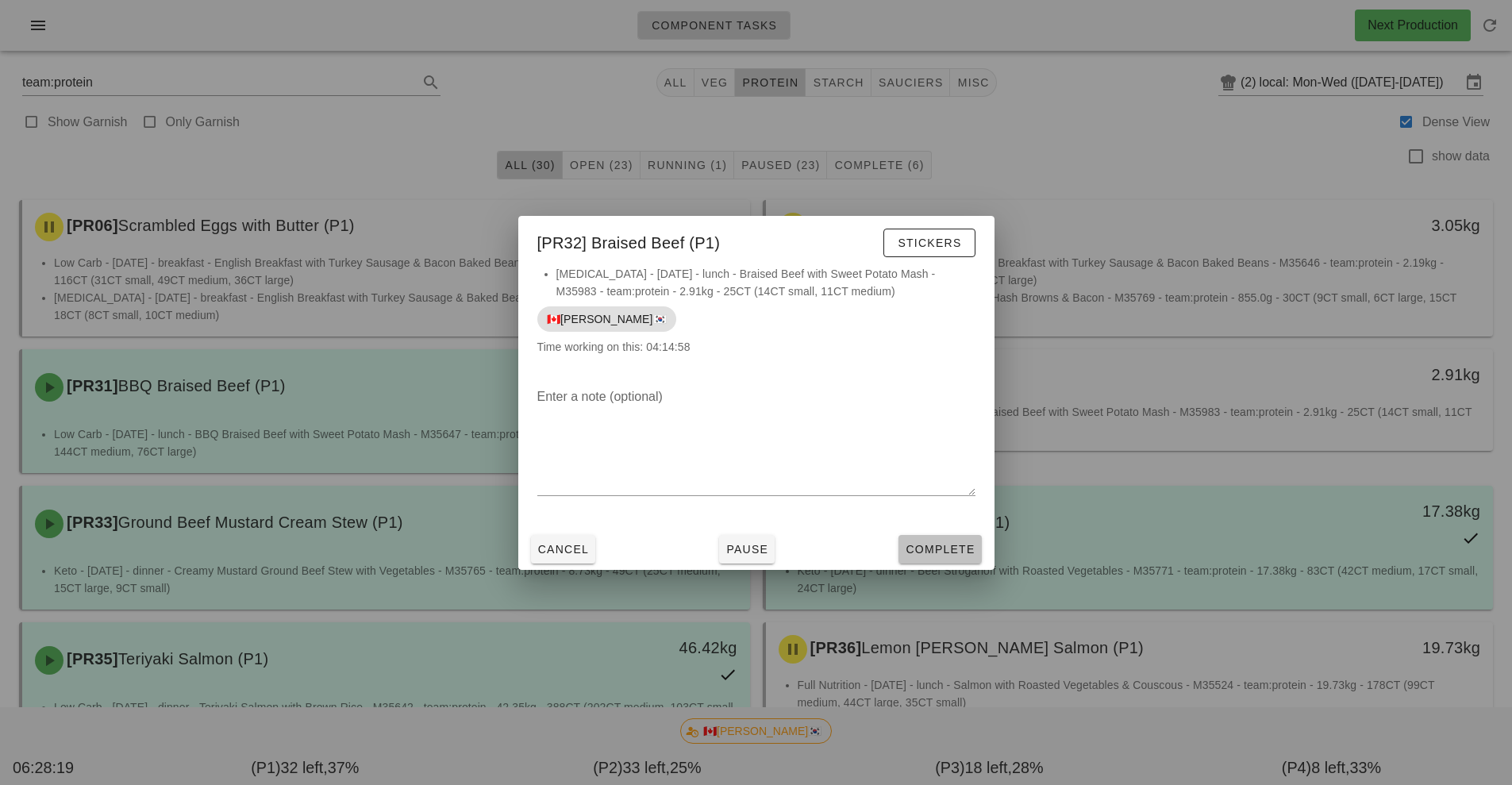
click at [944, 537] on button "Complete" at bounding box center [940, 548] width 83 height 28
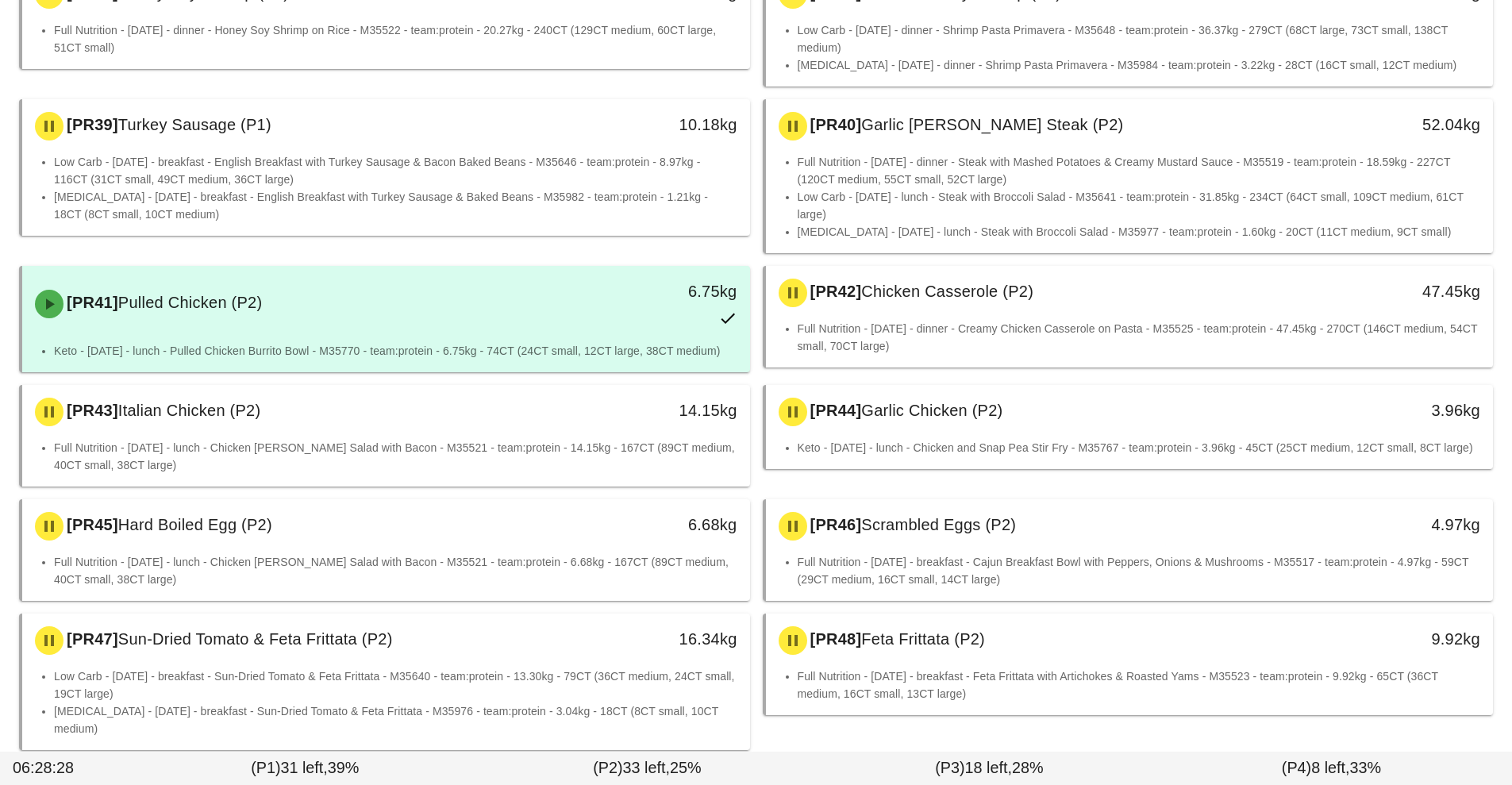
scroll to position [827, 0]
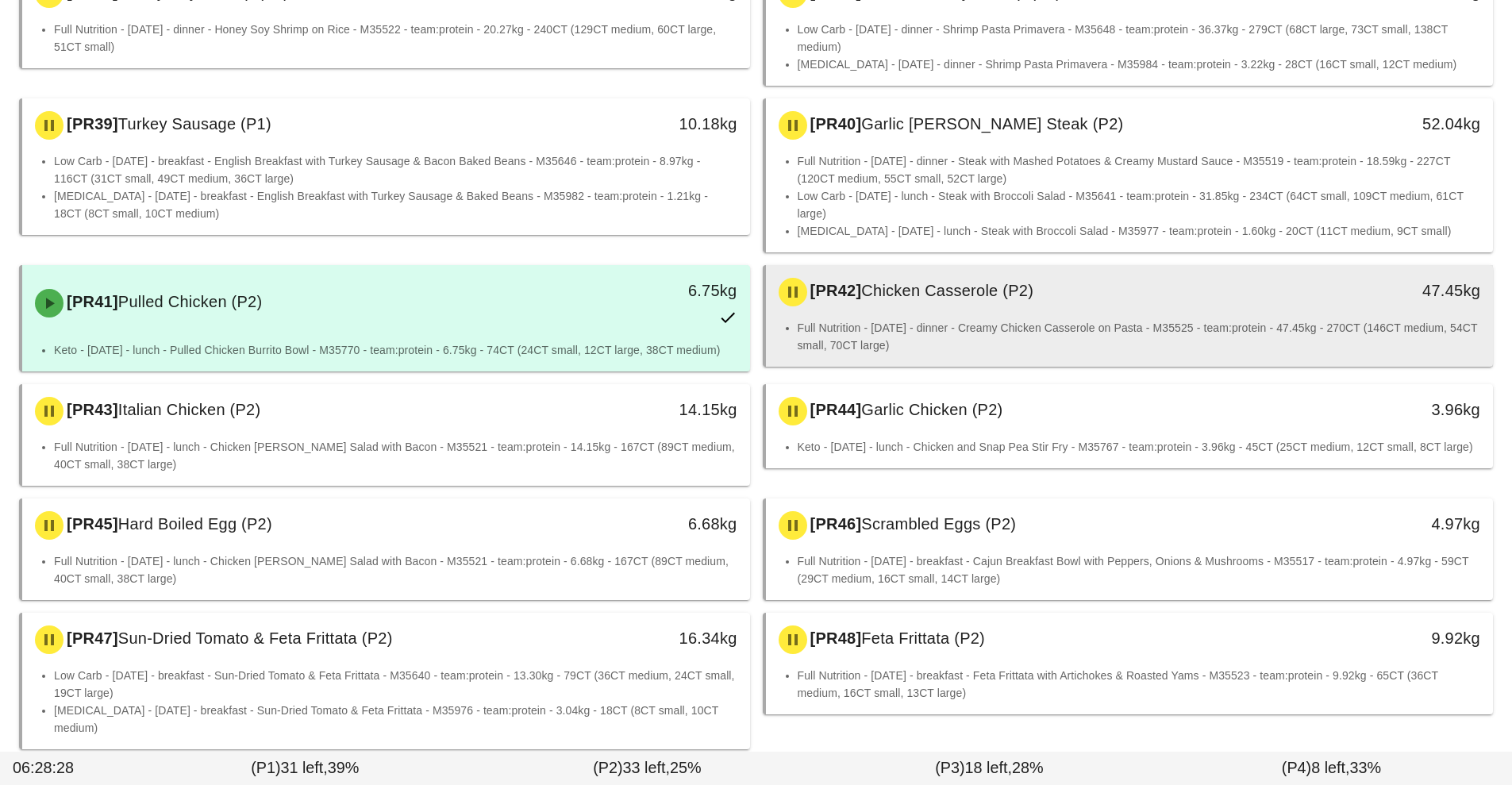
click at [1078, 319] on li "Full Nutrition - [DATE] - dinner - Creamy Chicken Casserole on Pasta - M35525 -…" at bounding box center [1139, 337] width 683 height 35
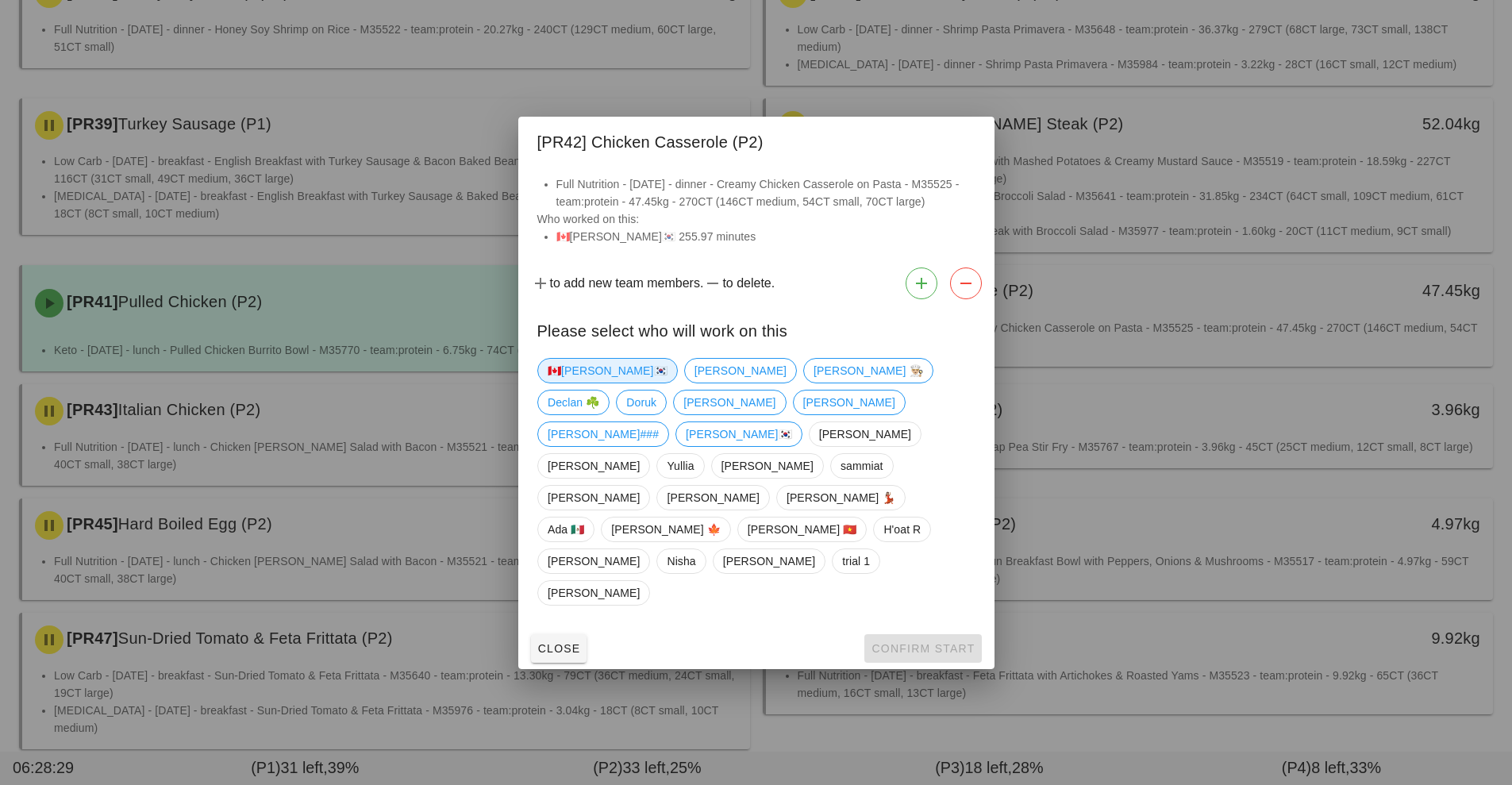
click at [583, 382] on span "🇨🇦[PERSON_NAME]🇰🇷" at bounding box center [607, 371] width 120 height 24
click at [930, 634] on button "Confirm Start" at bounding box center [923, 648] width 117 height 28
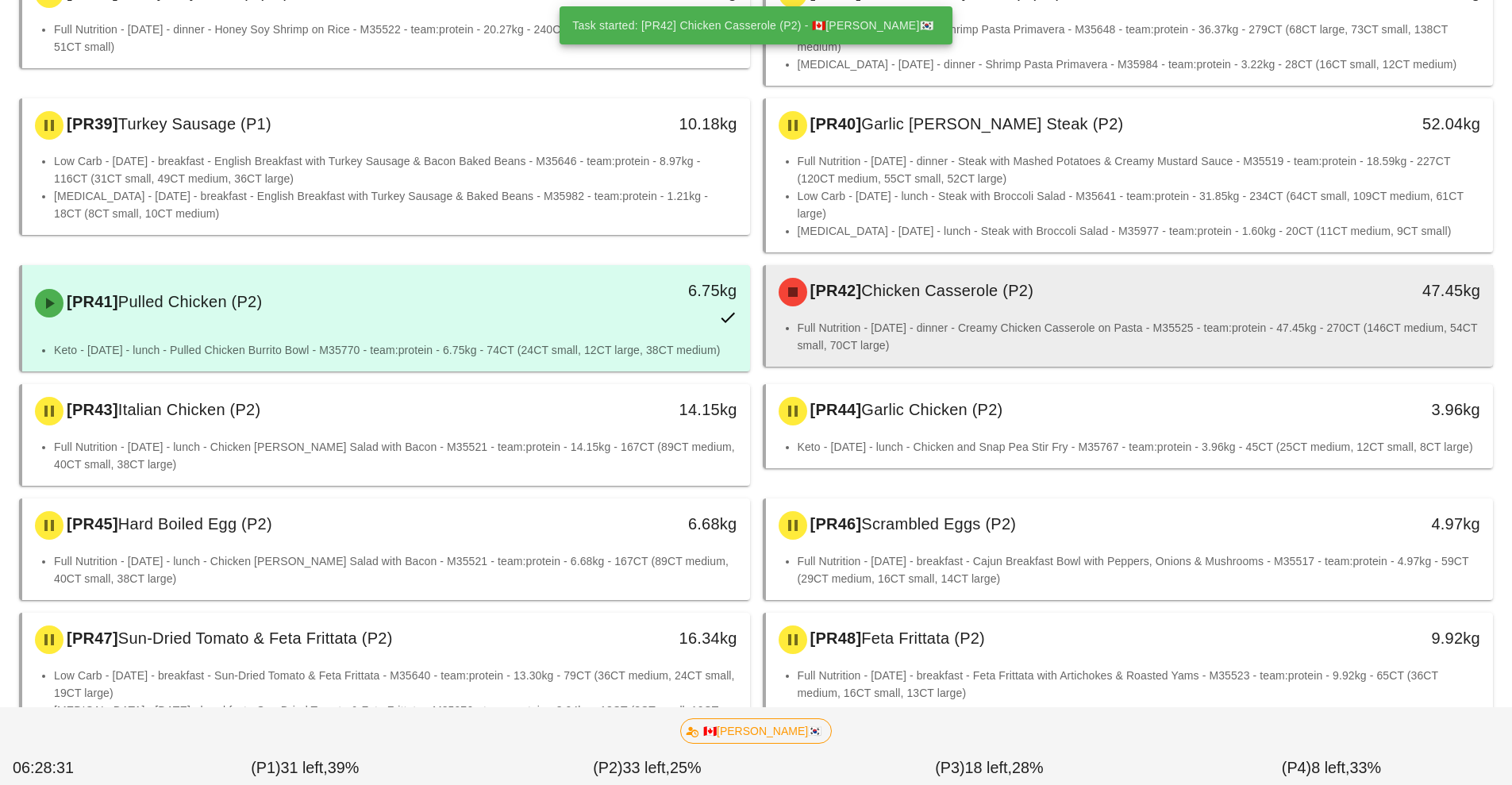
click at [1040, 319] on li "Full Nutrition - [DATE] - dinner - Creamy Chicken Casserole on Pasta - M35525 -…" at bounding box center [1139, 337] width 683 height 35
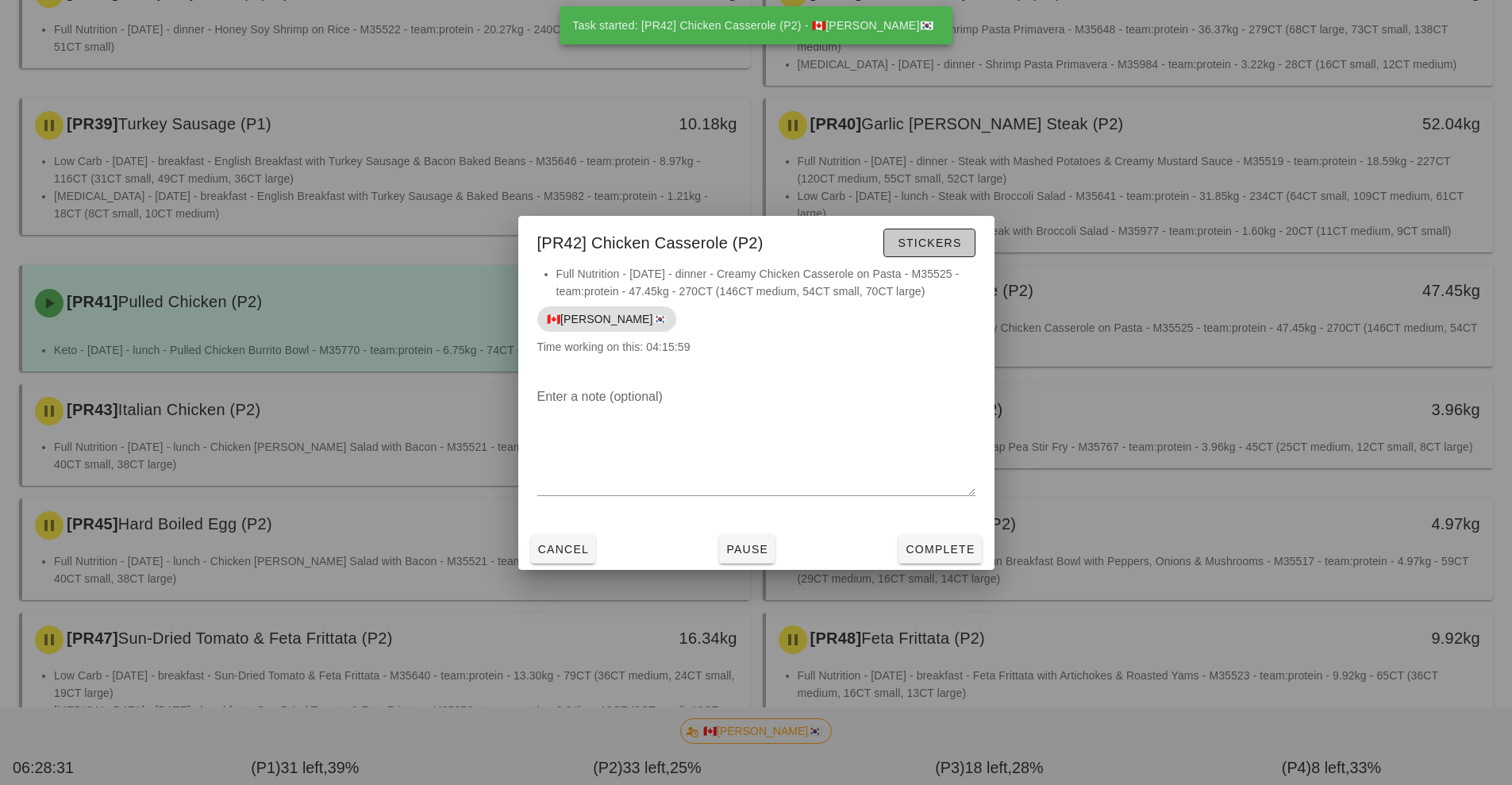
click at [949, 237] on span "Stickers" at bounding box center [929, 243] width 65 height 13
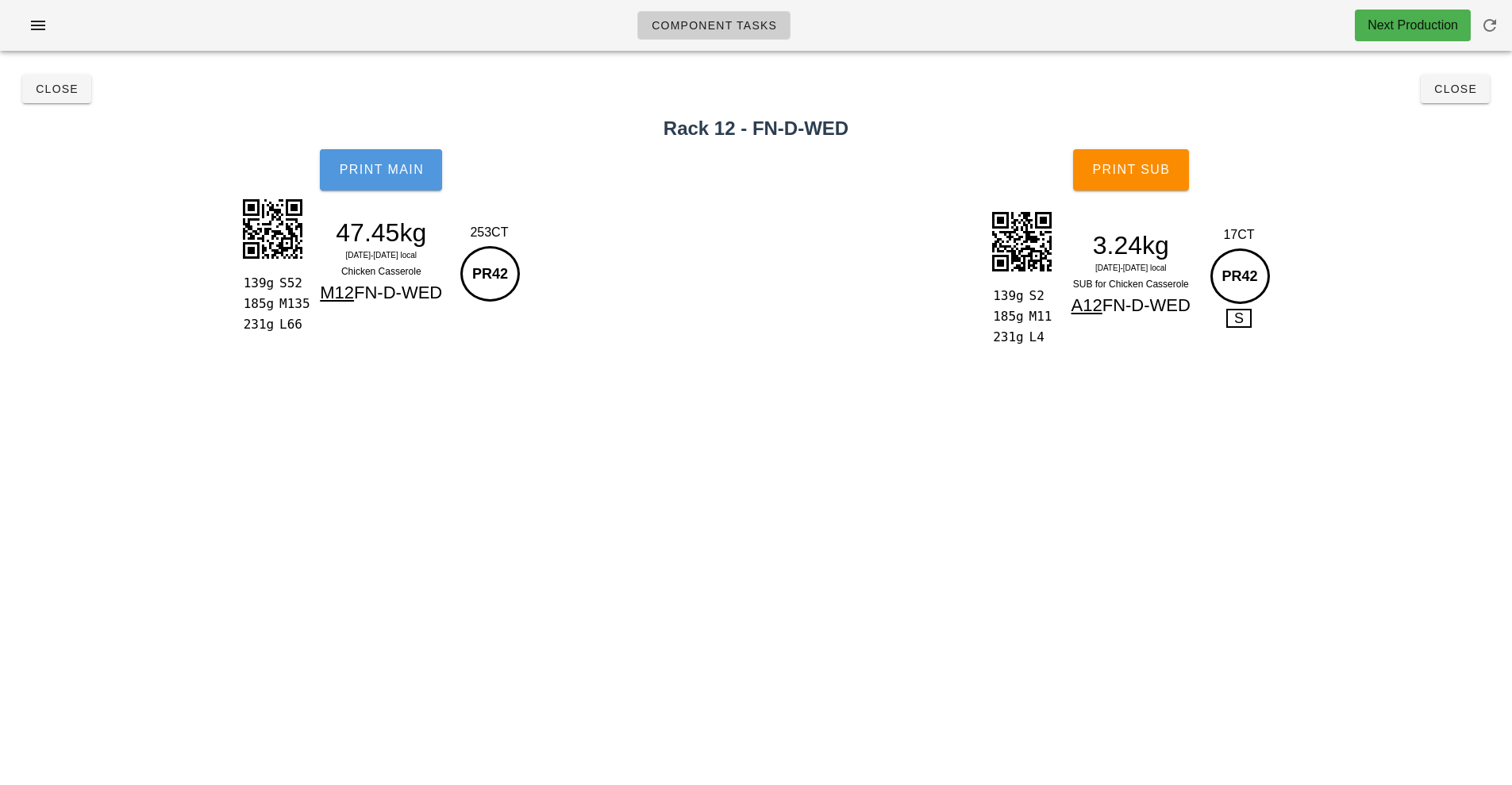
click at [404, 182] on button "Print Main" at bounding box center [381, 170] width 122 height 41
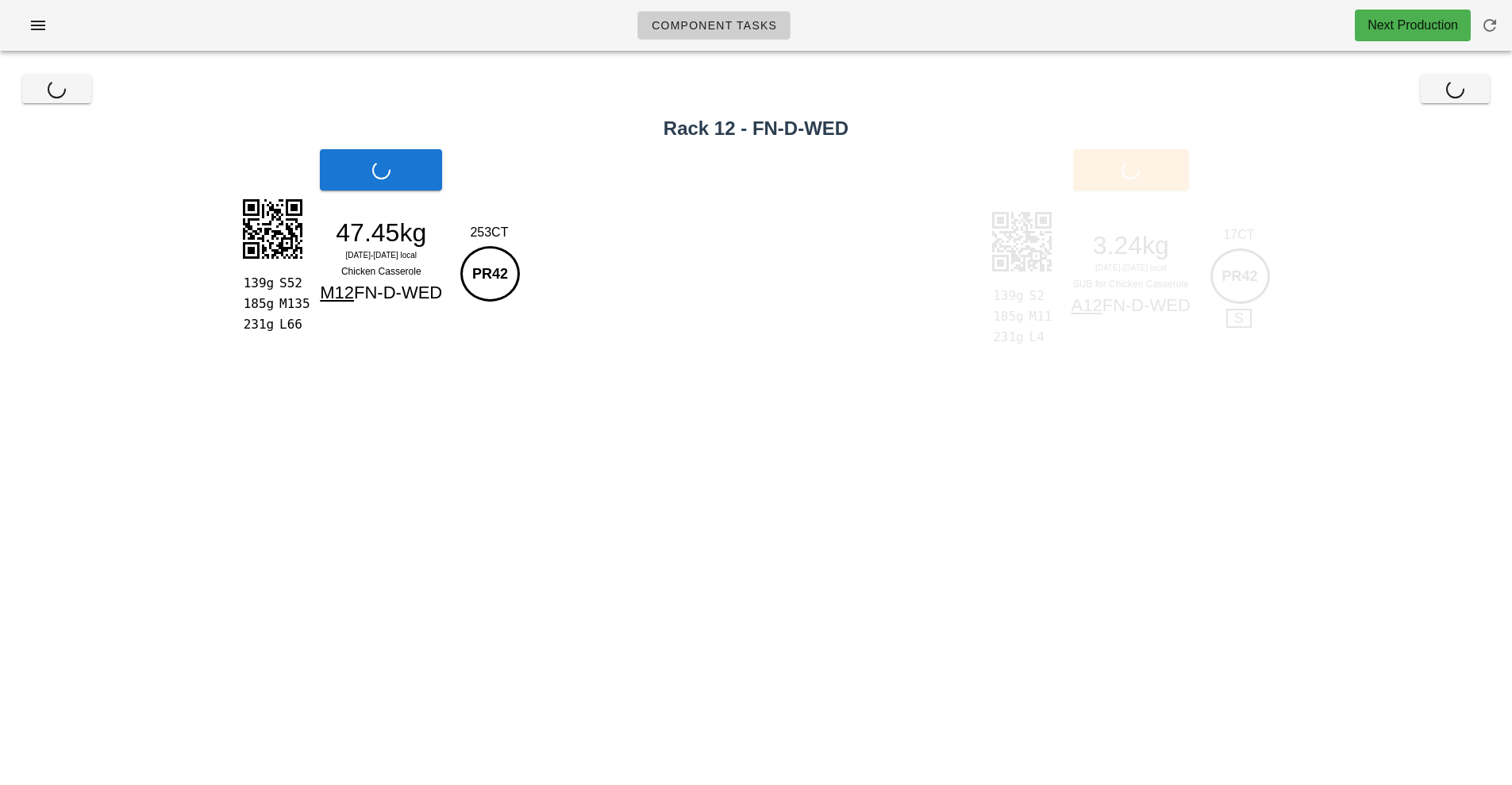
click at [434, 186] on div "Print Main" at bounding box center [381, 170] width 762 height 60
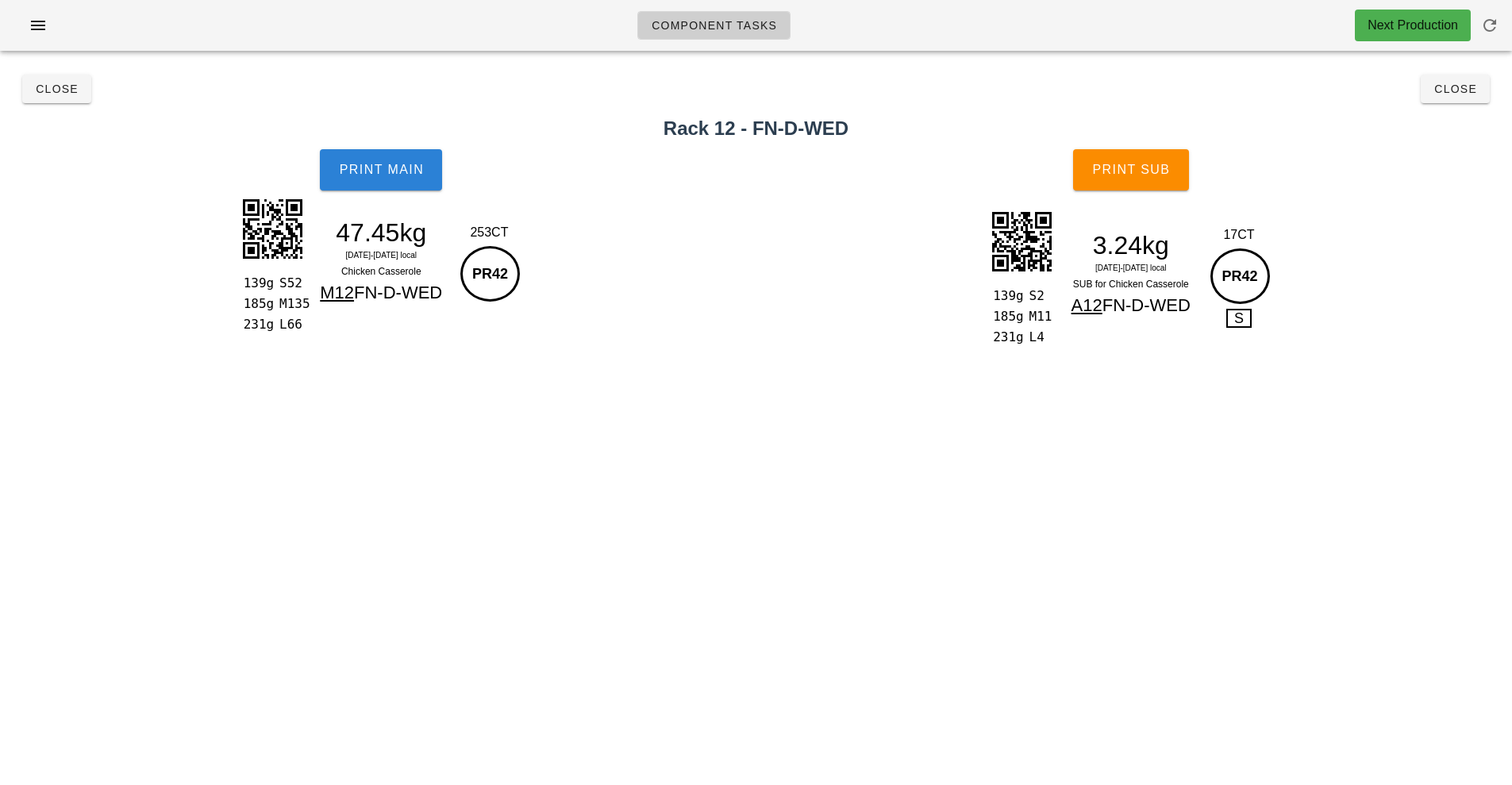
click at [434, 186] on button "Print Main" at bounding box center [381, 170] width 122 height 41
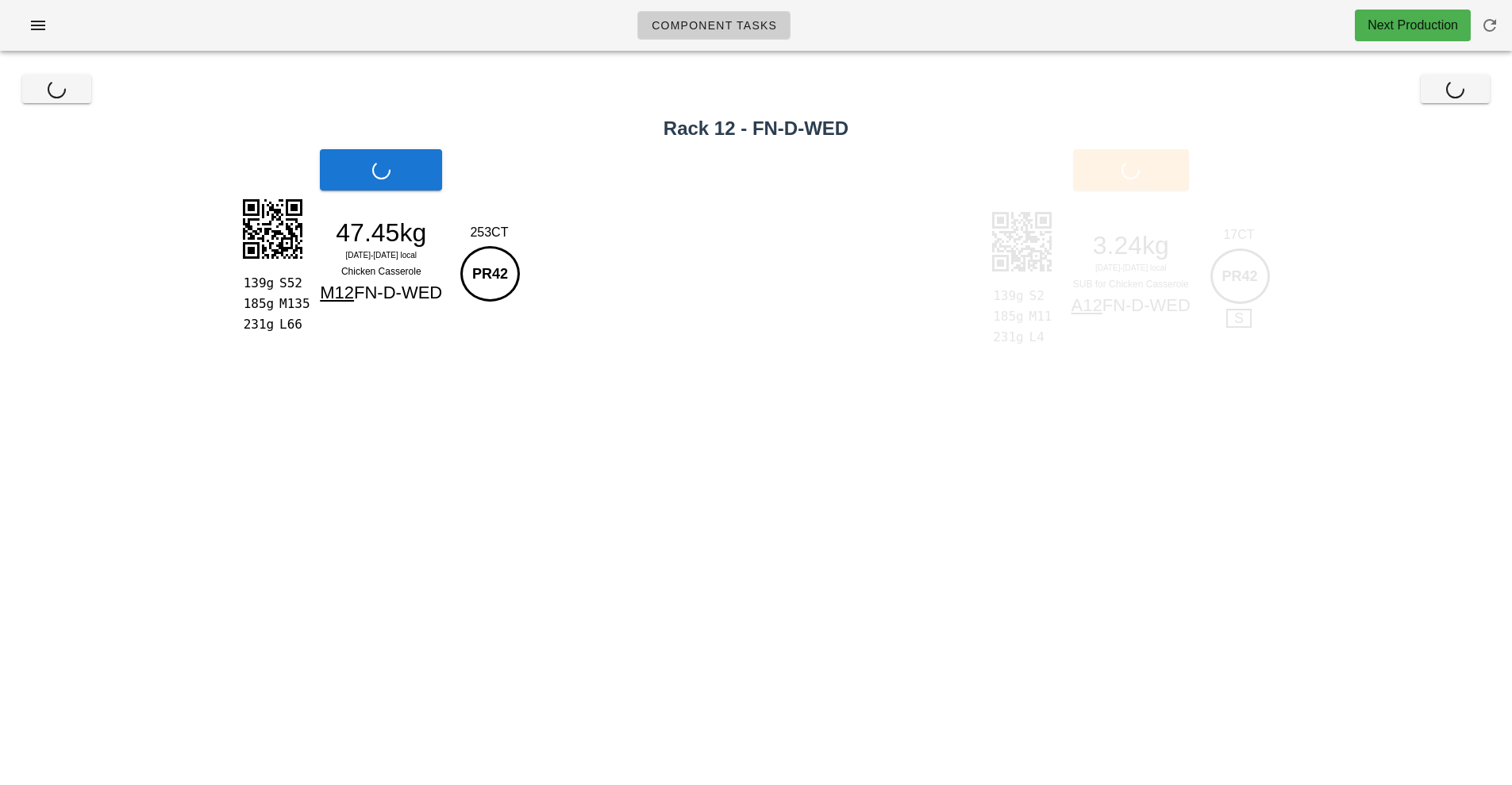
click at [389, 186] on div "Print Main" at bounding box center [381, 170] width 762 height 60
click at [366, 191] on div "Print Main" at bounding box center [381, 170] width 762 height 60
click at [428, 185] on div "Print Main" at bounding box center [381, 170] width 762 height 60
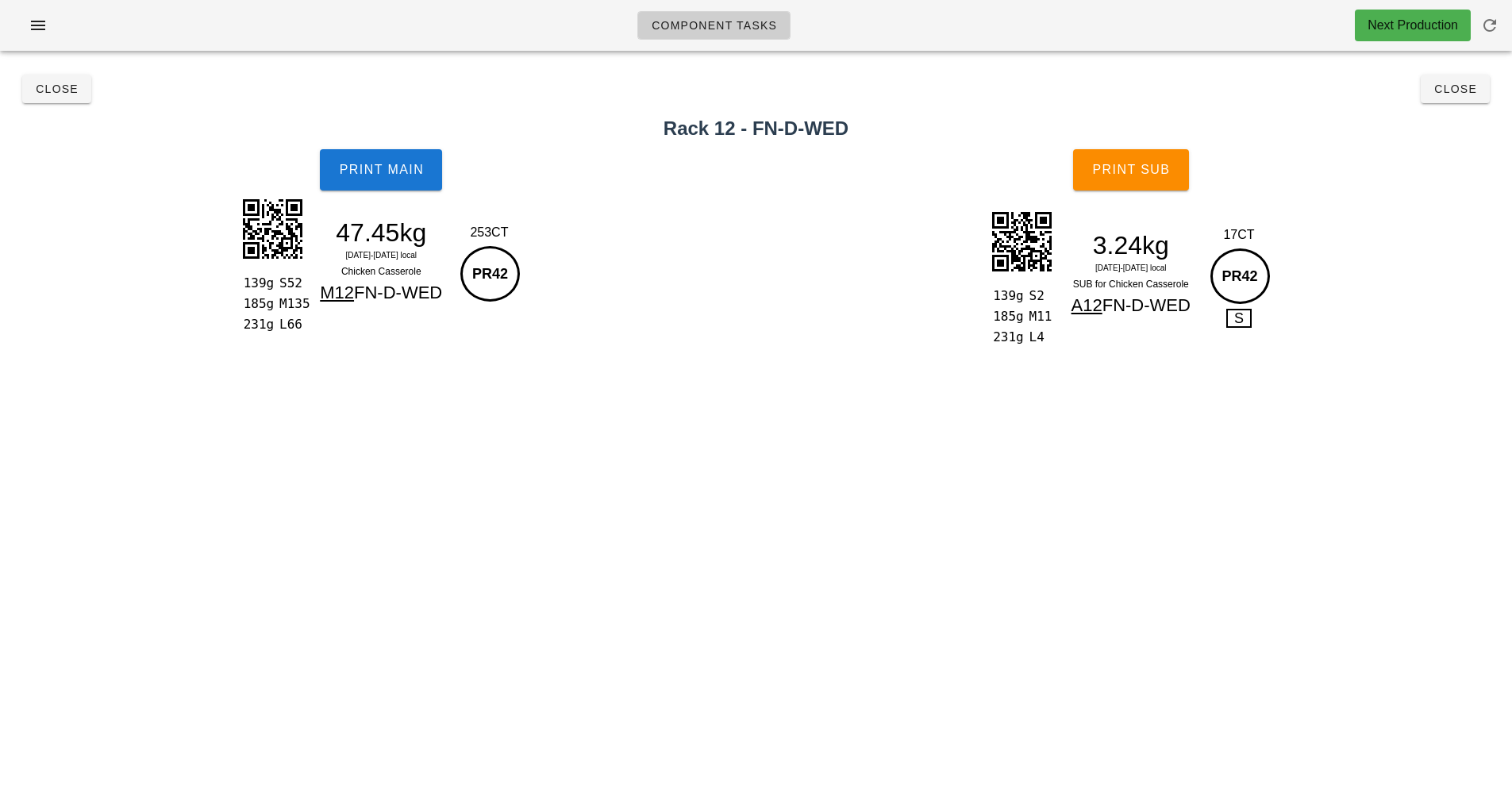
click at [465, 170] on div "Print Main" at bounding box center [381, 170] width 762 height 60
click at [442, 166] on button "Print Main" at bounding box center [381, 170] width 122 height 41
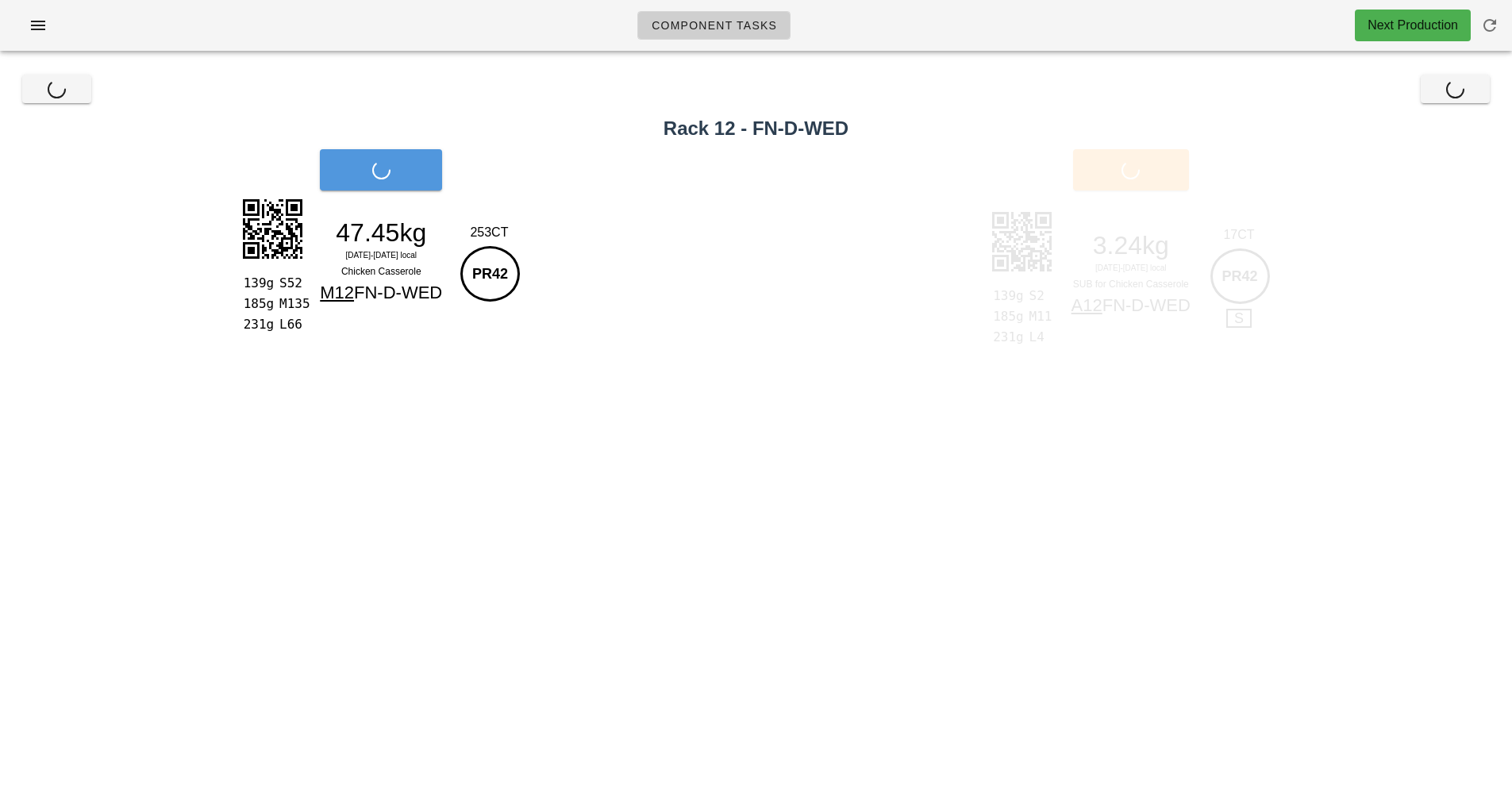
click at [442, 173] on div "Print Main" at bounding box center [381, 170] width 762 height 60
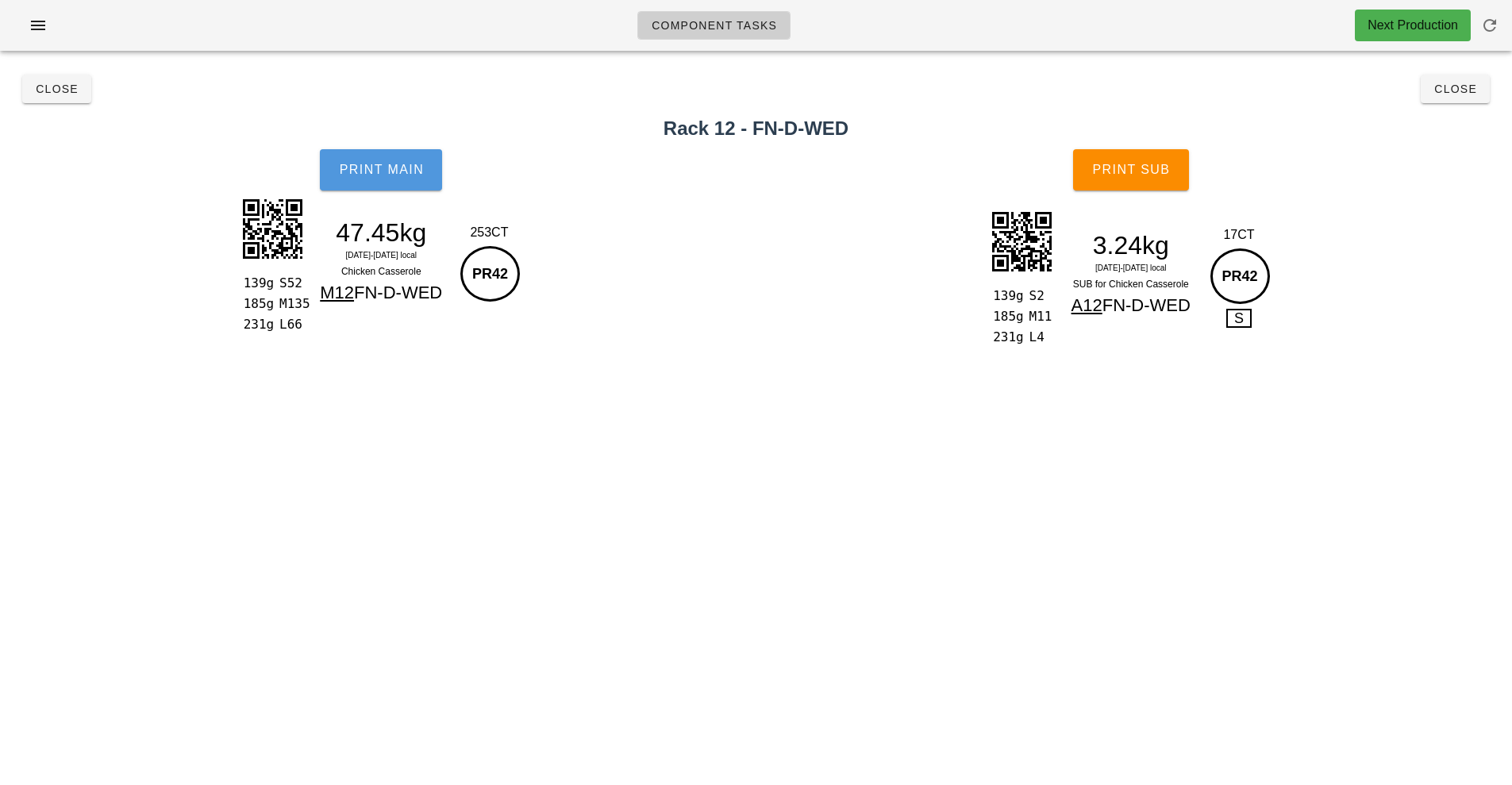
click at [419, 172] on span "Print Main" at bounding box center [381, 170] width 86 height 15
click at [1148, 185] on button "Print Sub" at bounding box center [1131, 170] width 116 height 41
click at [1151, 179] on button "Print Sub" at bounding box center [1131, 170] width 116 height 41
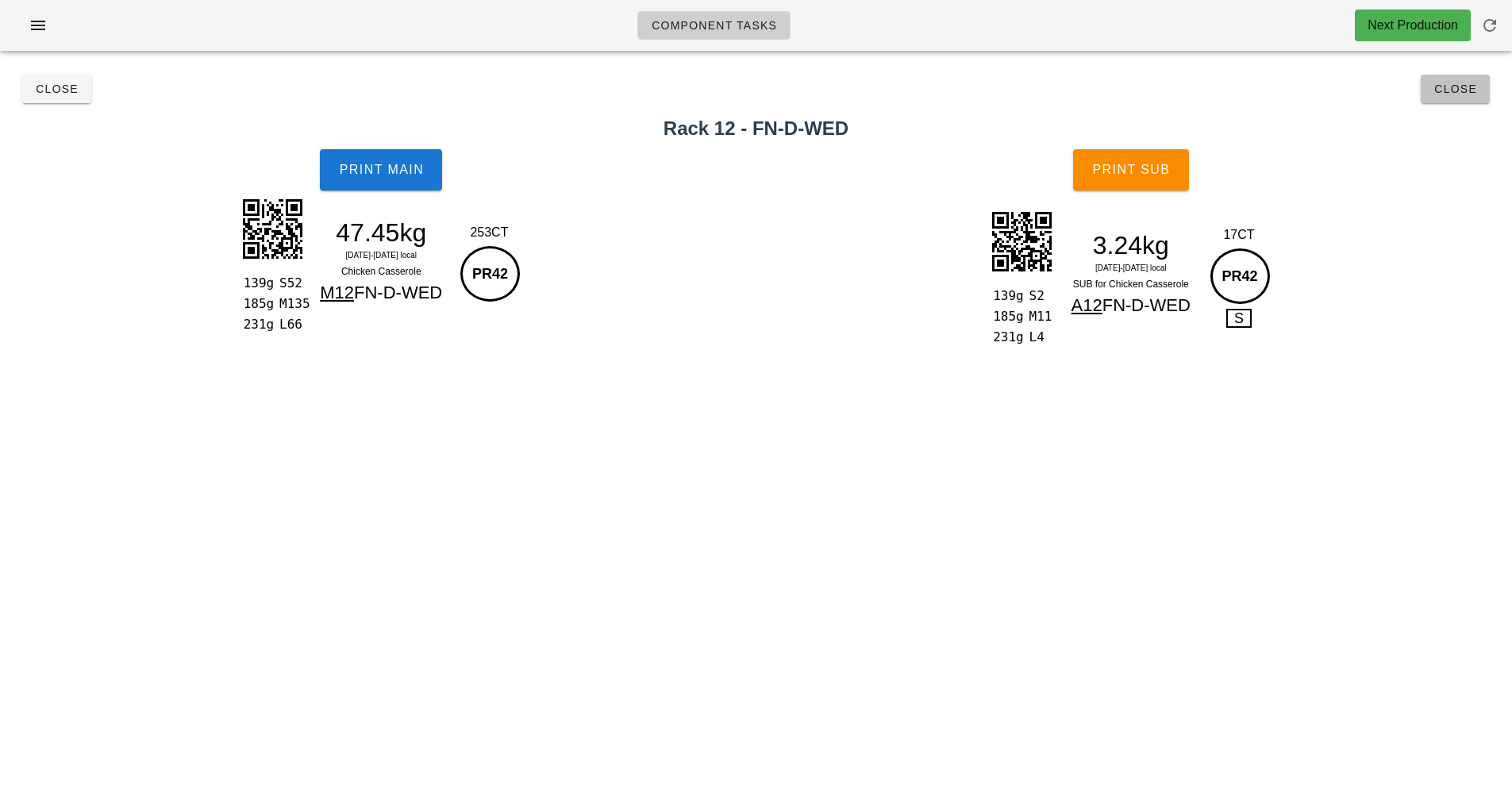
click at [1448, 97] on button "Close" at bounding box center [1455, 89] width 69 height 28
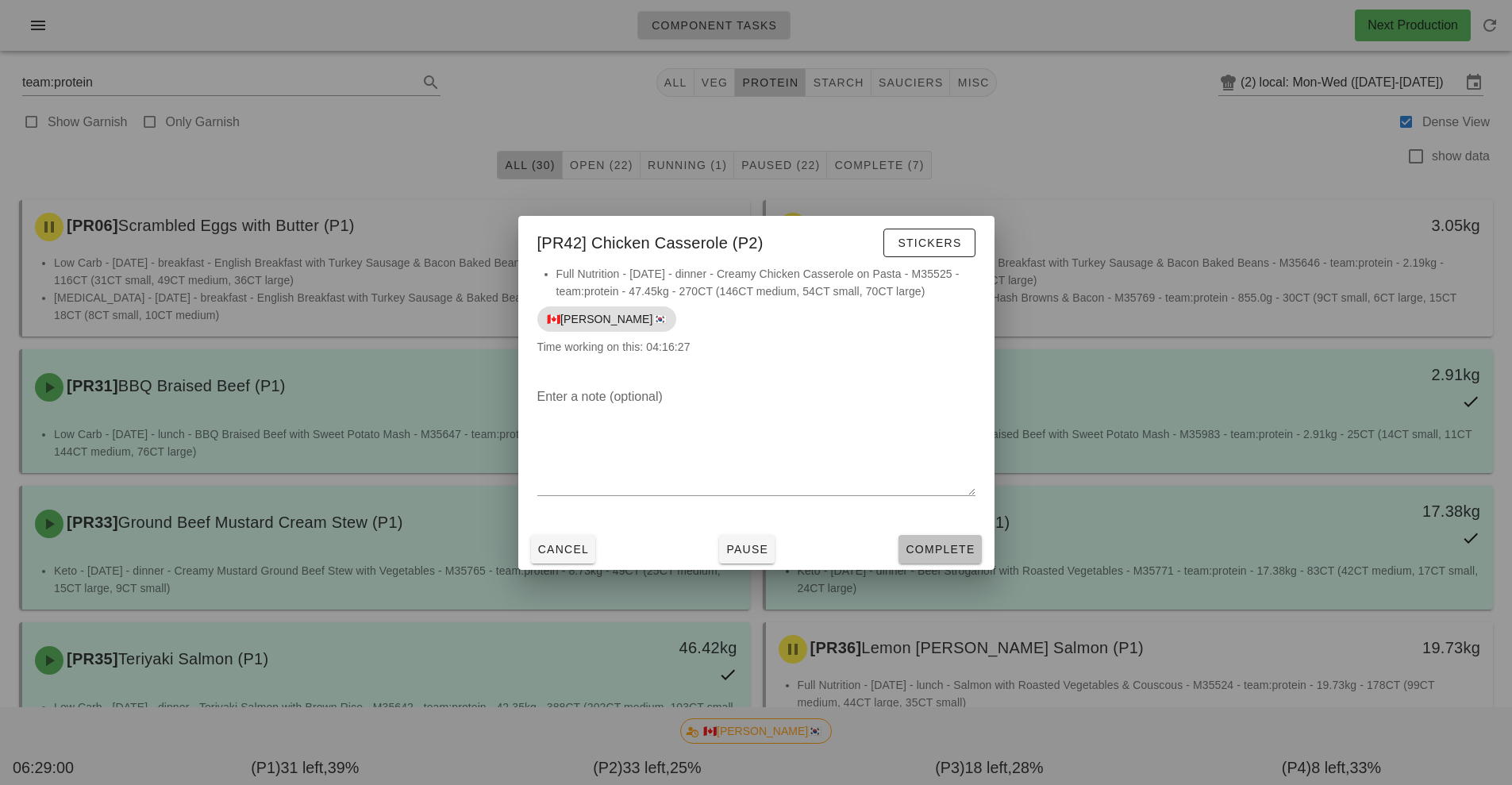
click at [935, 555] on span "Complete" at bounding box center [939, 549] width 70 height 13
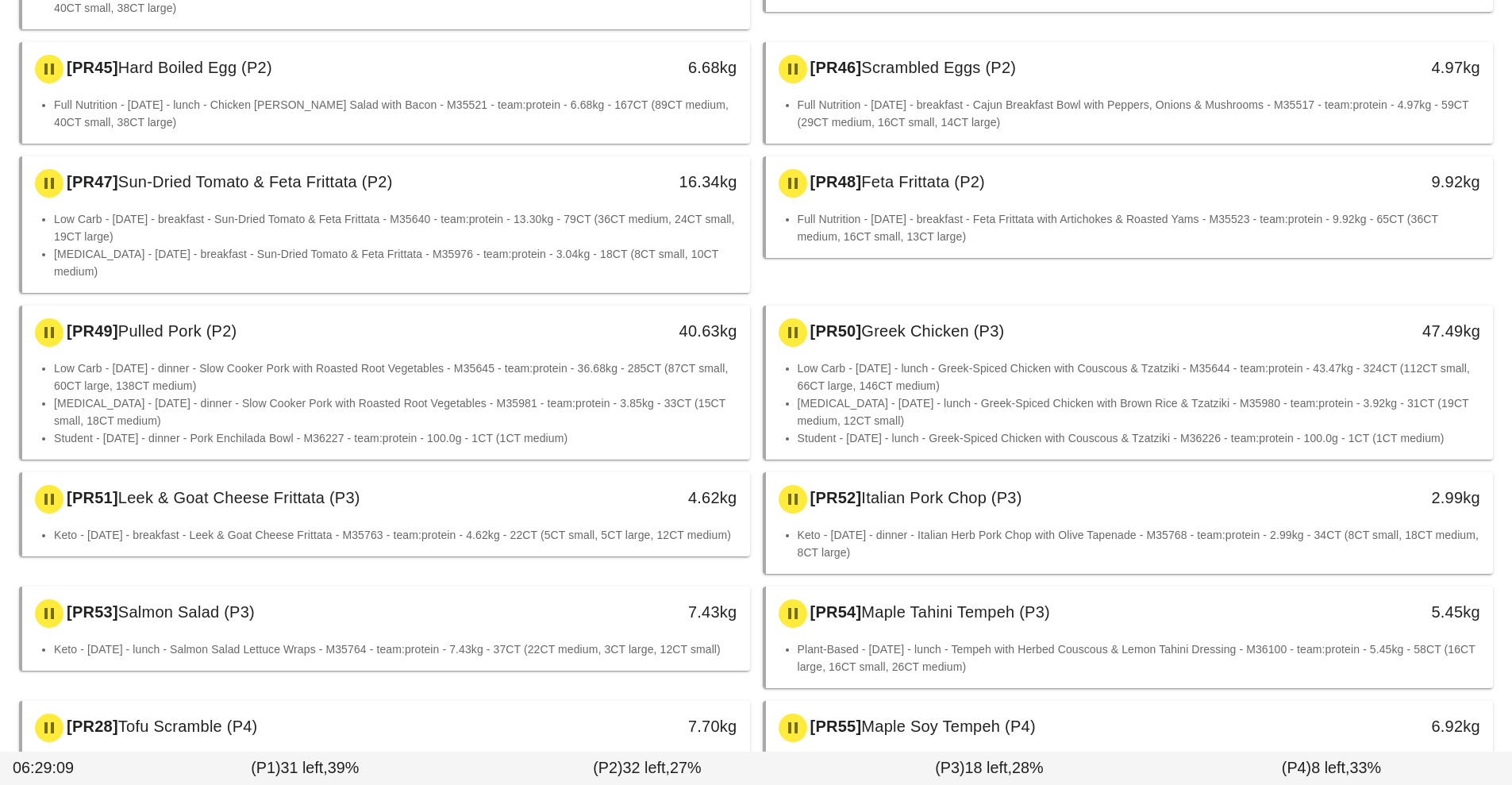
scroll to position [1309, 0]
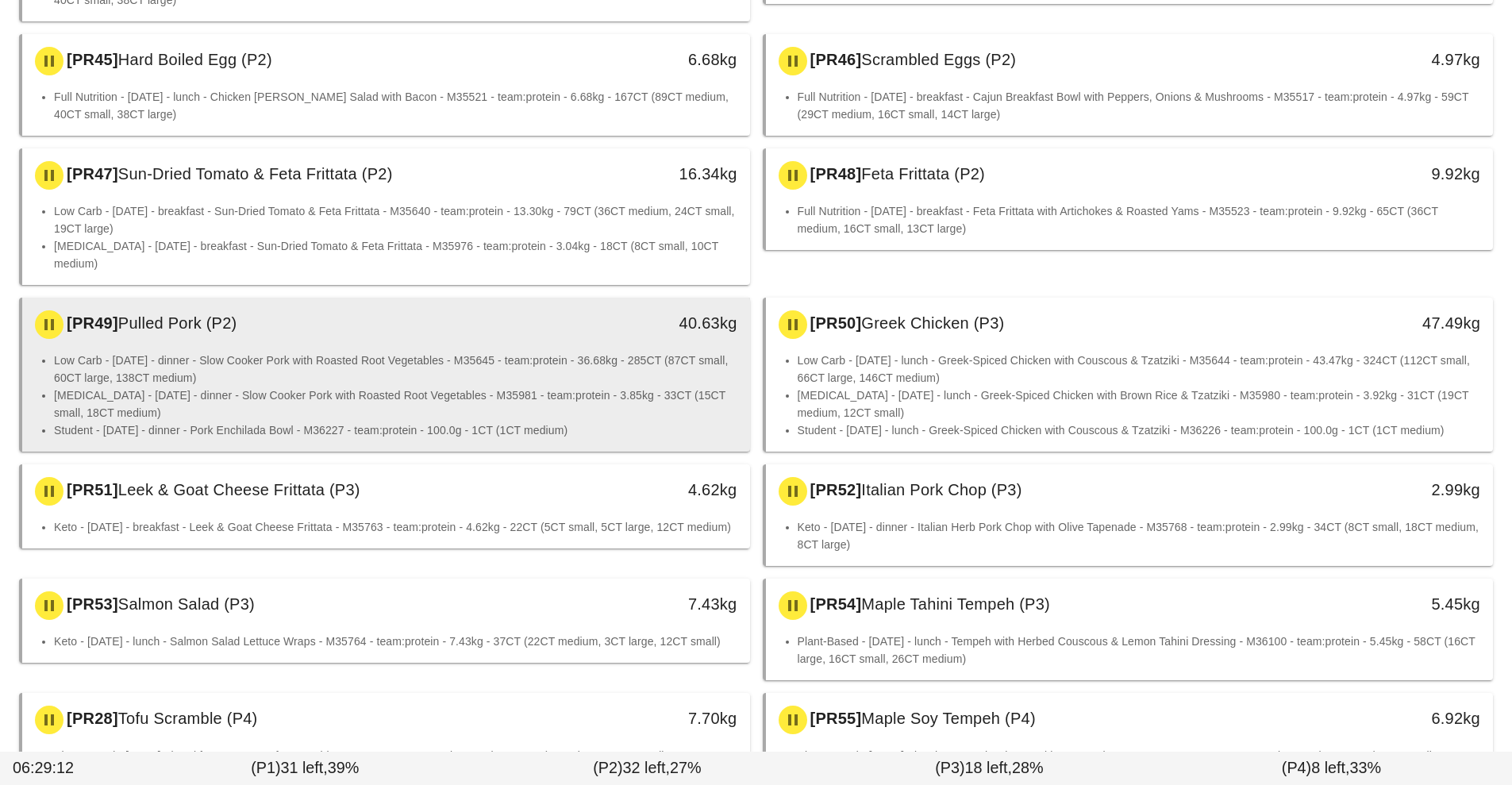
click at [626, 351] on li "Low Carb - [DATE] - dinner - Slow Cooker Pork with Roasted Root Vegetables - M3…" at bounding box center [396, 368] width 683 height 35
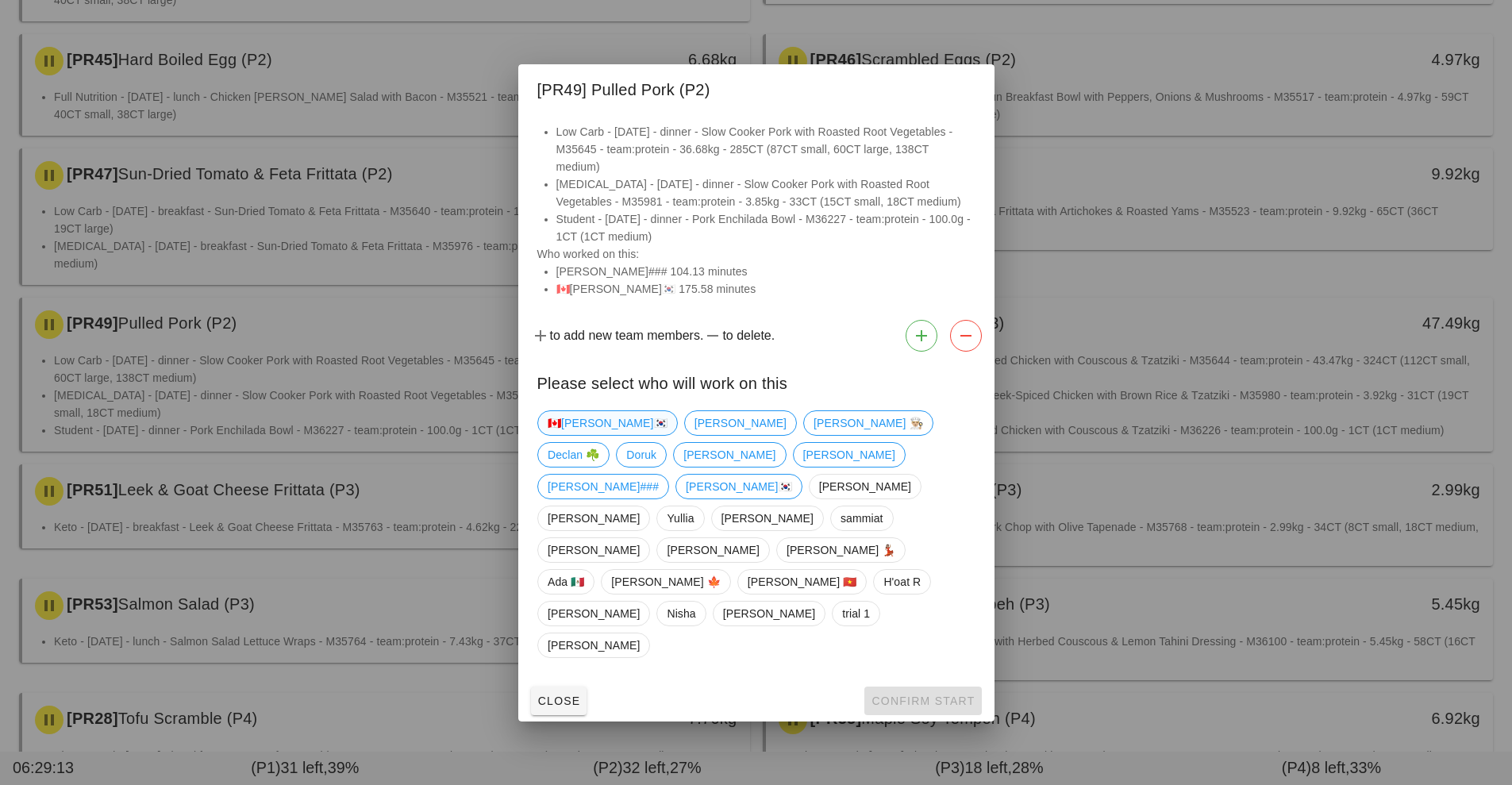
click at [568, 435] on span "🇨🇦[PERSON_NAME]🇰🇷" at bounding box center [607, 423] width 120 height 24
click at [918, 695] on span "Confirm Start" at bounding box center [923, 701] width 104 height 13
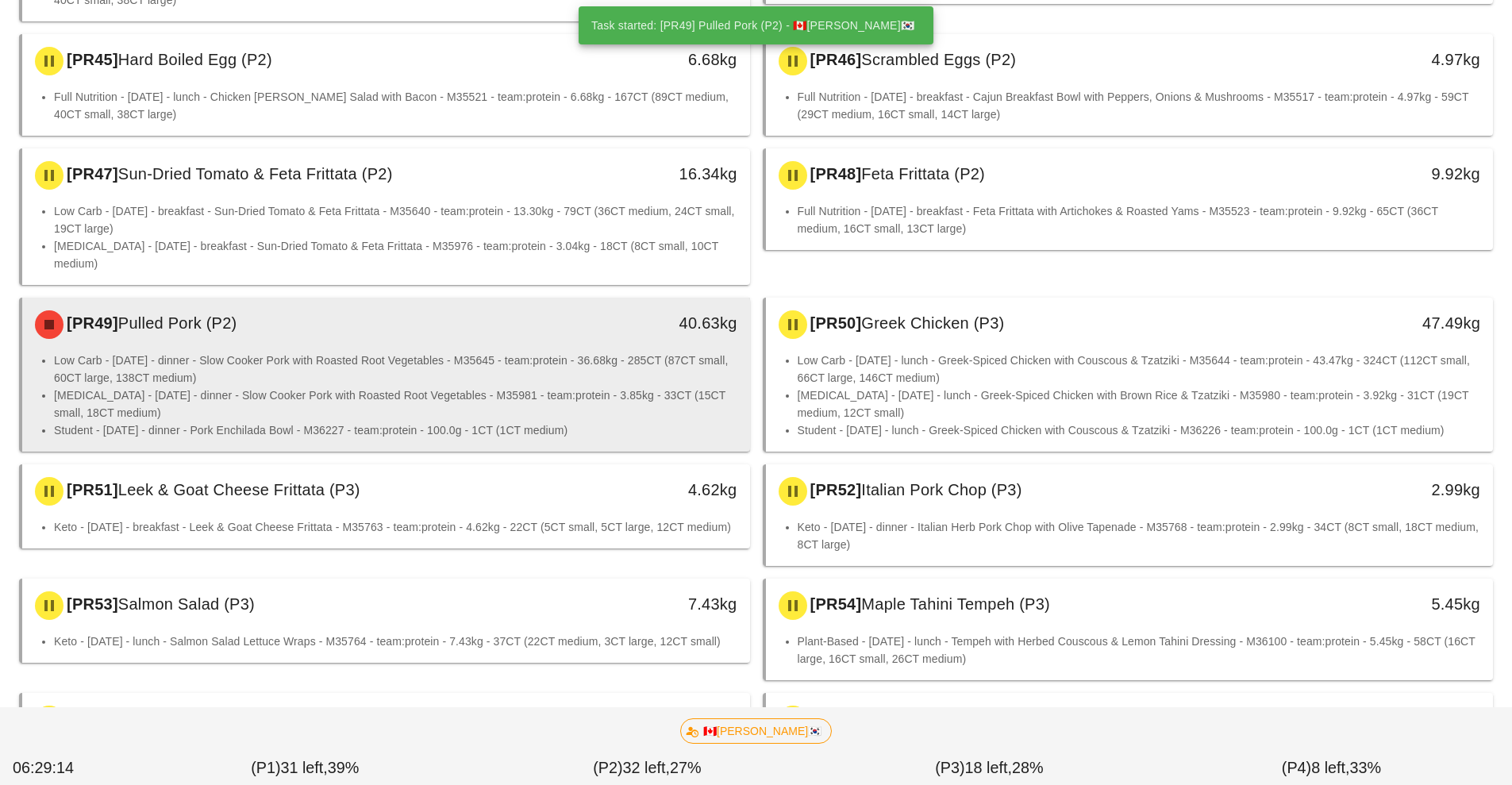
click at [559, 386] on li "[MEDICAL_DATA] - [DATE] - dinner - Slow Cooker Pork with Roasted Root Vegetable…" at bounding box center [396, 404] width 683 height 35
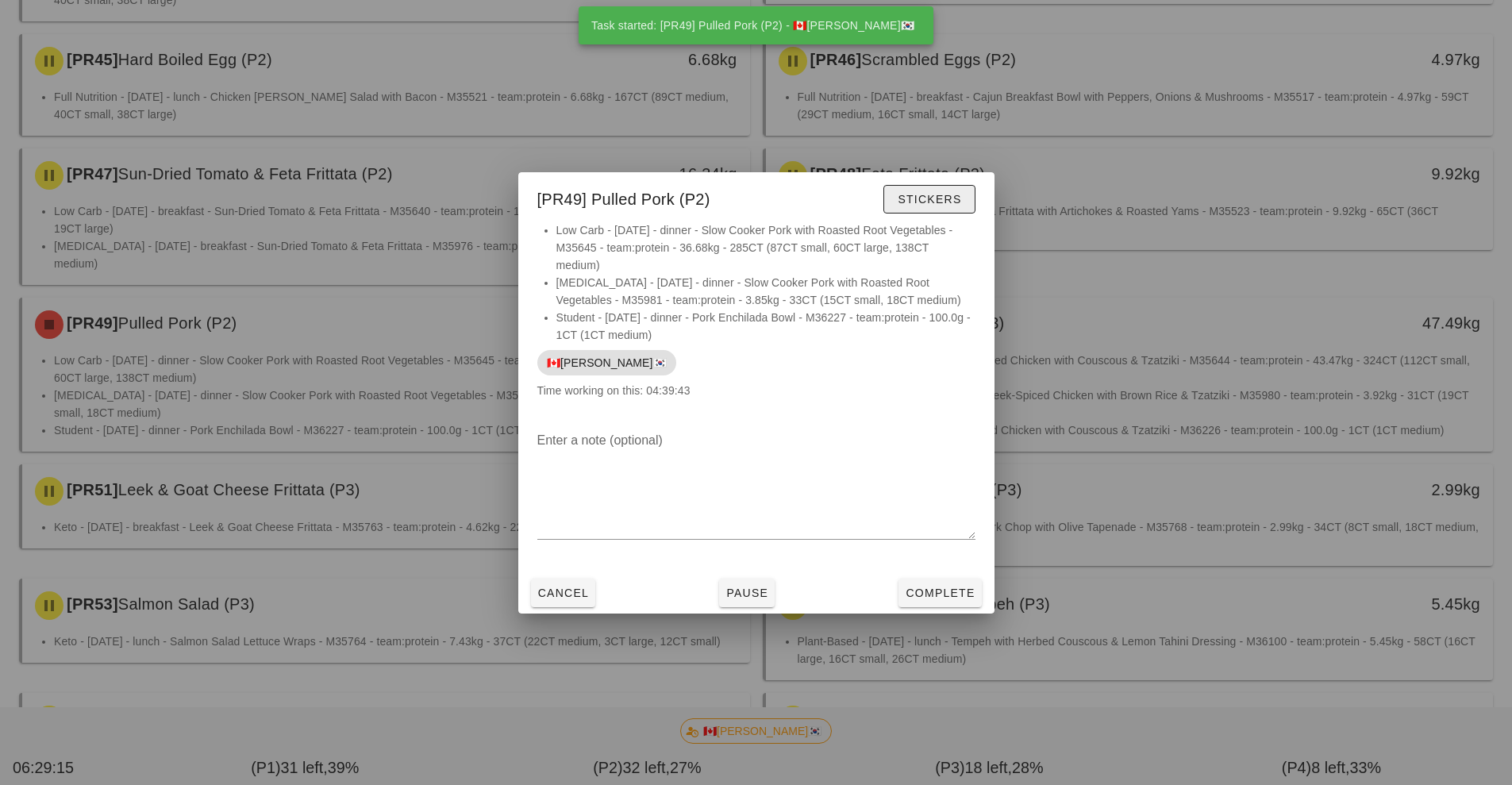
click at [944, 198] on span "Stickers" at bounding box center [929, 199] width 65 height 13
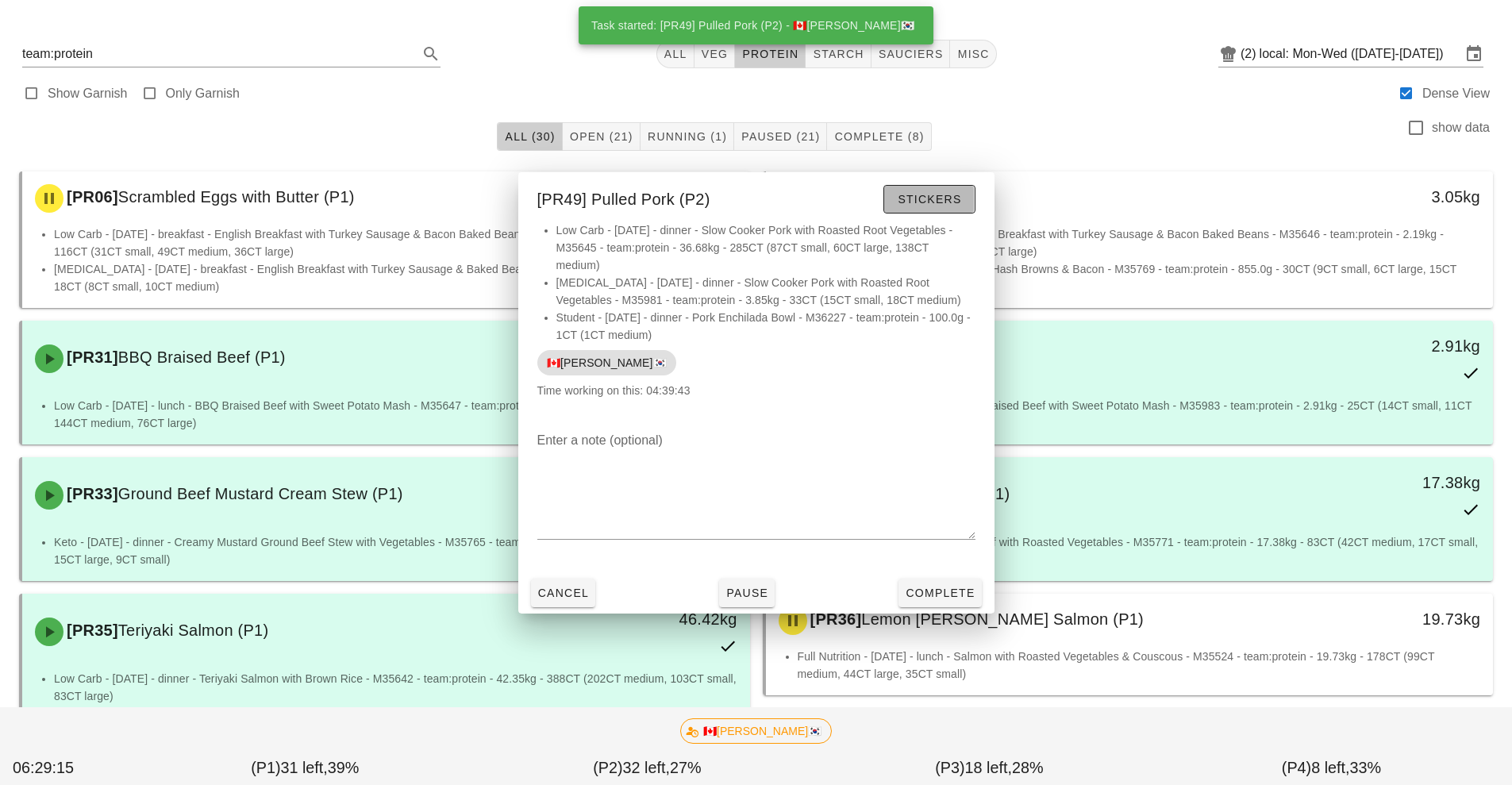
scroll to position [28, 0]
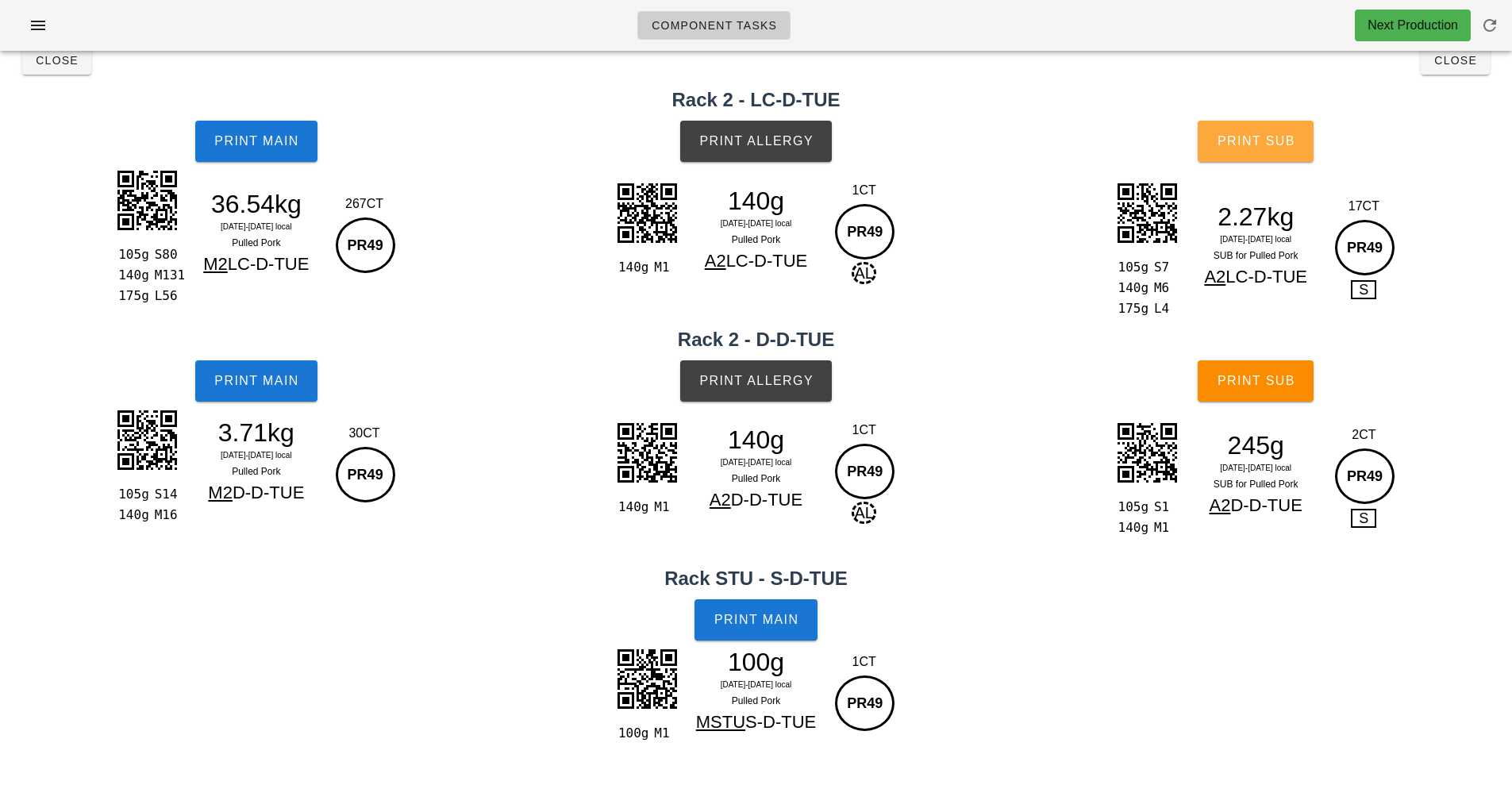
click at [1268, 152] on button "Print Sub" at bounding box center [1255, 141] width 116 height 41
click at [1297, 157] on button "Print Sub" at bounding box center [1255, 141] width 116 height 41
click at [1250, 372] on button "Print Sub" at bounding box center [1255, 381] width 116 height 41
click at [1274, 384] on span "Print Sub" at bounding box center [1256, 380] width 78 height 15
click at [1455, 74] on button "Close" at bounding box center [1455, 59] width 69 height 28
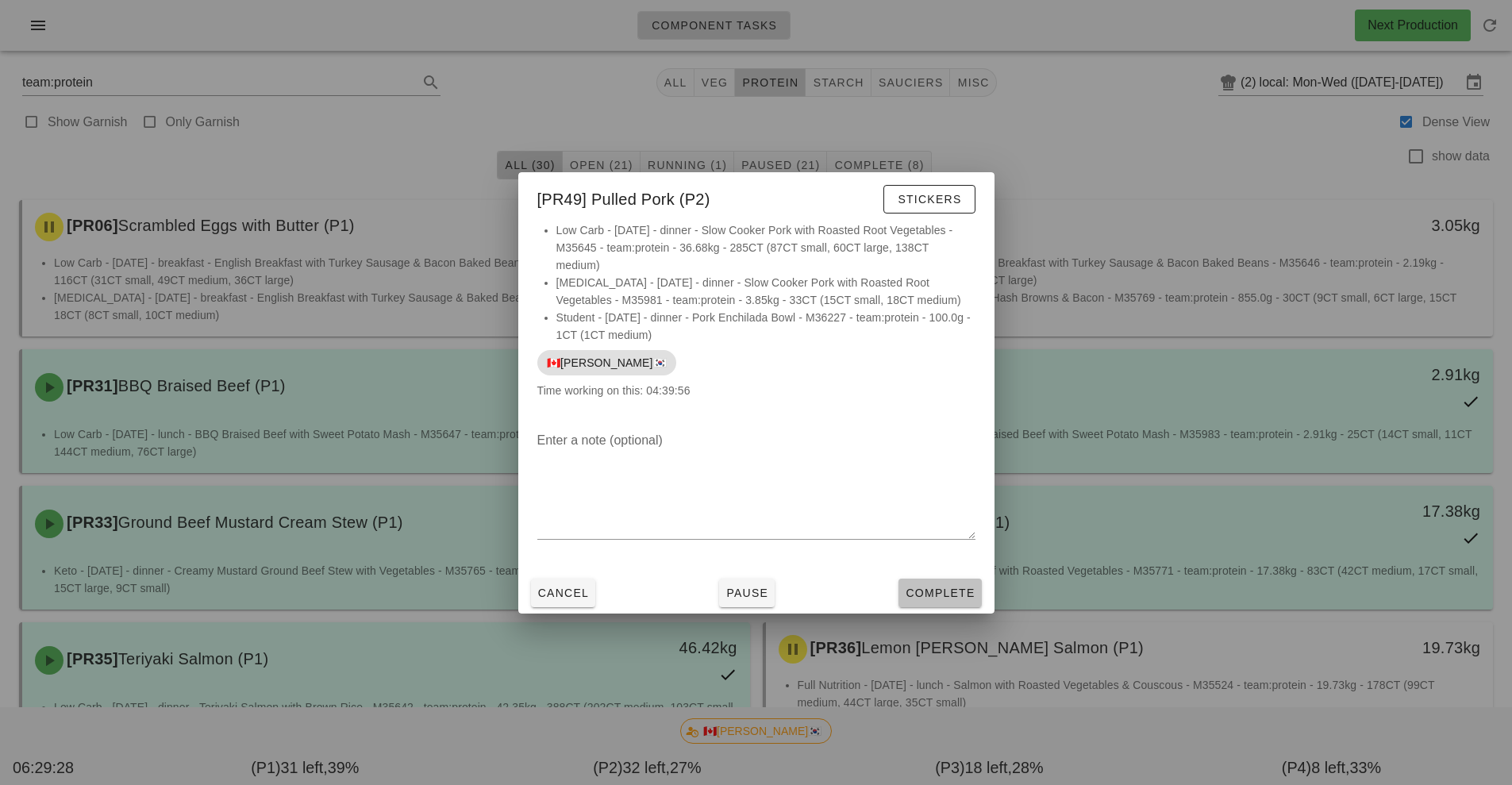
click at [954, 606] on button "Complete" at bounding box center [940, 592] width 83 height 28
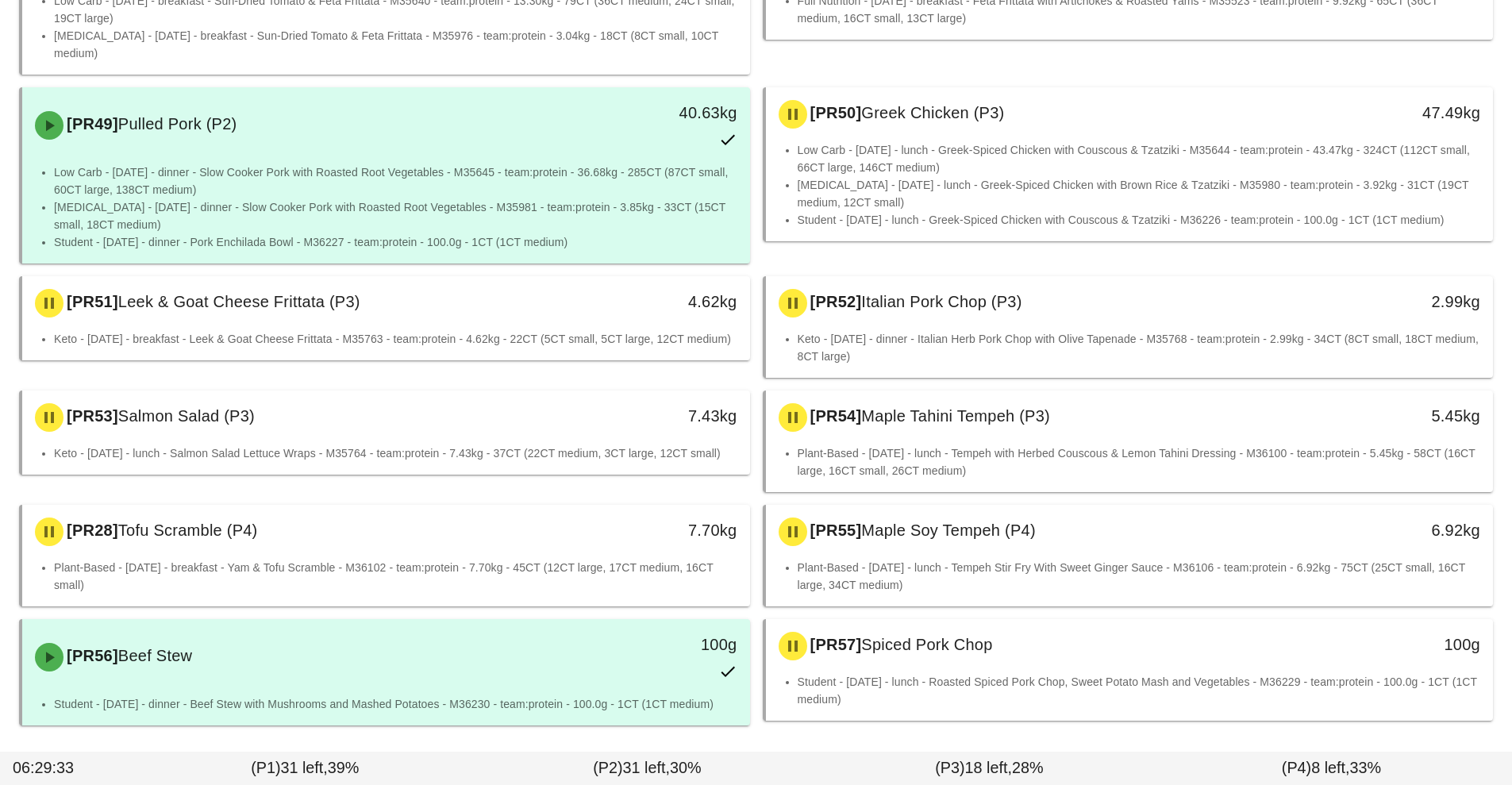
scroll to position [1556, 0]
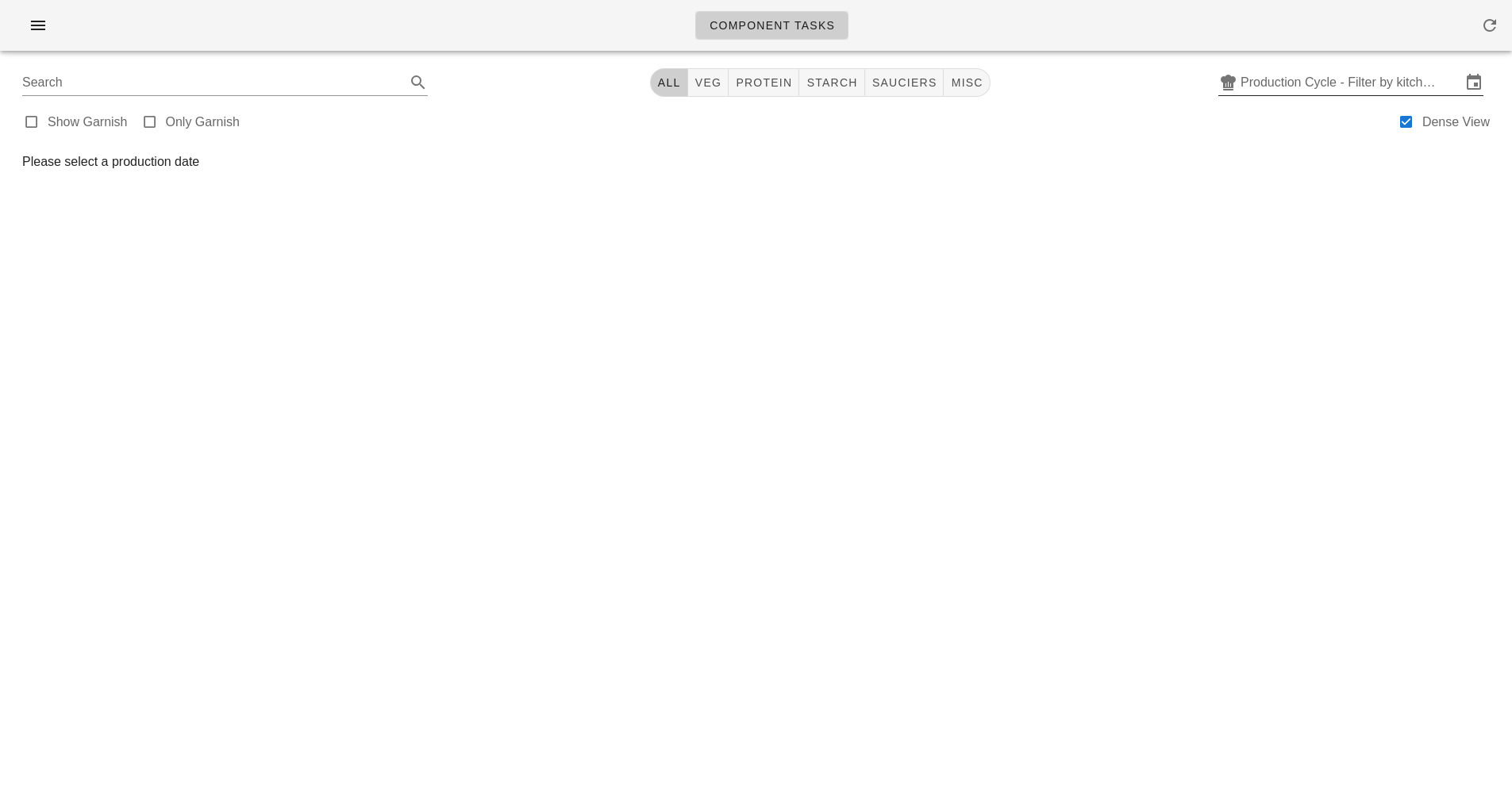
click at [1298, 89] on input "Production Cycle - Filter by kitchen production schedules" at bounding box center [1350, 83] width 220 height 26
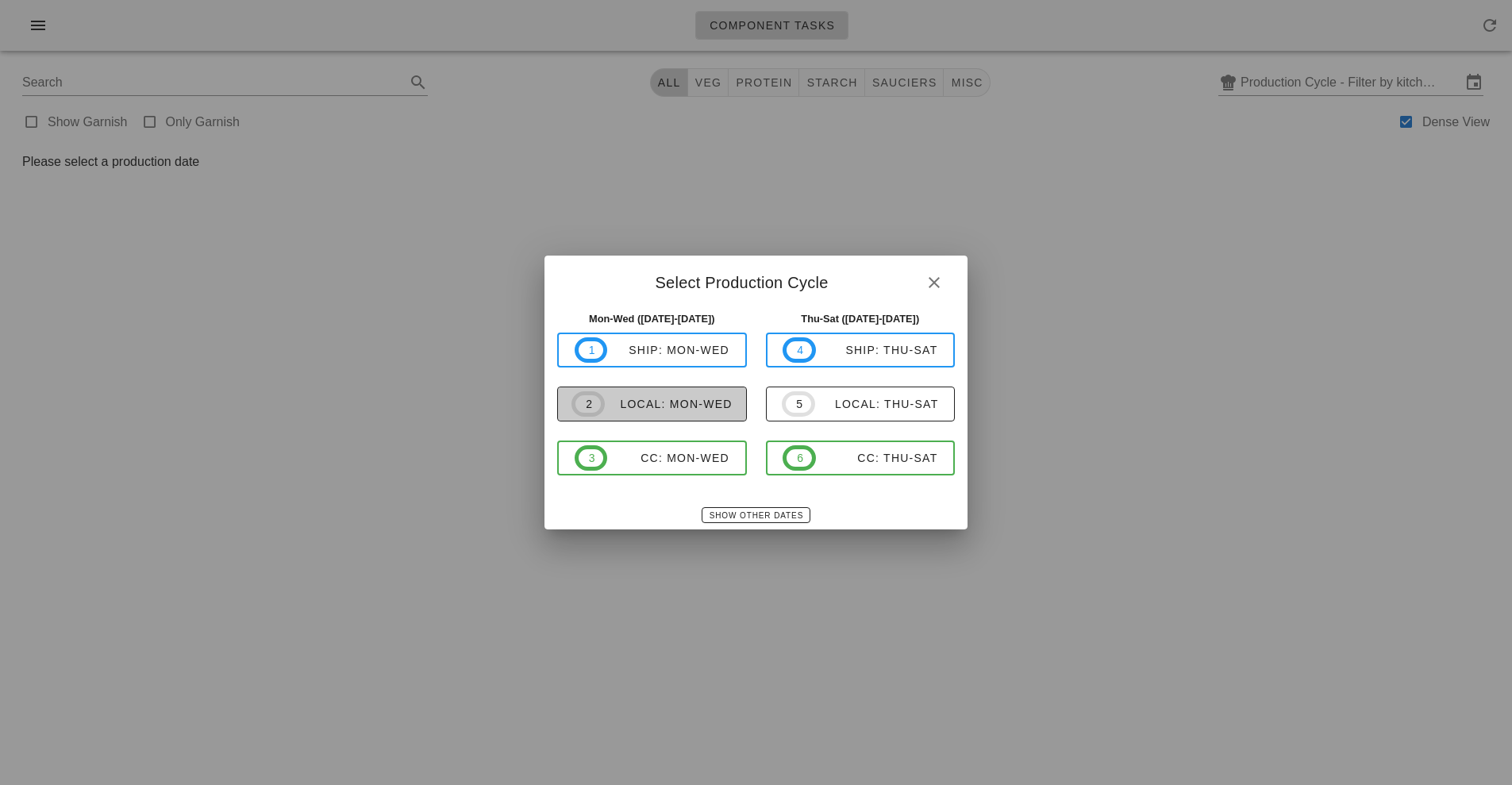
click at [693, 413] on span "2 local: Mon-Wed" at bounding box center [651, 405] width 161 height 26
type input "local: Mon-Wed ([DATE]-[DATE])"
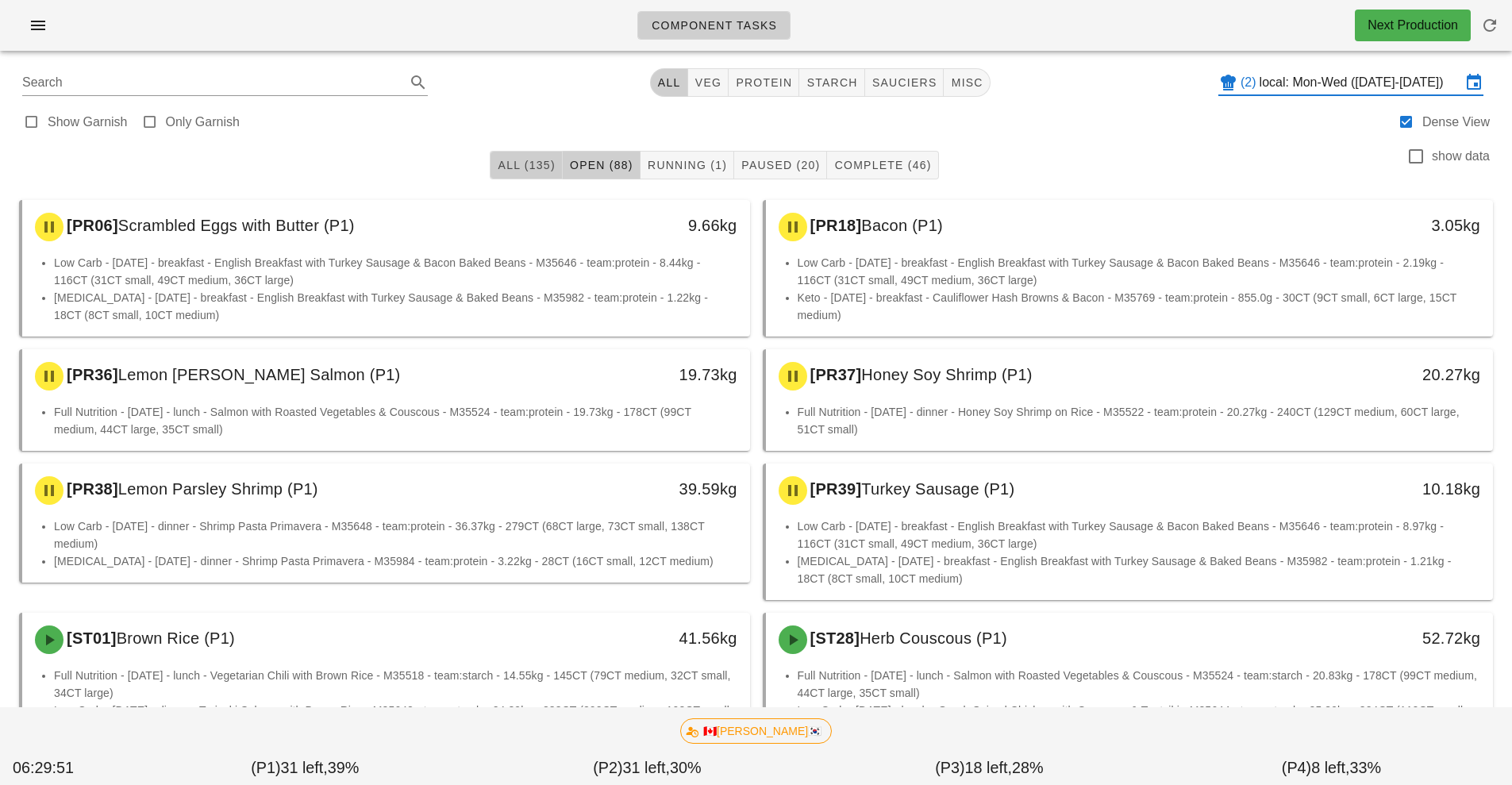
click at [533, 176] on button "All (135)" at bounding box center [526, 164] width 72 height 28
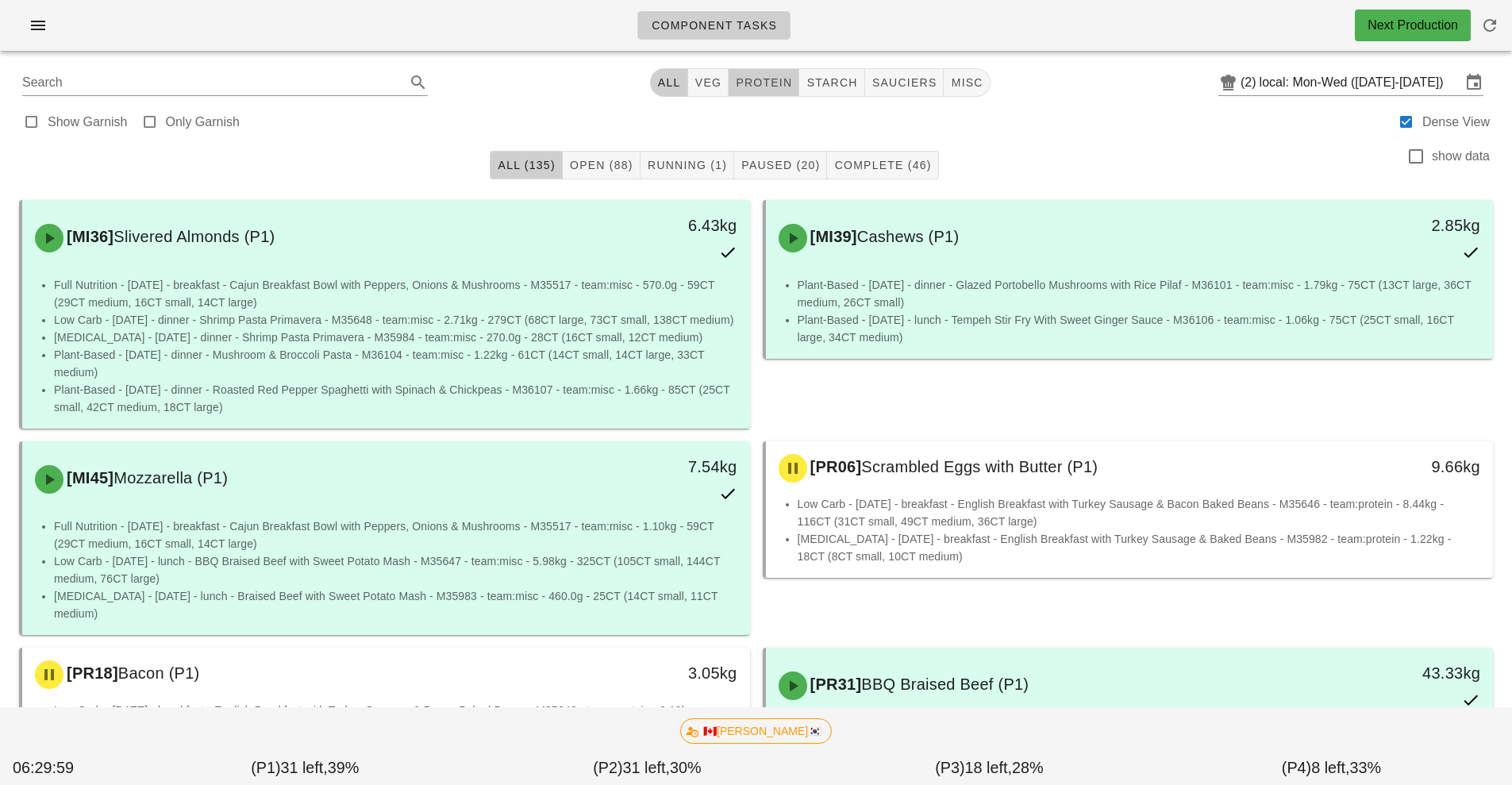
click at [769, 82] on span "protein" at bounding box center [763, 83] width 57 height 13
type input "team:protein"
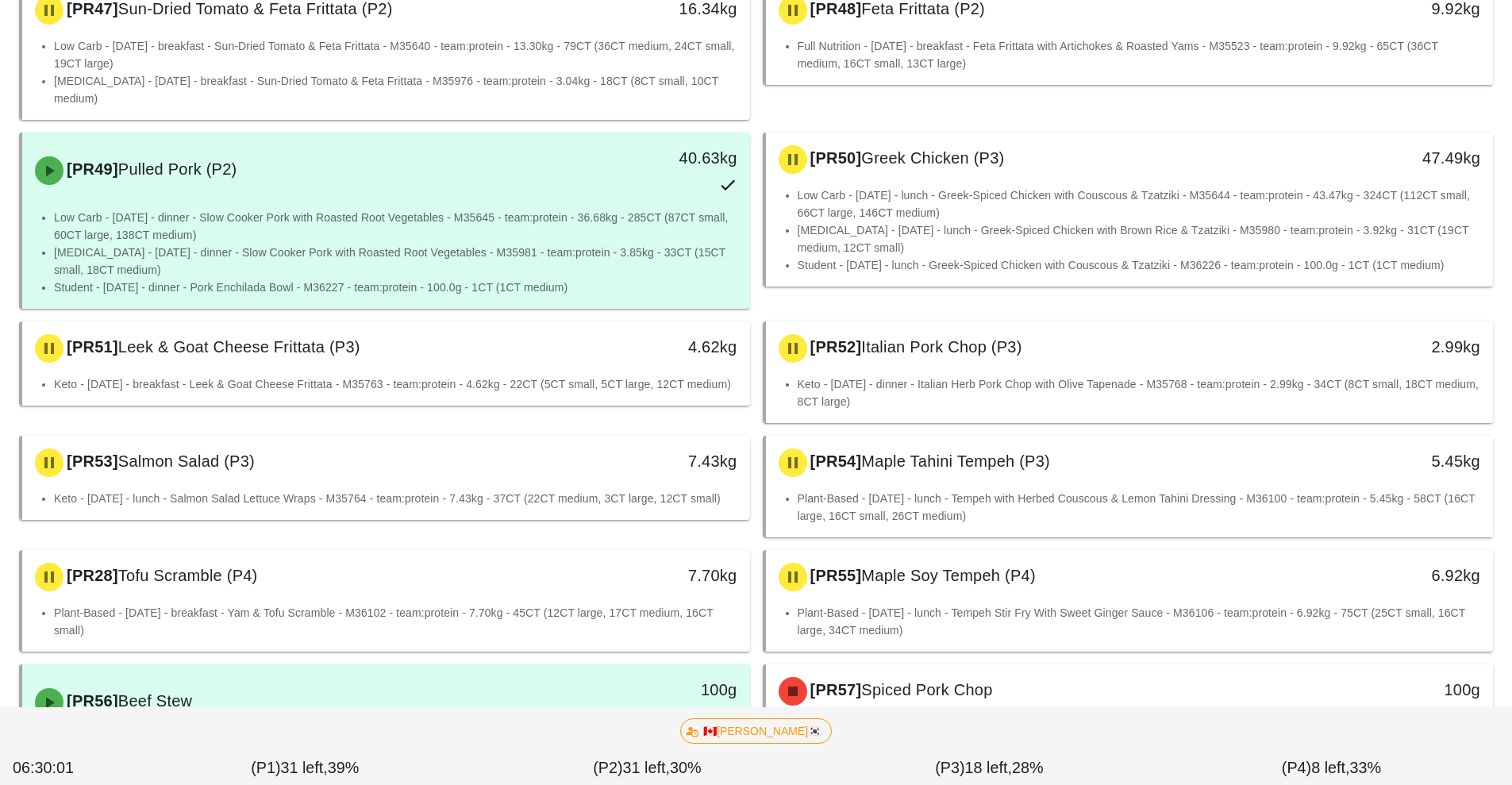
scroll to position [1556, 0]
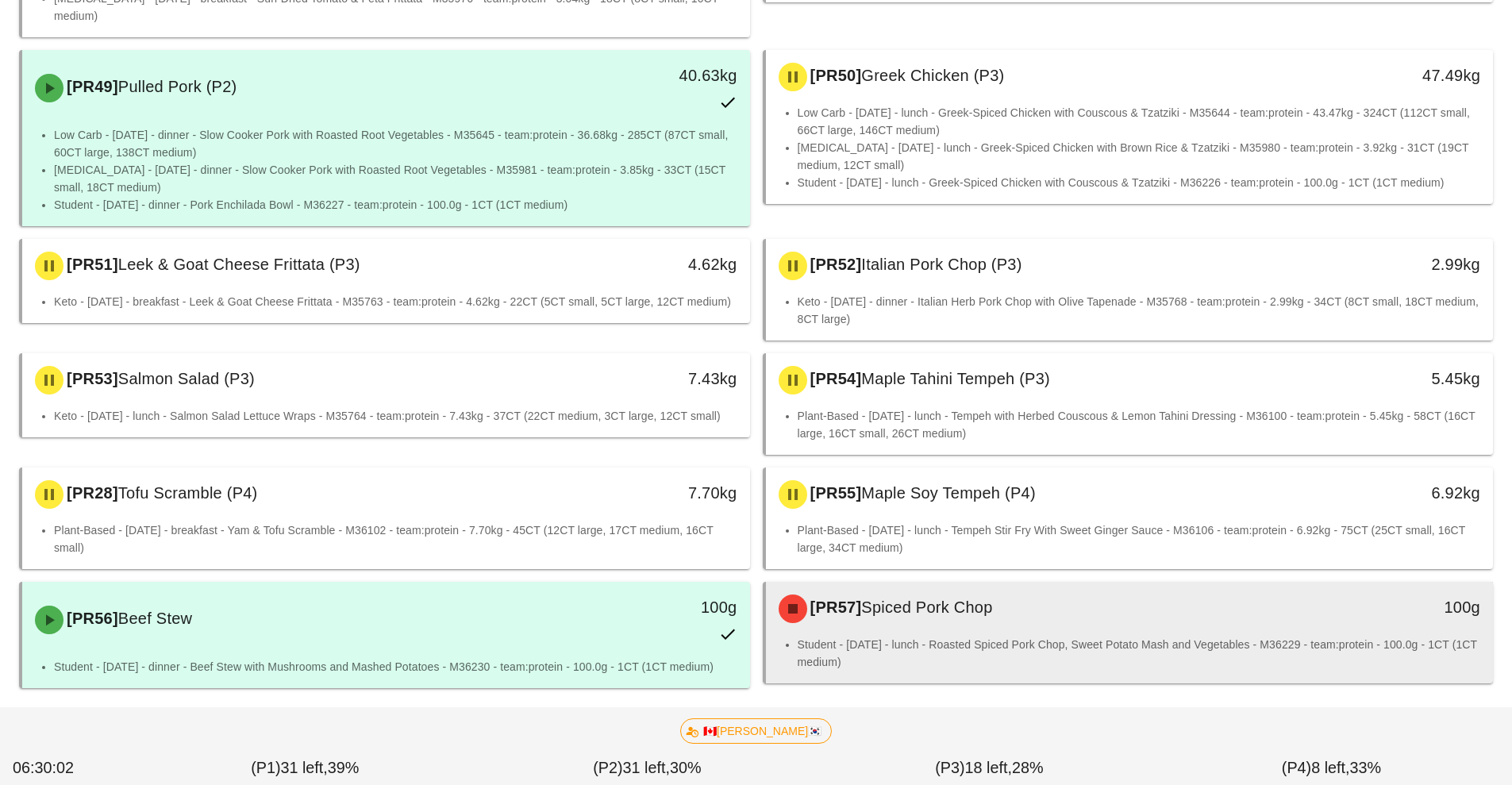
click at [1039, 636] on li "Student - [DATE] - lunch - Roasted Spiced Pork Chop, Sweet Potato Mash and Vege…" at bounding box center [1139, 653] width 683 height 35
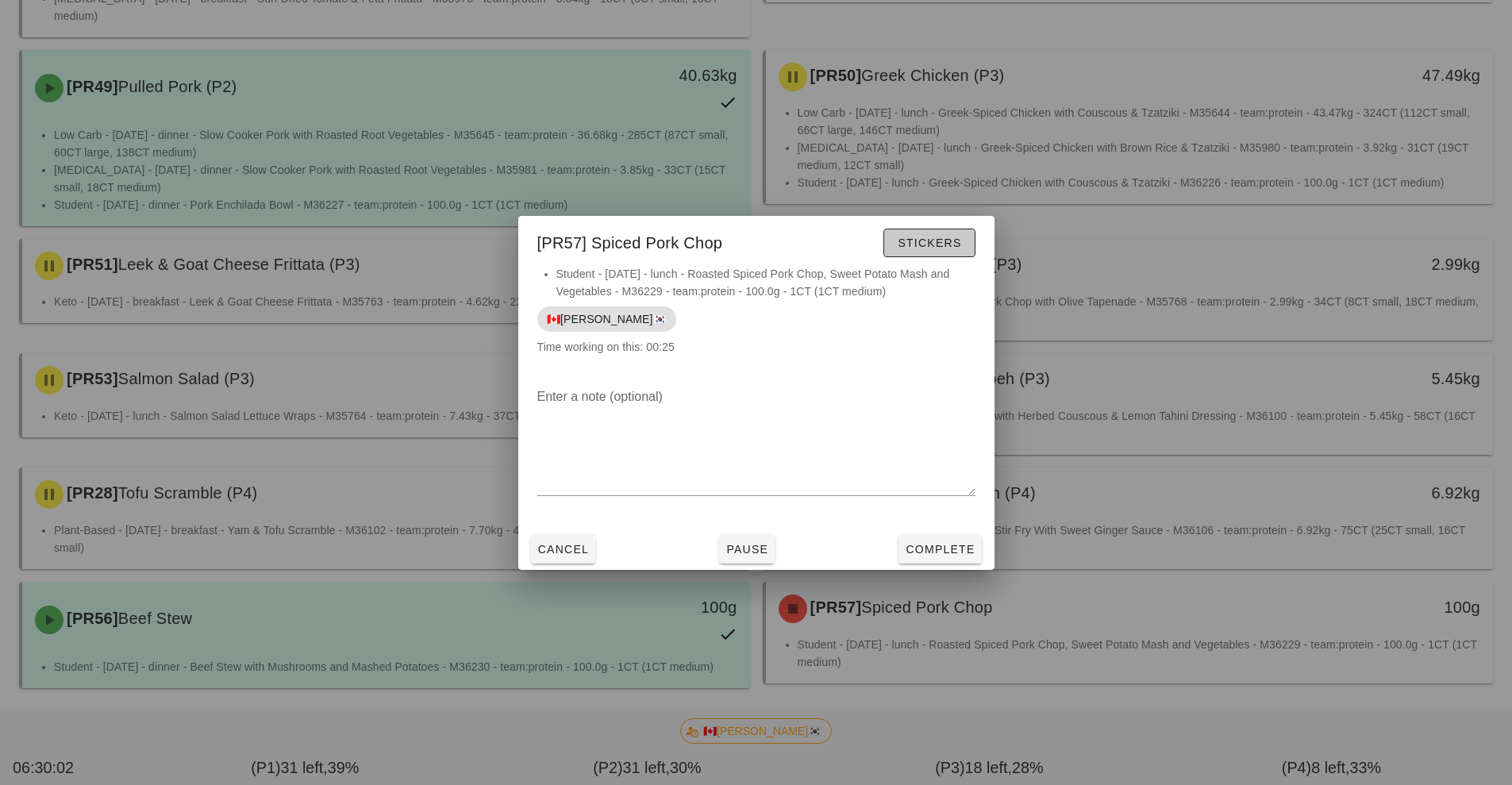
click at [966, 243] on button "Stickers" at bounding box center [929, 243] width 91 height 28
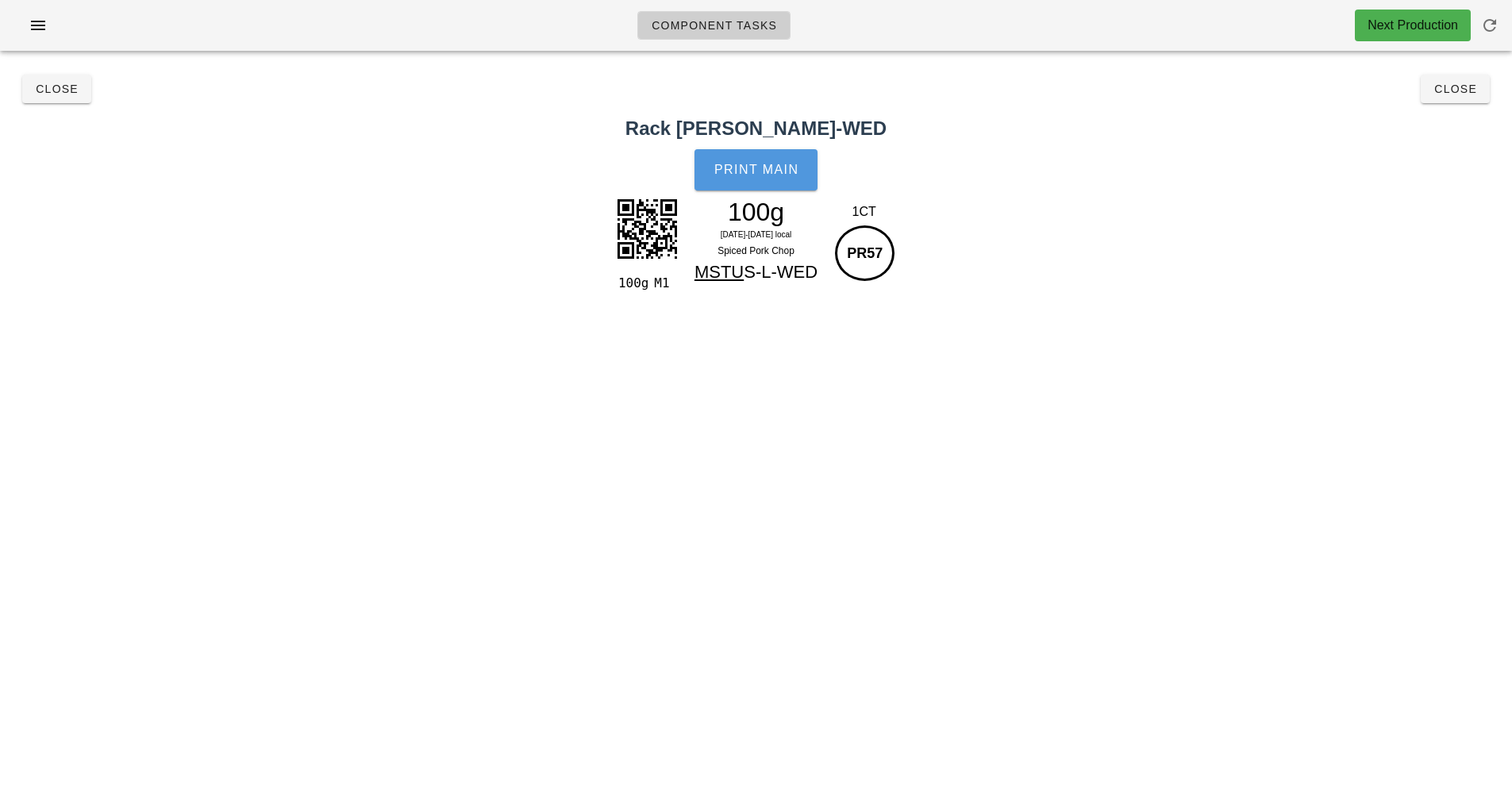
click at [766, 189] on button "Print Main" at bounding box center [756, 170] width 122 height 41
click at [1464, 92] on span "Close" at bounding box center [1454, 89] width 44 height 13
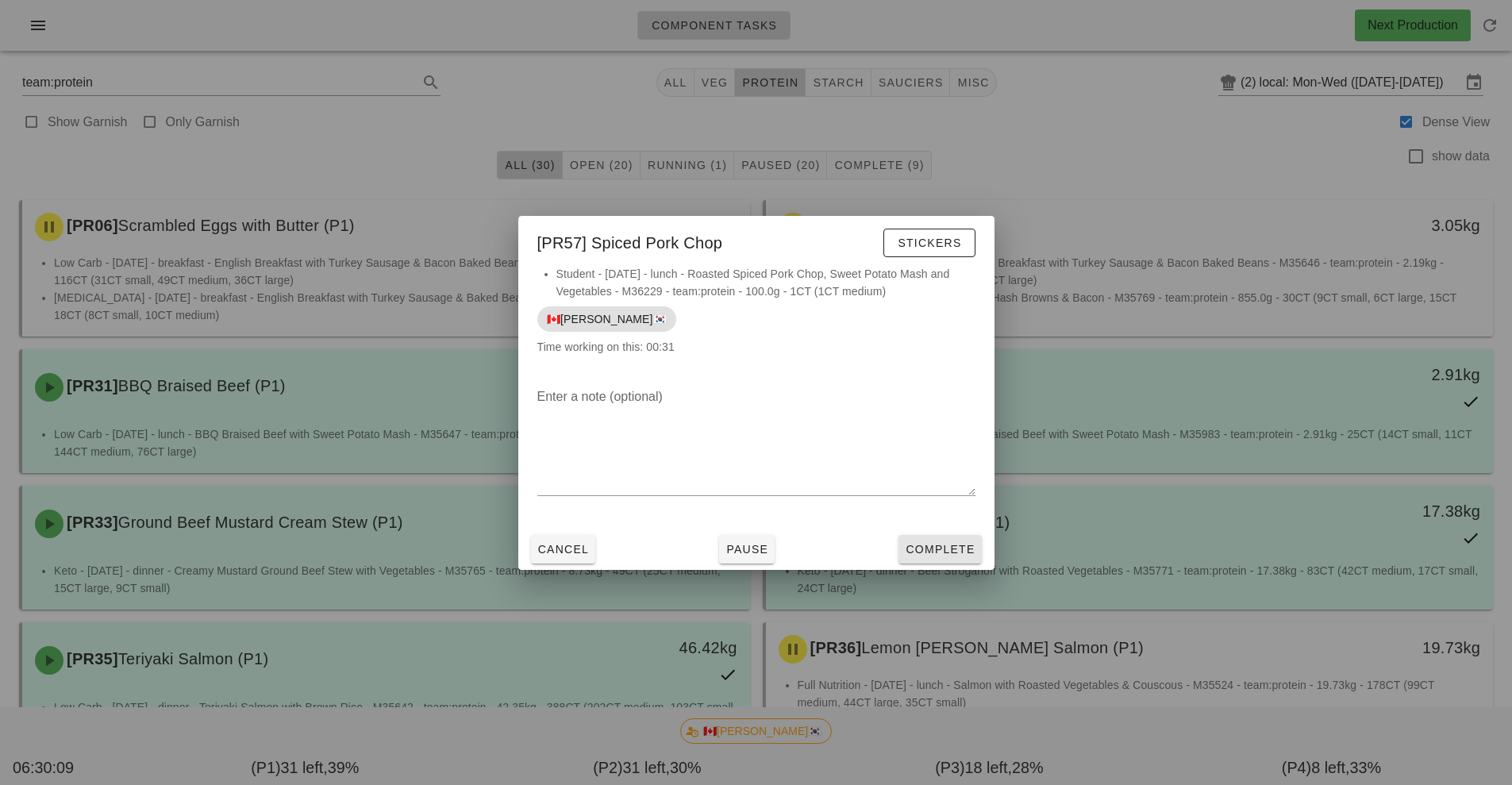
click at [957, 559] on button "Complete" at bounding box center [940, 548] width 83 height 28
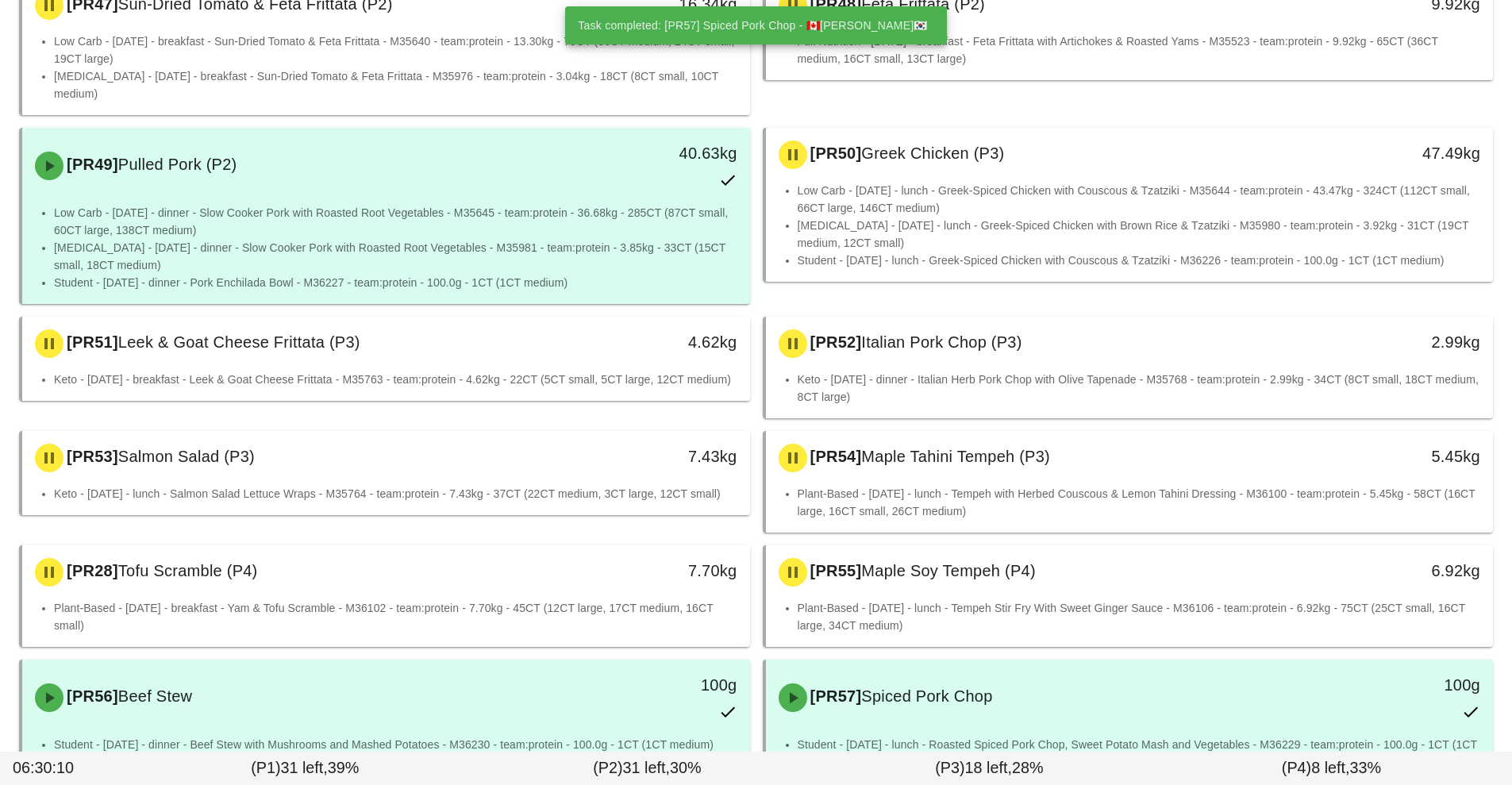
scroll to position [1556, 0]
